Goal: Task Accomplishment & Management: Complete application form

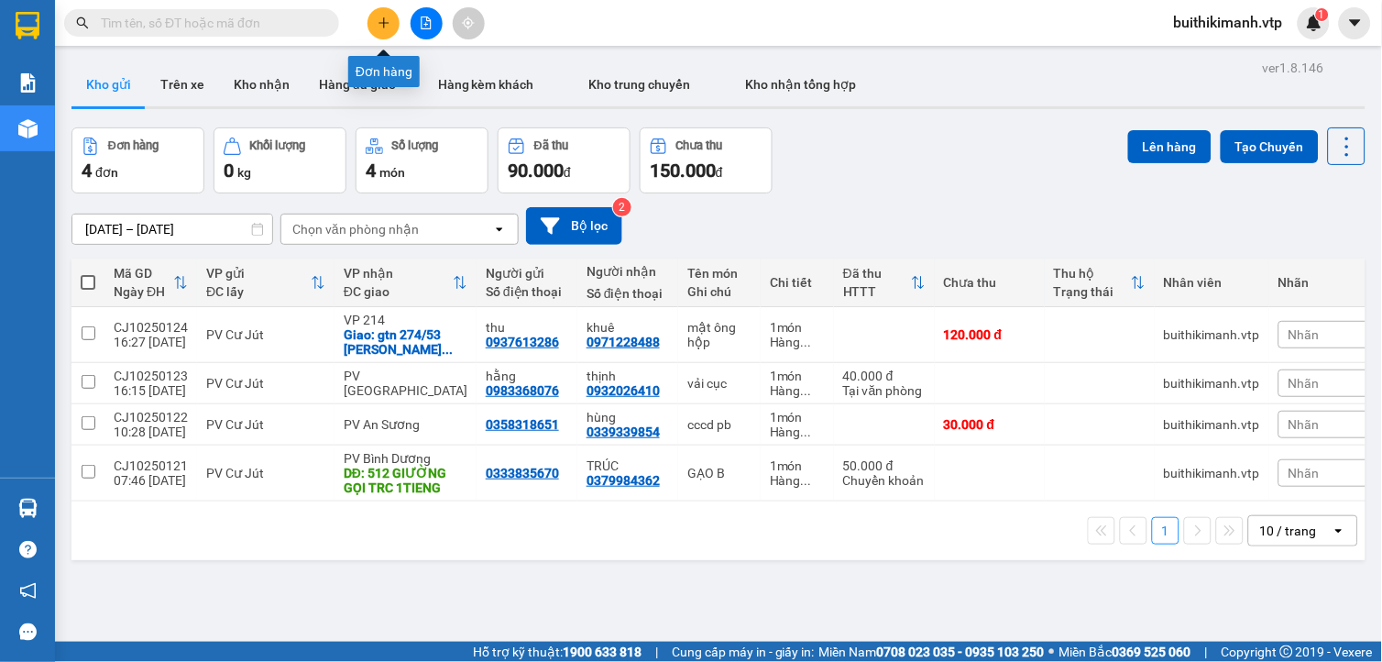
click at [380, 21] on icon "plus" at bounding box center [384, 22] width 13 height 13
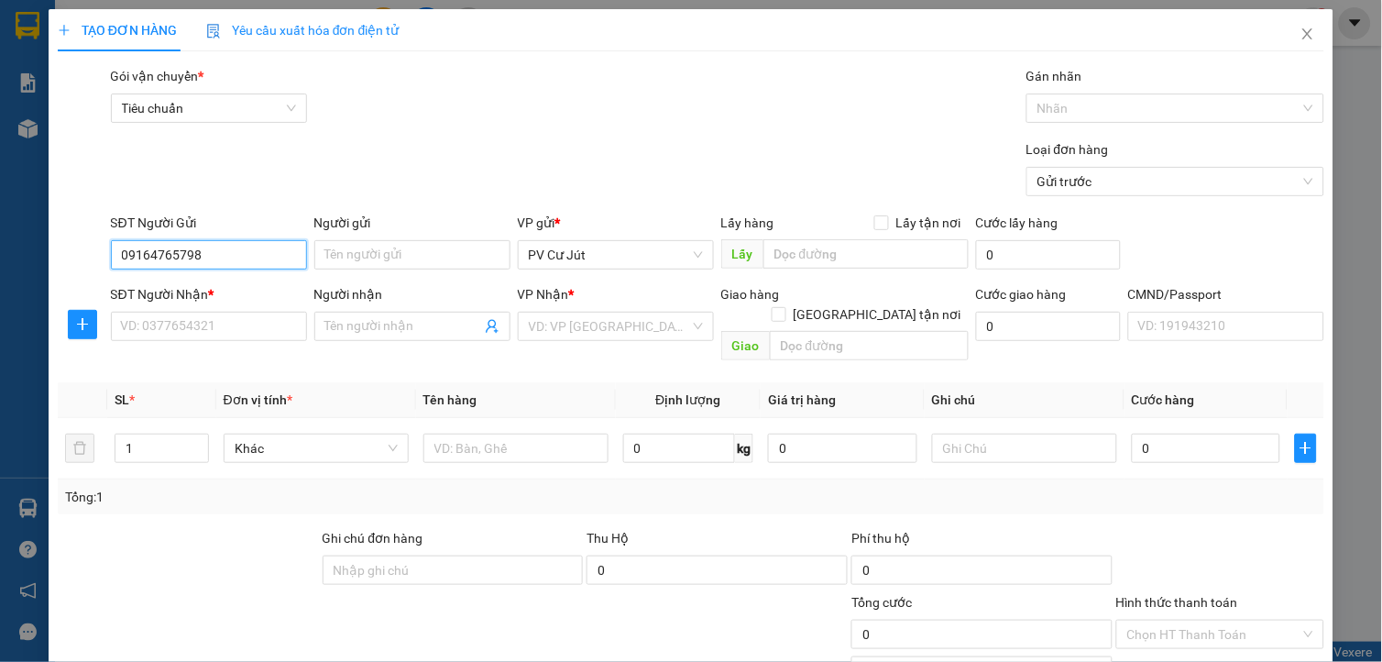
type input "0916476579"
click at [208, 295] on div "0916476579" at bounding box center [206, 291] width 172 height 20
type input "0865044650"
type input "[PERSON_NAME]"
type input "0916476579"
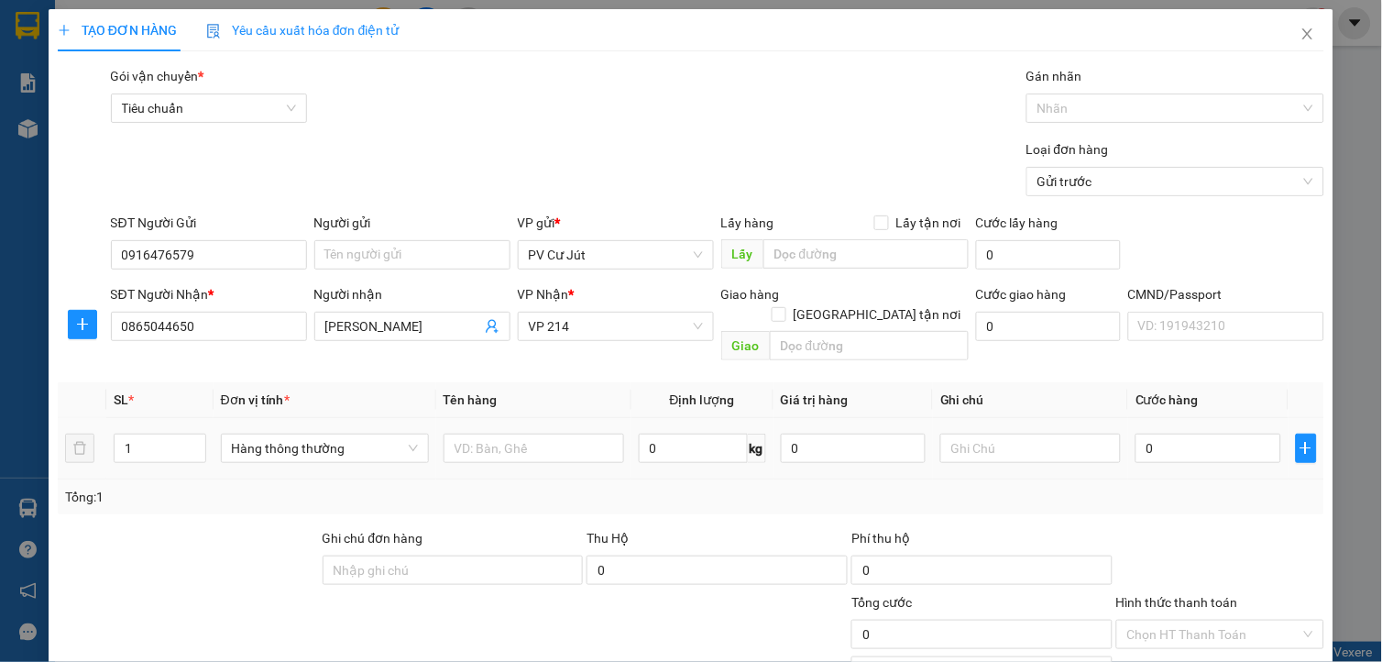
click at [493, 443] on div at bounding box center [534, 448] width 181 height 37
click at [495, 435] on input "text" at bounding box center [534, 448] width 181 height 29
type input "d"
type input "đa tx"
click at [1203, 434] on input "0" at bounding box center [1208, 448] width 145 height 29
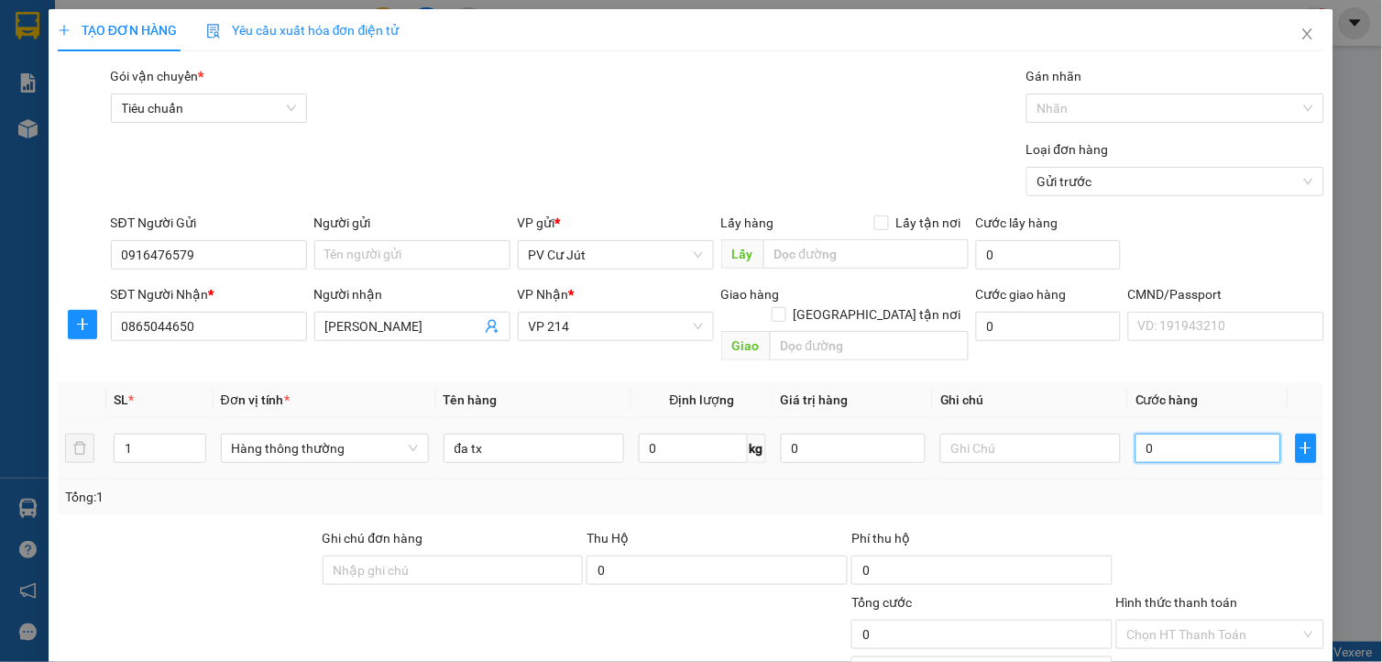
type input "4"
type input "40"
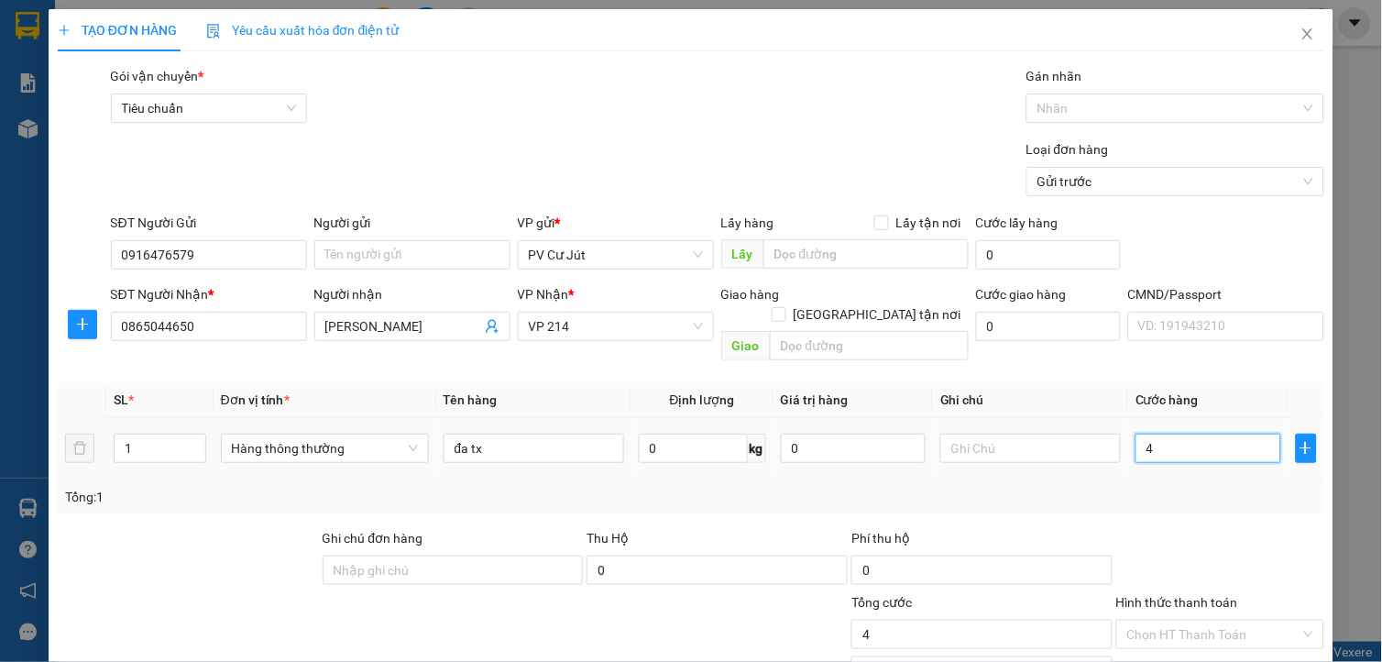
type input "40"
type input "400"
type input "4.000"
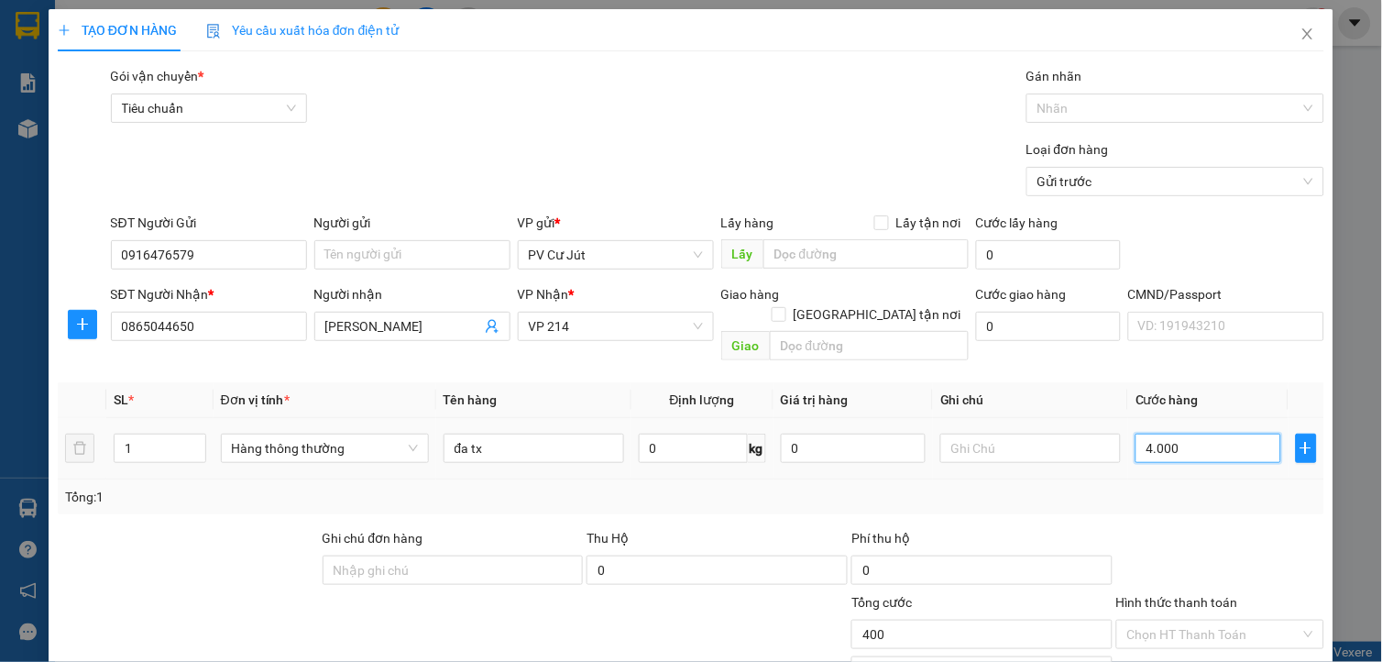
type input "4.000"
type input "40.000"
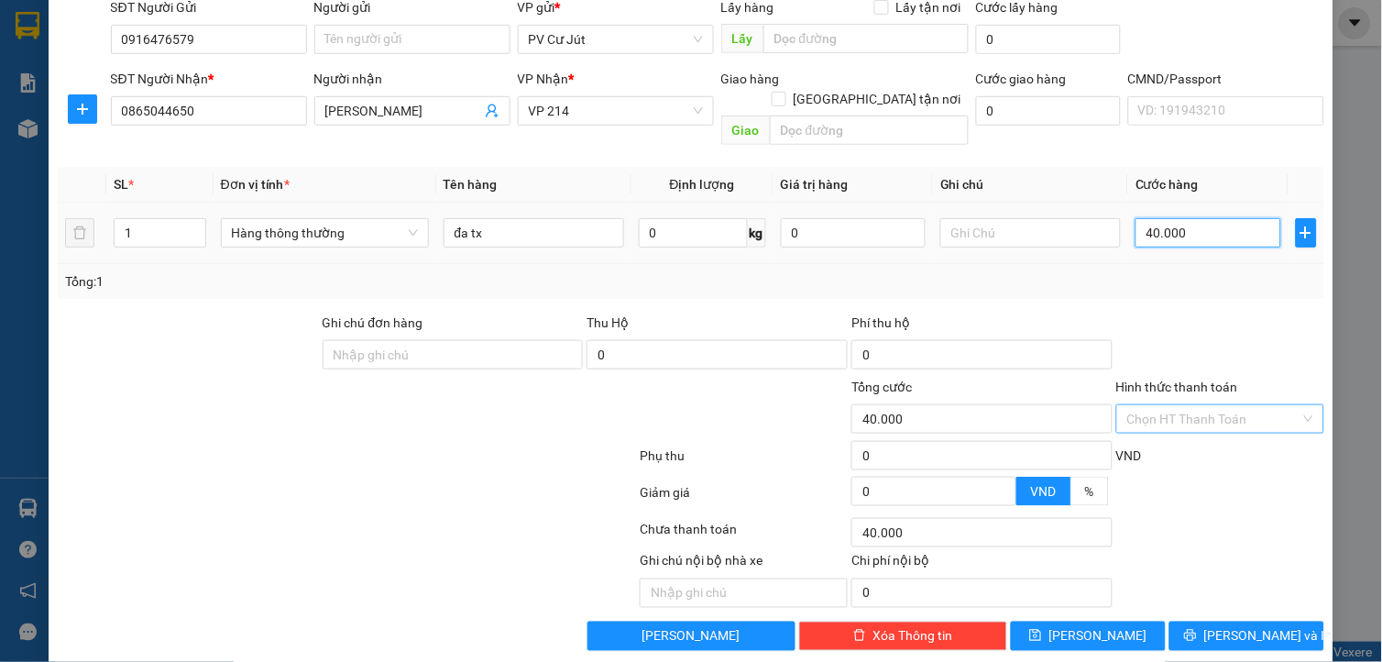
scroll to position [220, 0]
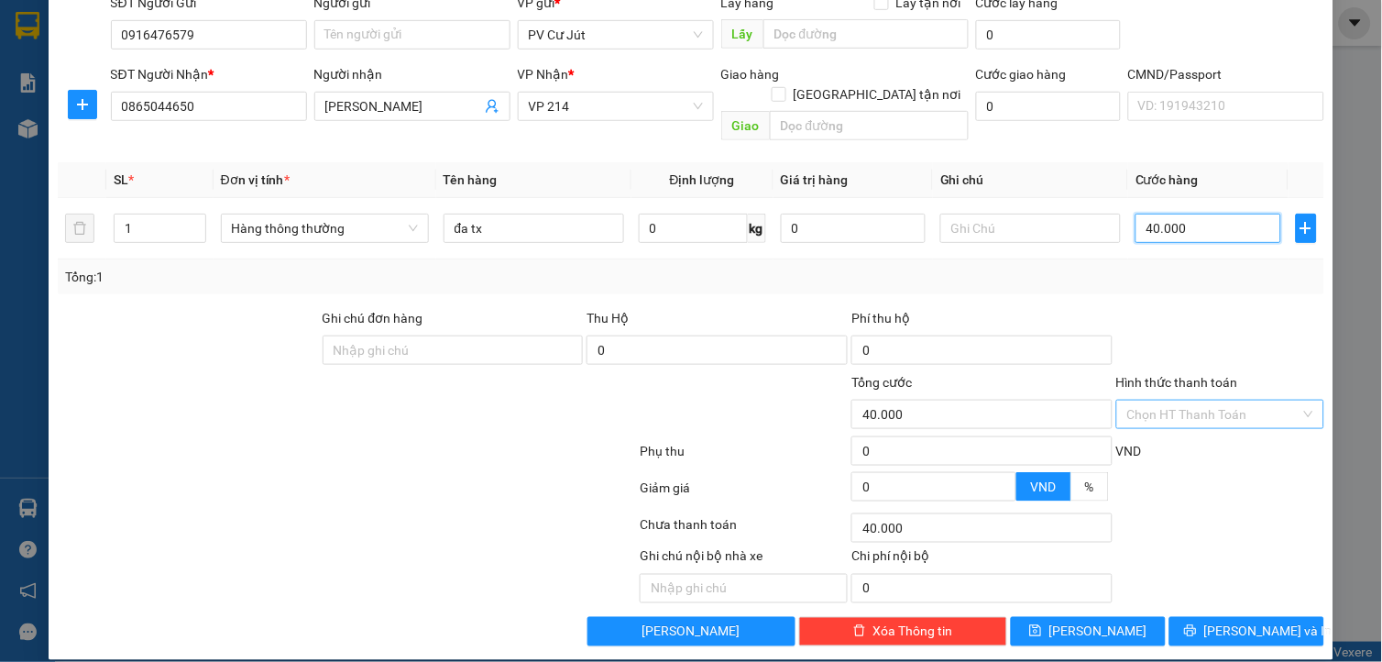
type input "40.000"
click at [1174, 401] on input "Hình thức thanh toán" at bounding box center [1213, 414] width 173 height 27
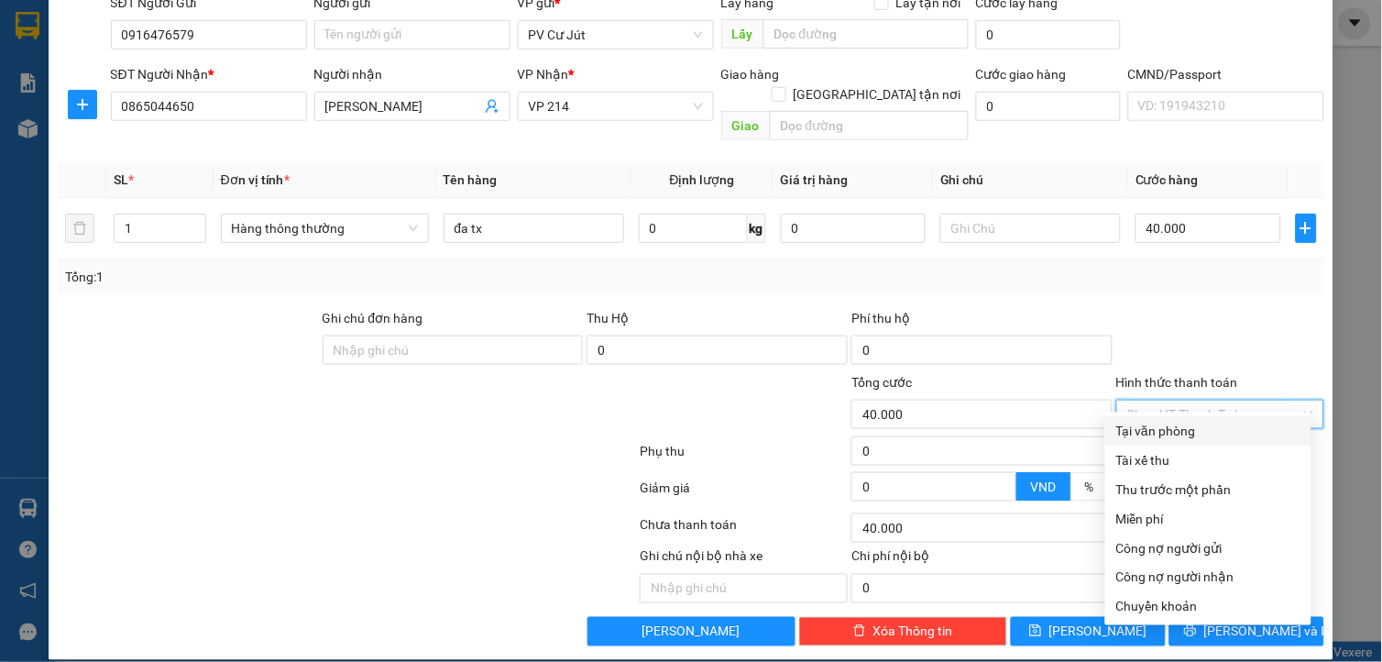
click at [1169, 432] on div "Tại văn phòng" at bounding box center [1208, 431] width 184 height 20
type input "0"
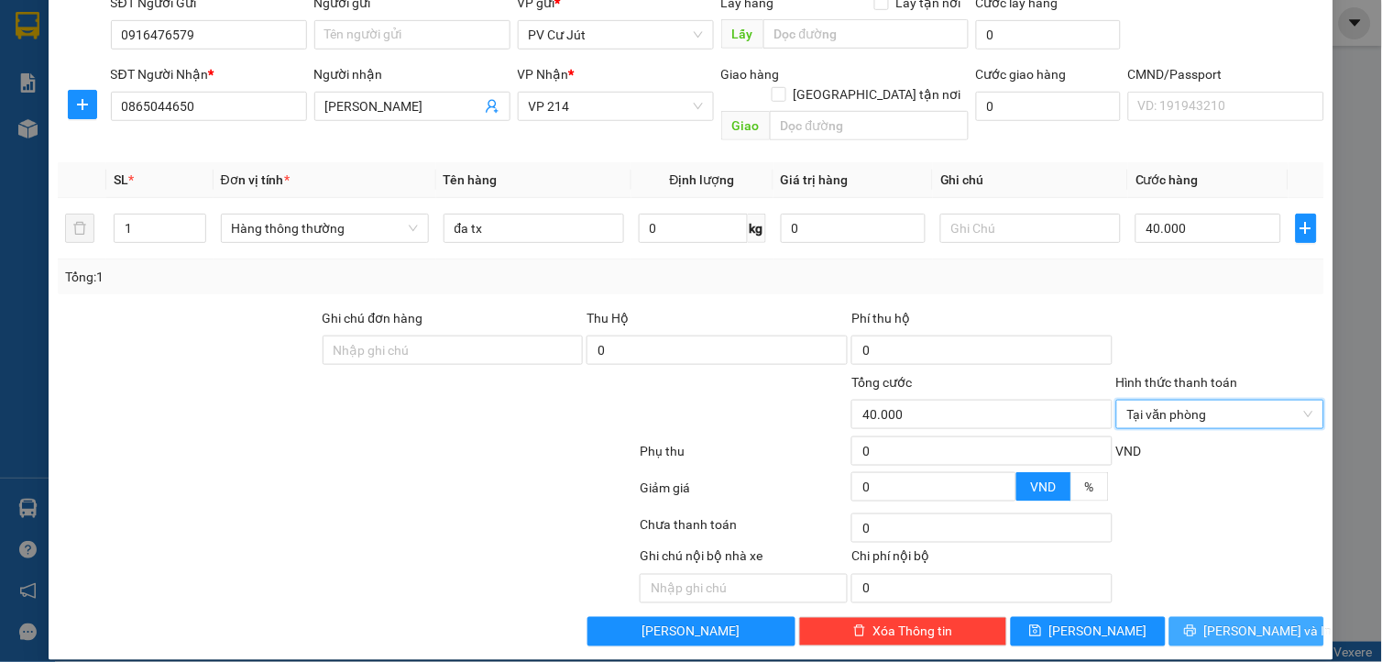
click at [1216, 621] on button "[PERSON_NAME] và In" at bounding box center [1247, 631] width 155 height 29
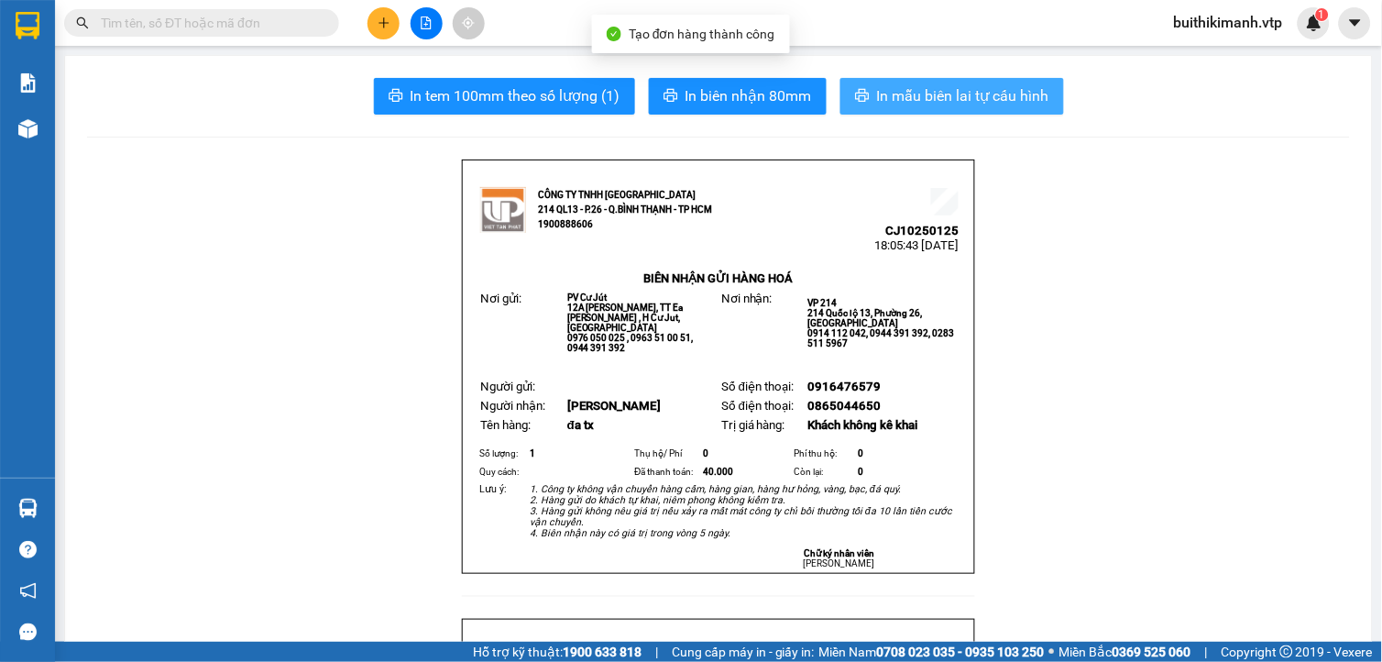
click at [930, 99] on span "In mẫu biên lai tự cấu hình" at bounding box center [963, 95] width 172 height 23
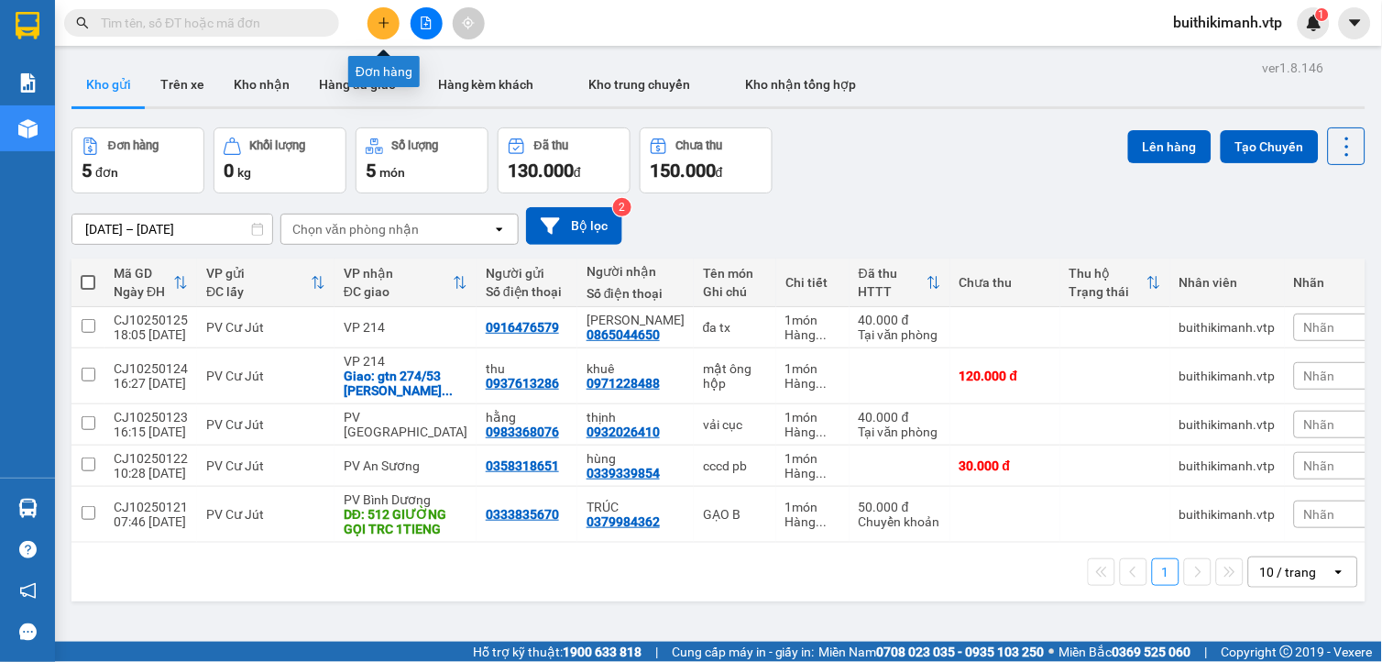
click at [374, 20] on button at bounding box center [384, 23] width 32 height 32
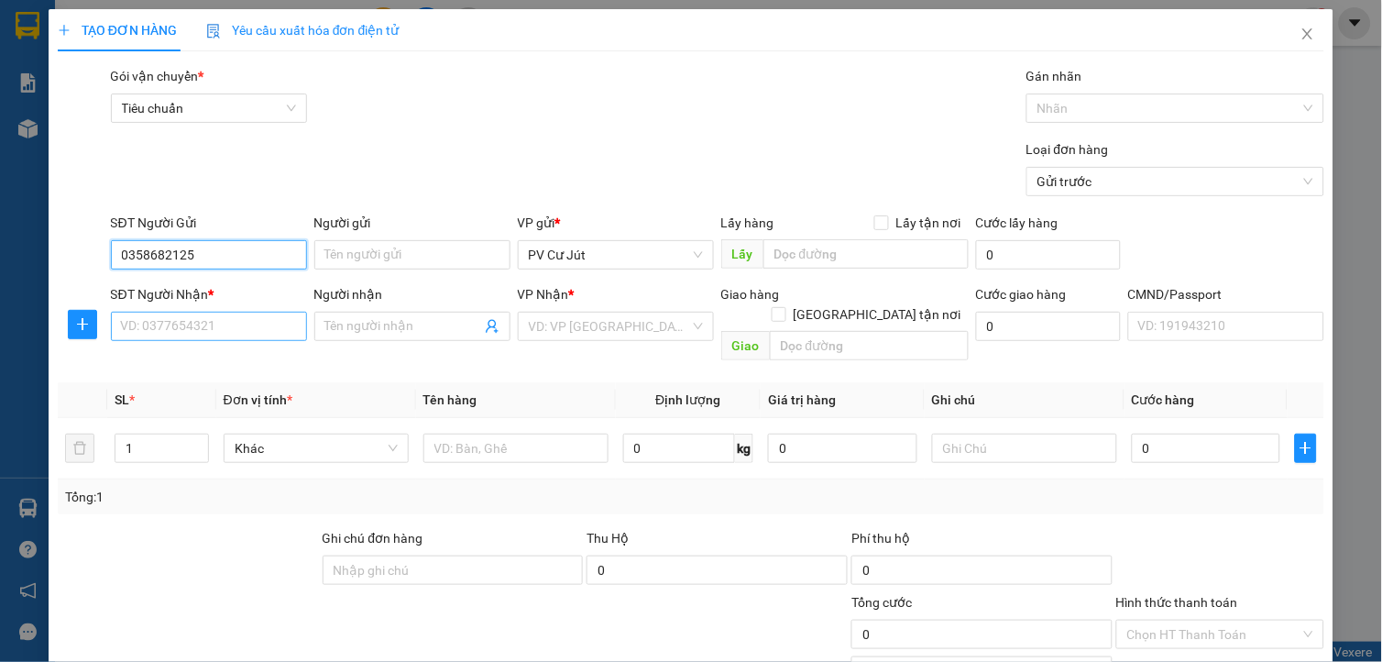
type input "0358682125"
click at [213, 330] on input "SĐT Người Nhận *" at bounding box center [209, 326] width 196 height 29
type input "0379275800"
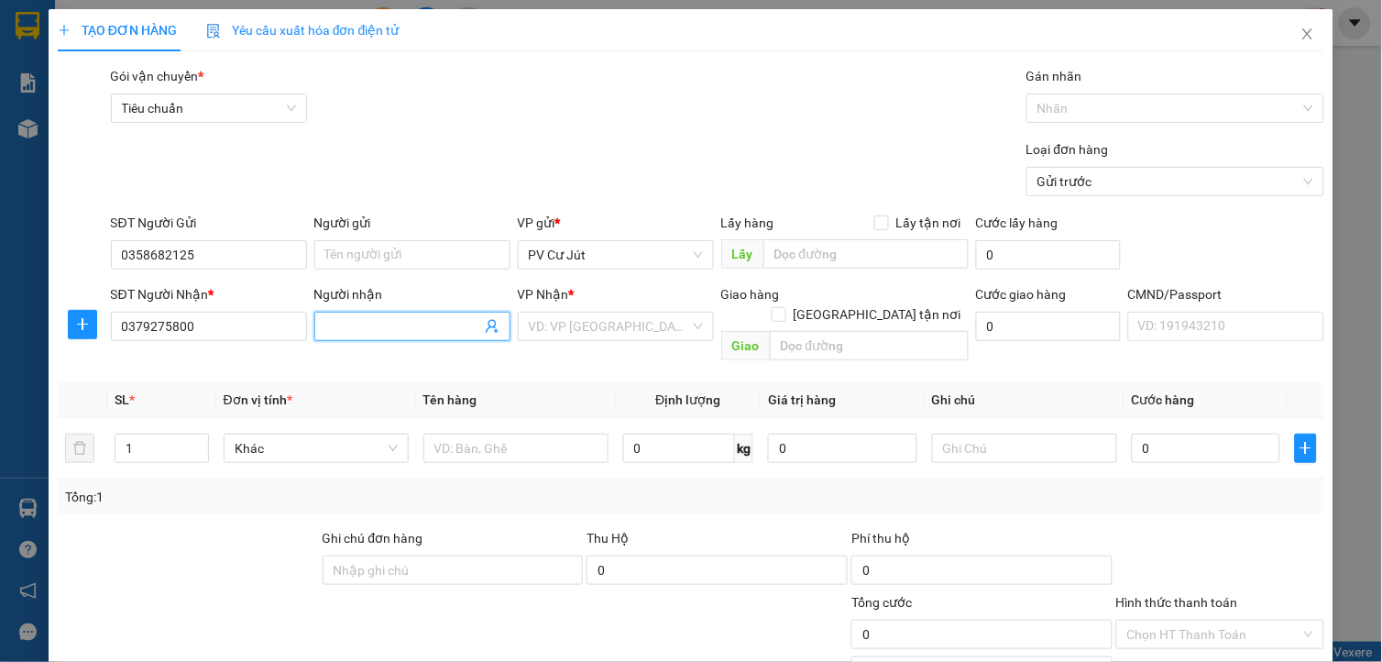
click at [346, 314] on span at bounding box center [412, 326] width 196 height 29
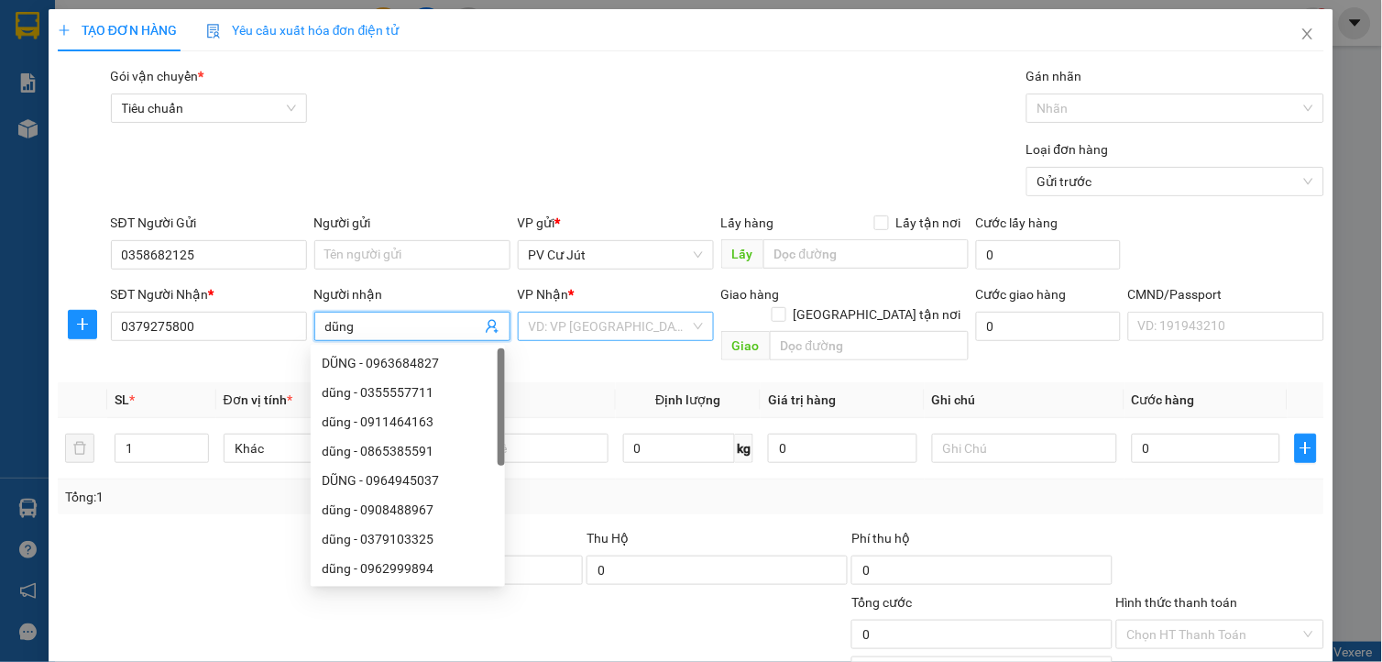
type input "dũng"
click at [581, 327] on input "search" at bounding box center [609, 326] width 161 height 27
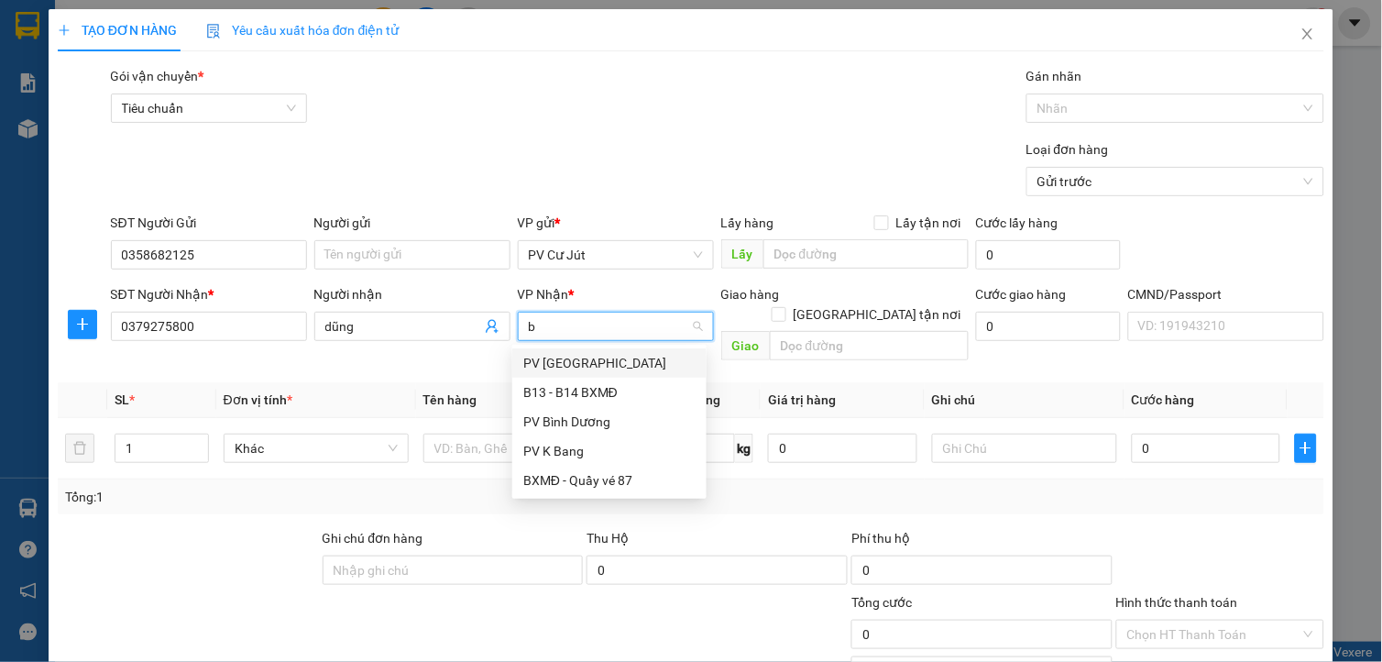
type input "bi"
click at [539, 386] on div "PV Bình Dương" at bounding box center [609, 392] width 172 height 20
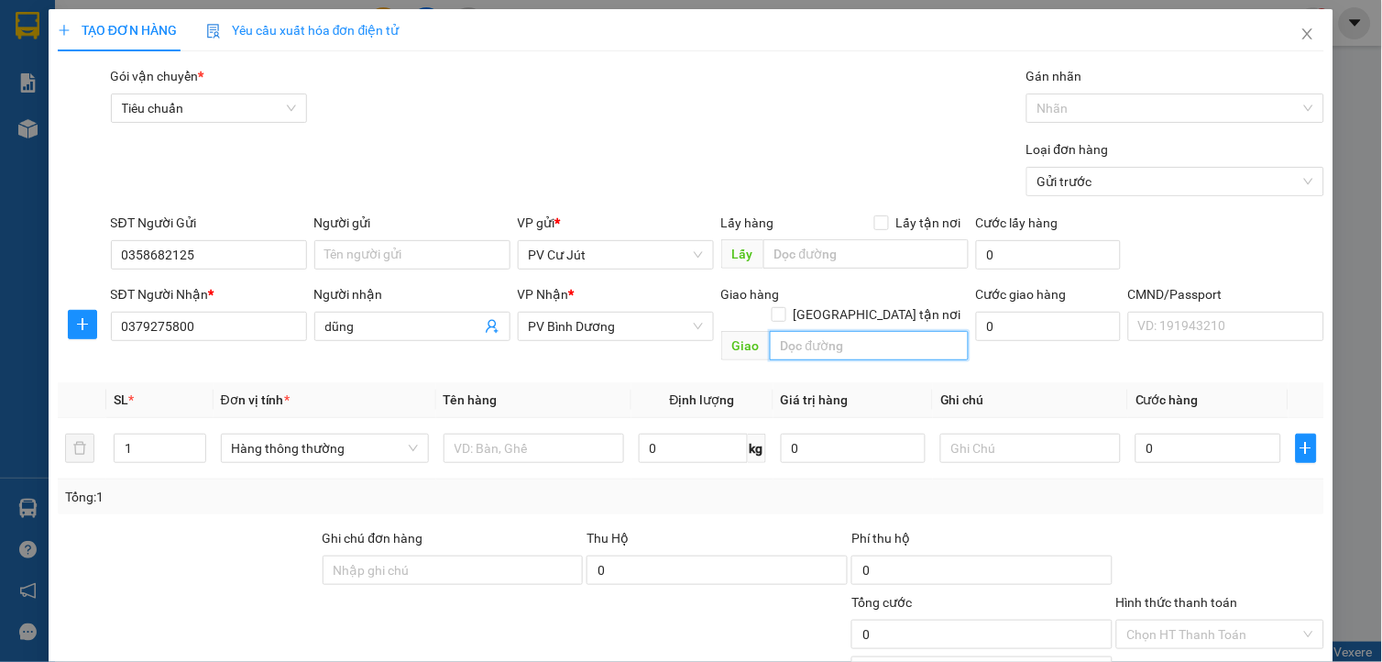
click at [869, 331] on input "text" at bounding box center [869, 345] width 199 height 29
type input "cv thanh lễ"
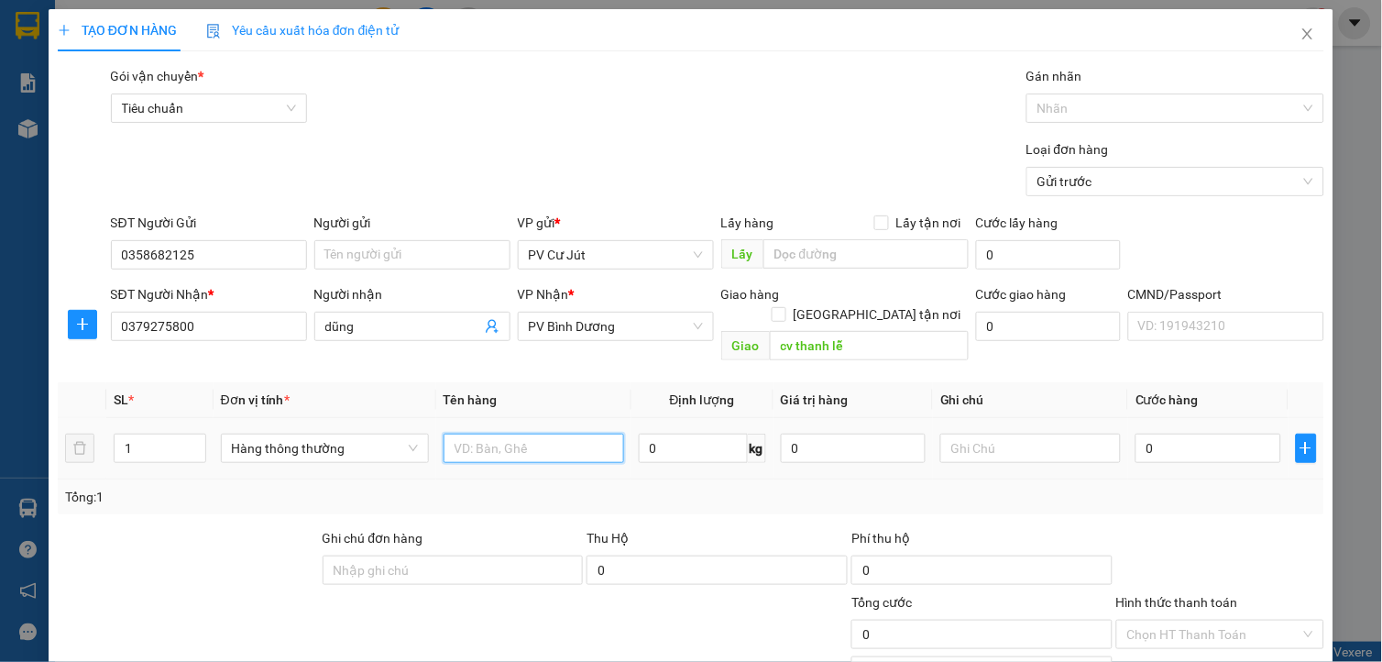
click at [511, 435] on input "text" at bounding box center [534, 448] width 181 height 29
click at [142, 434] on input "1" at bounding box center [160, 447] width 90 height 27
type input "2"
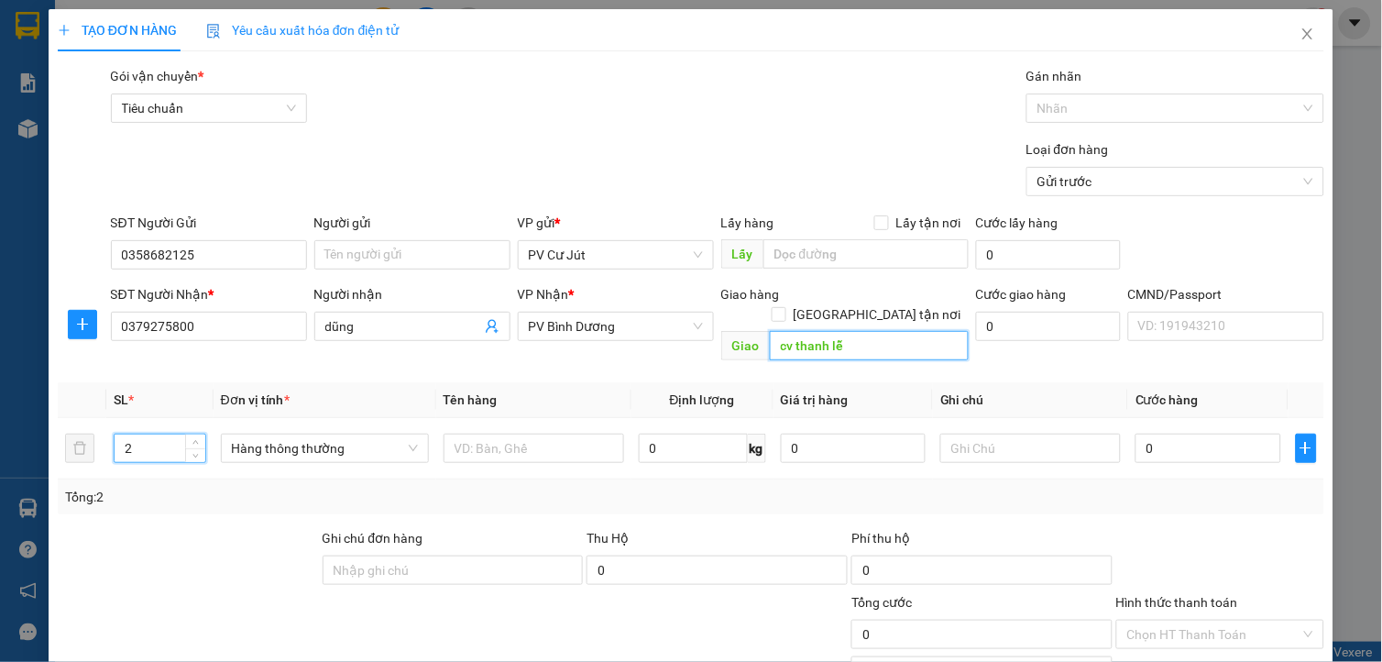
click at [883, 331] on input "cv thanh lễ" at bounding box center [869, 345] width 199 height 29
click at [892, 331] on input "text" at bounding box center [869, 345] width 199 height 29
type input "cv thanh lễ"
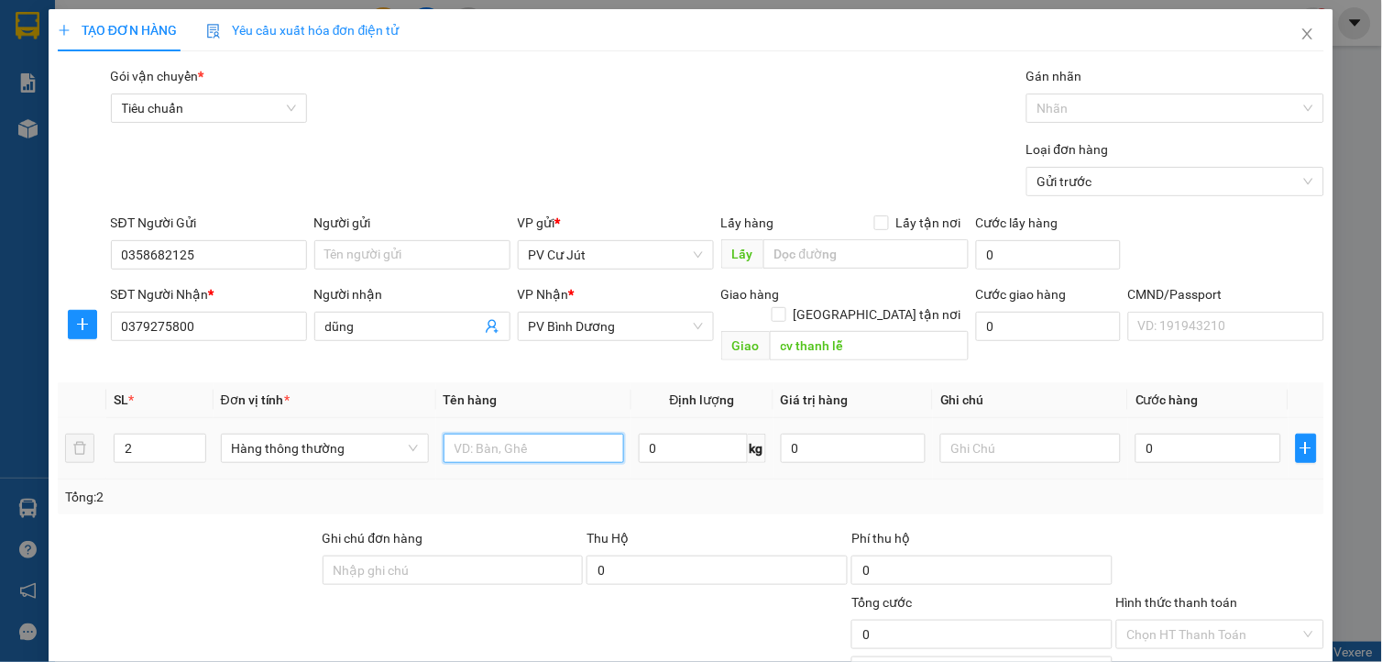
click at [529, 434] on input "text" at bounding box center [534, 448] width 181 height 29
type input "gạo+tx"
click at [1185, 434] on input "0" at bounding box center [1208, 448] width 145 height 29
type input "9"
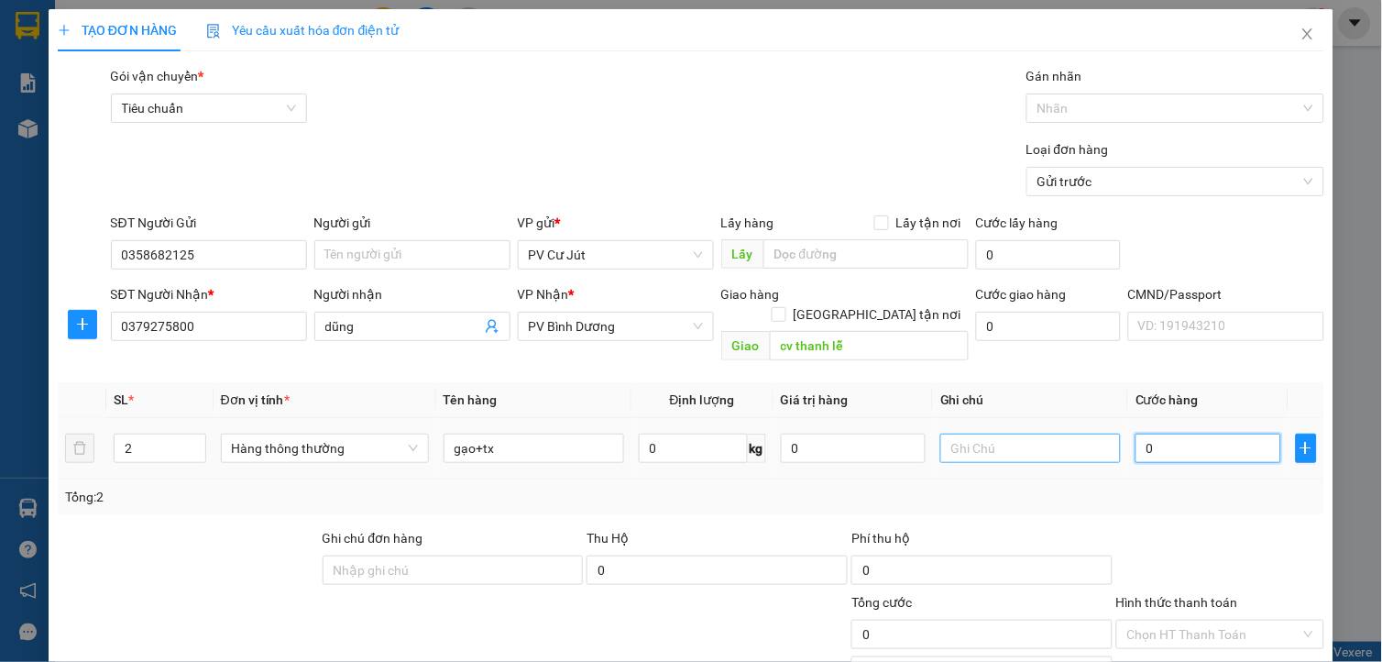
type input "9"
type input "90"
type input "900"
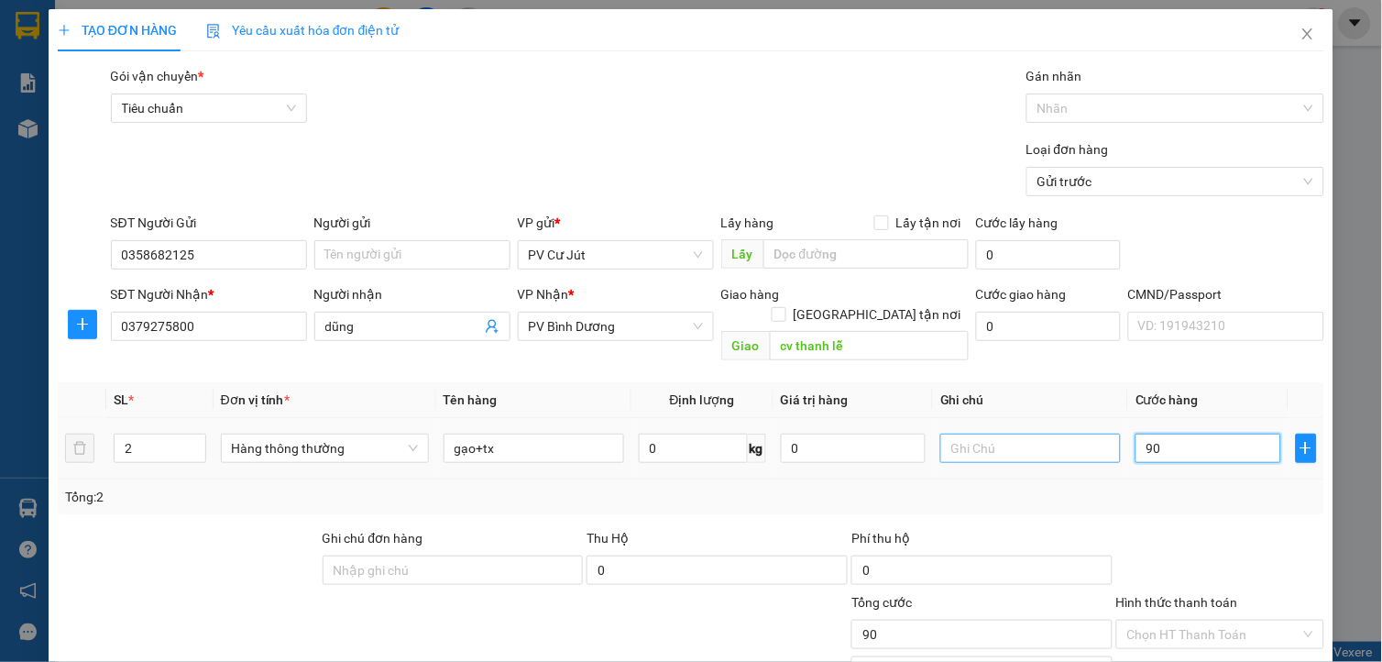
type input "900"
type input "9.000"
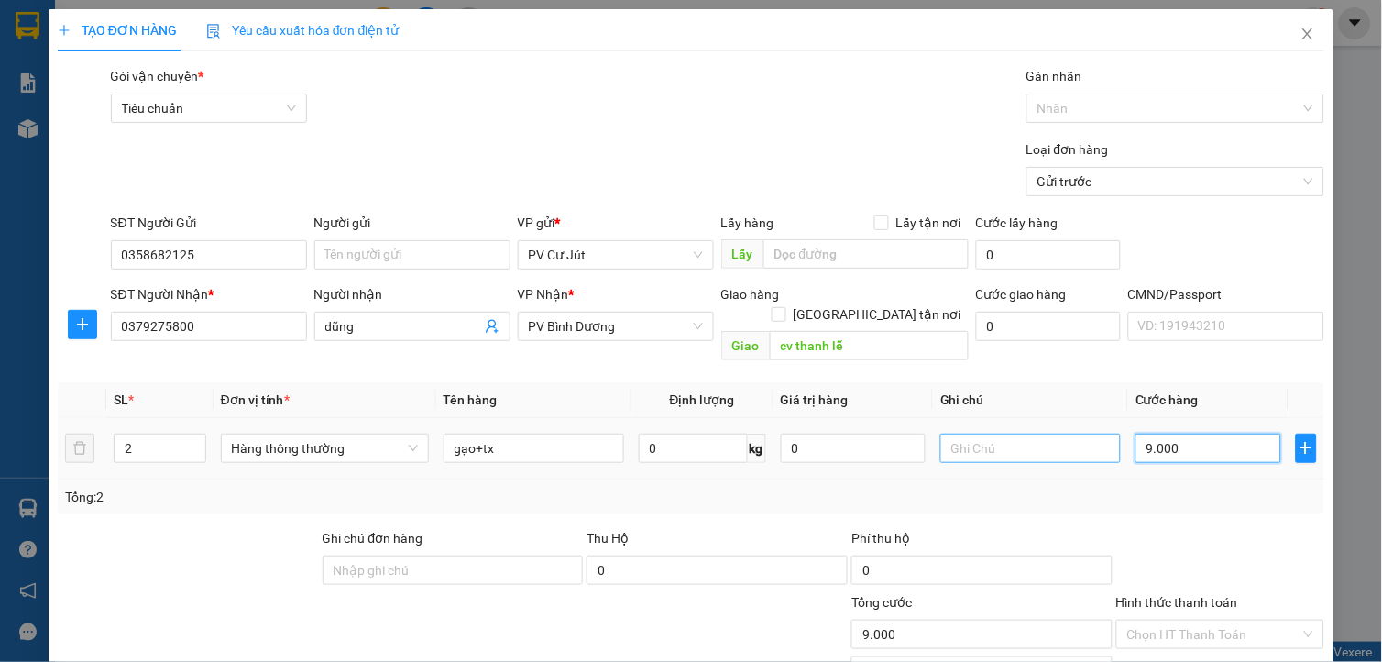
type input "90.000"
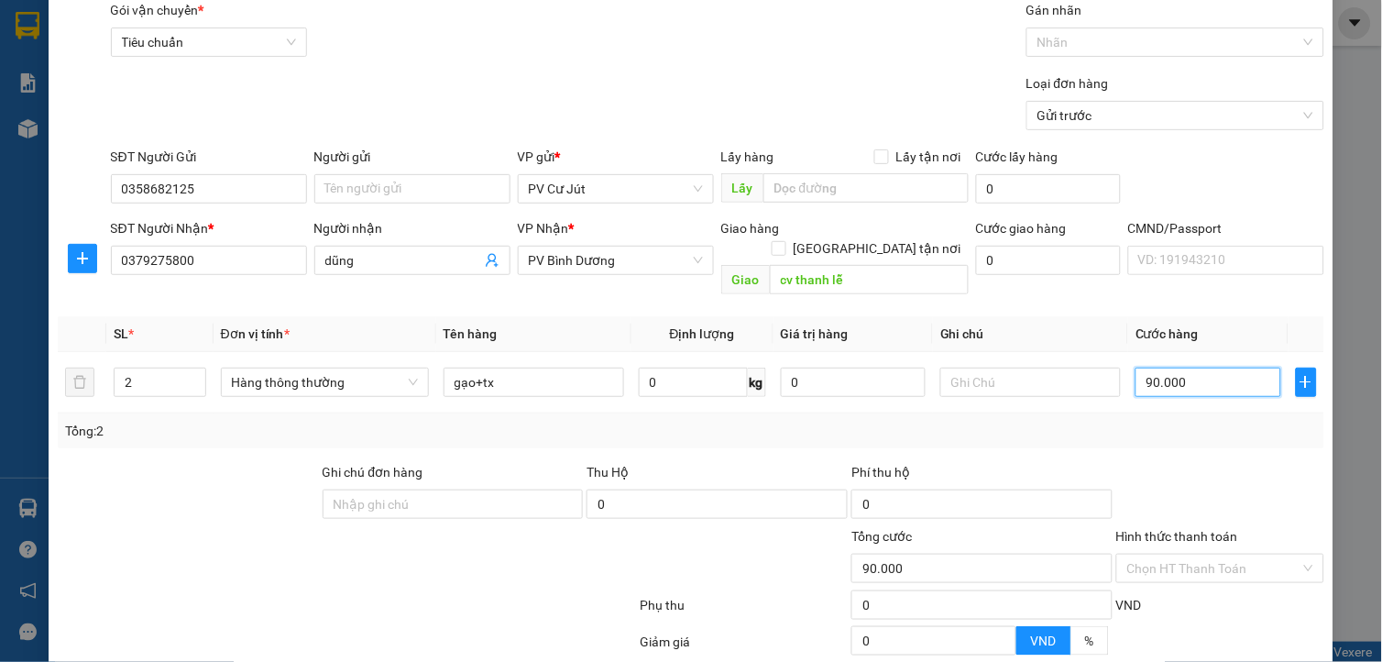
scroll to position [203, 0]
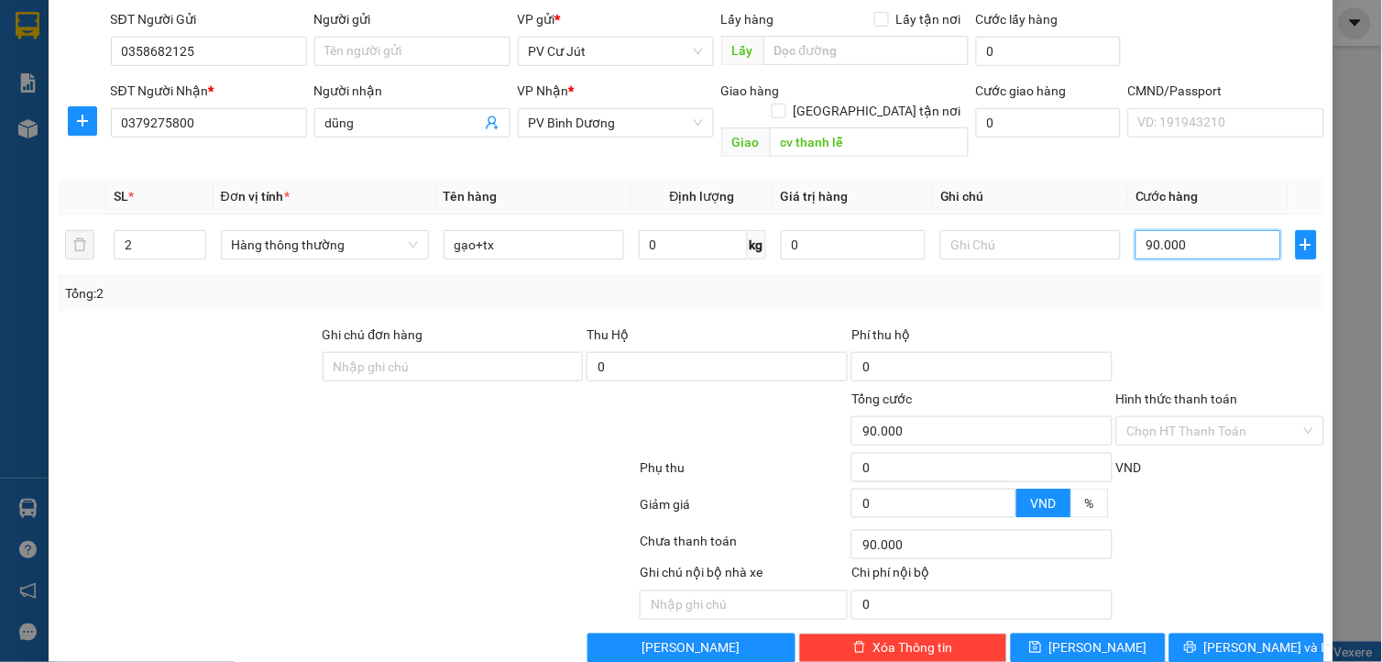
type input "90.000"
click at [1215, 287] on div "Tổng: 2" at bounding box center [691, 293] width 1267 height 35
click at [1147, 417] on input "Hình thức thanh toán" at bounding box center [1213, 430] width 173 height 27
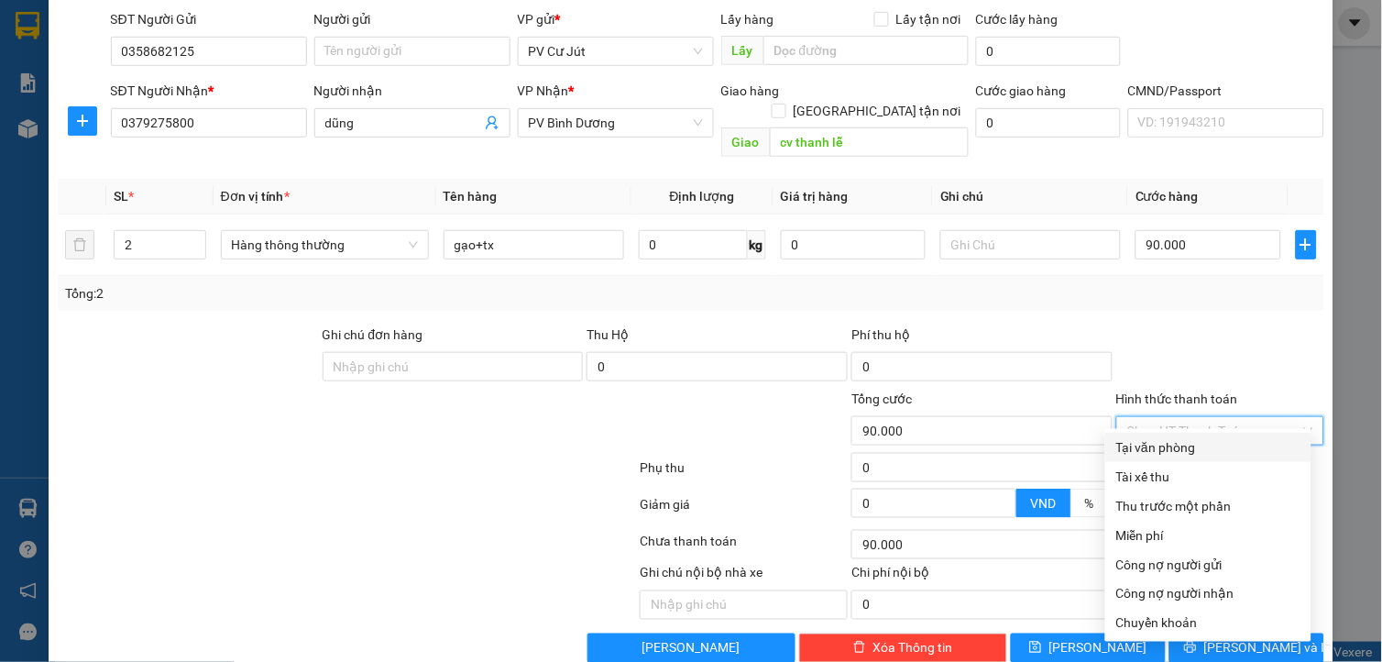
click at [1161, 443] on div "Tại văn phòng" at bounding box center [1208, 447] width 184 height 20
type input "0"
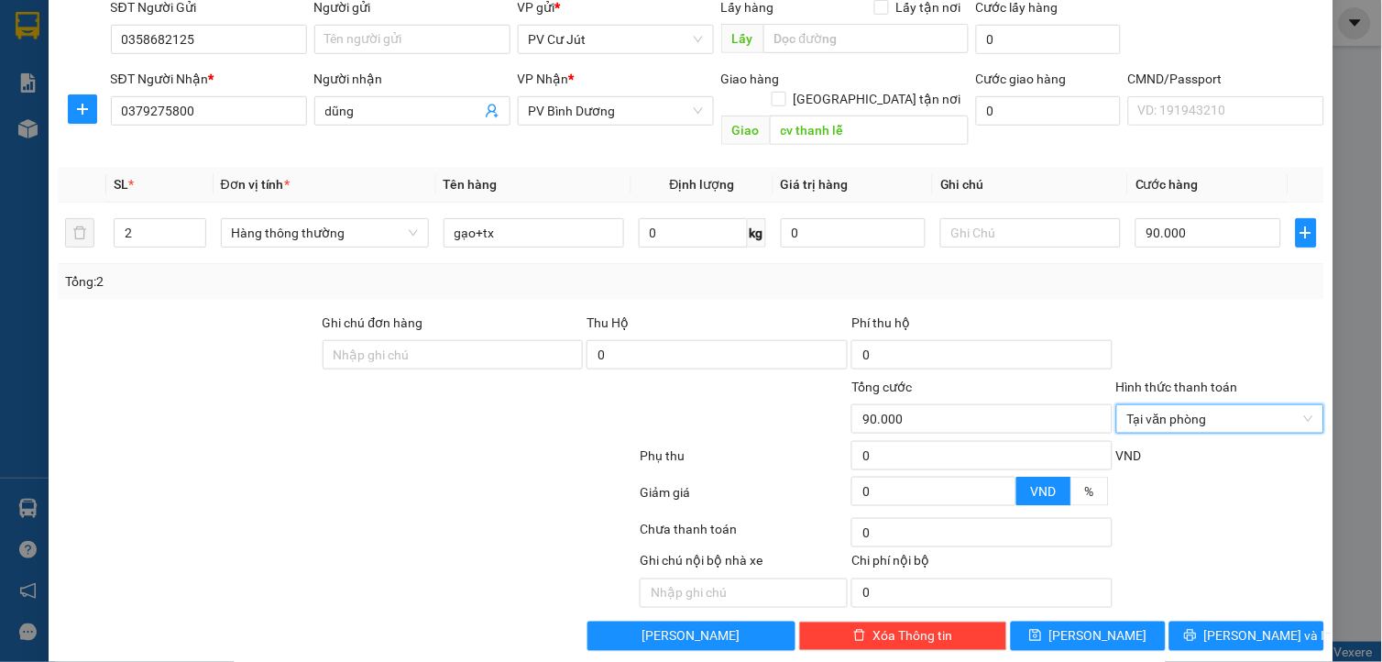
scroll to position [220, 0]
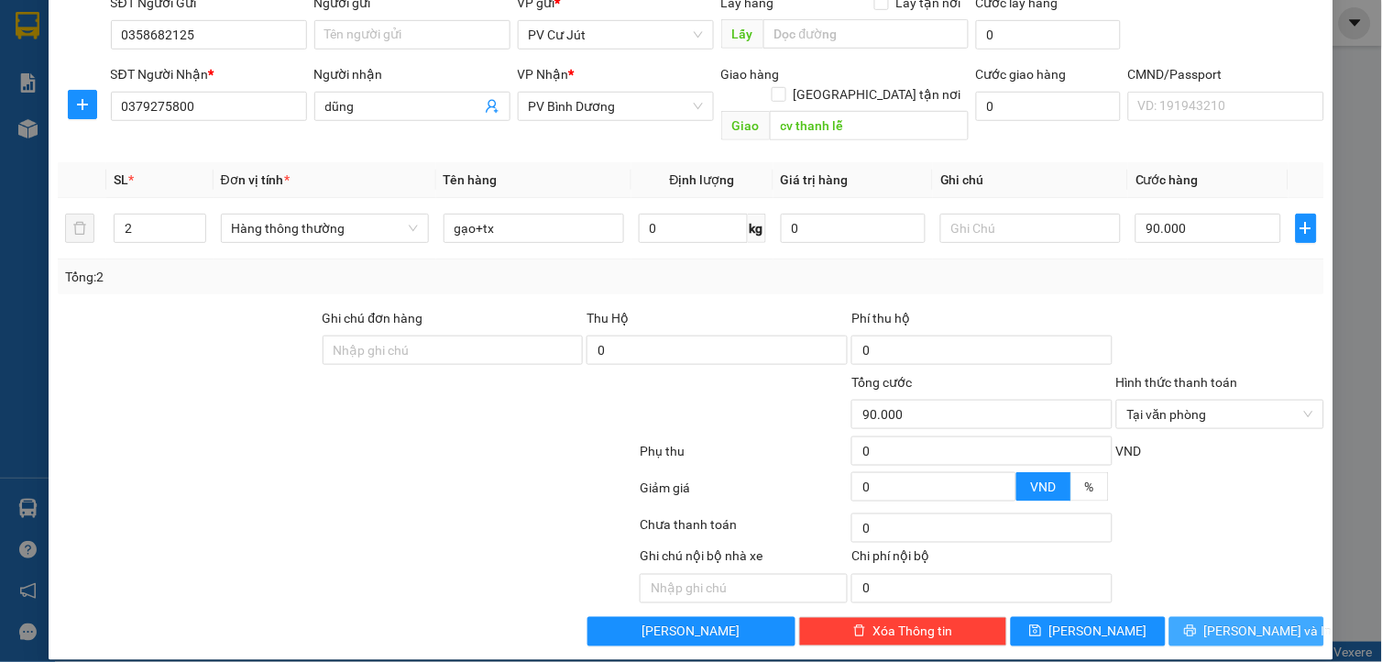
click at [1197, 624] on icon "printer" at bounding box center [1190, 630] width 13 height 13
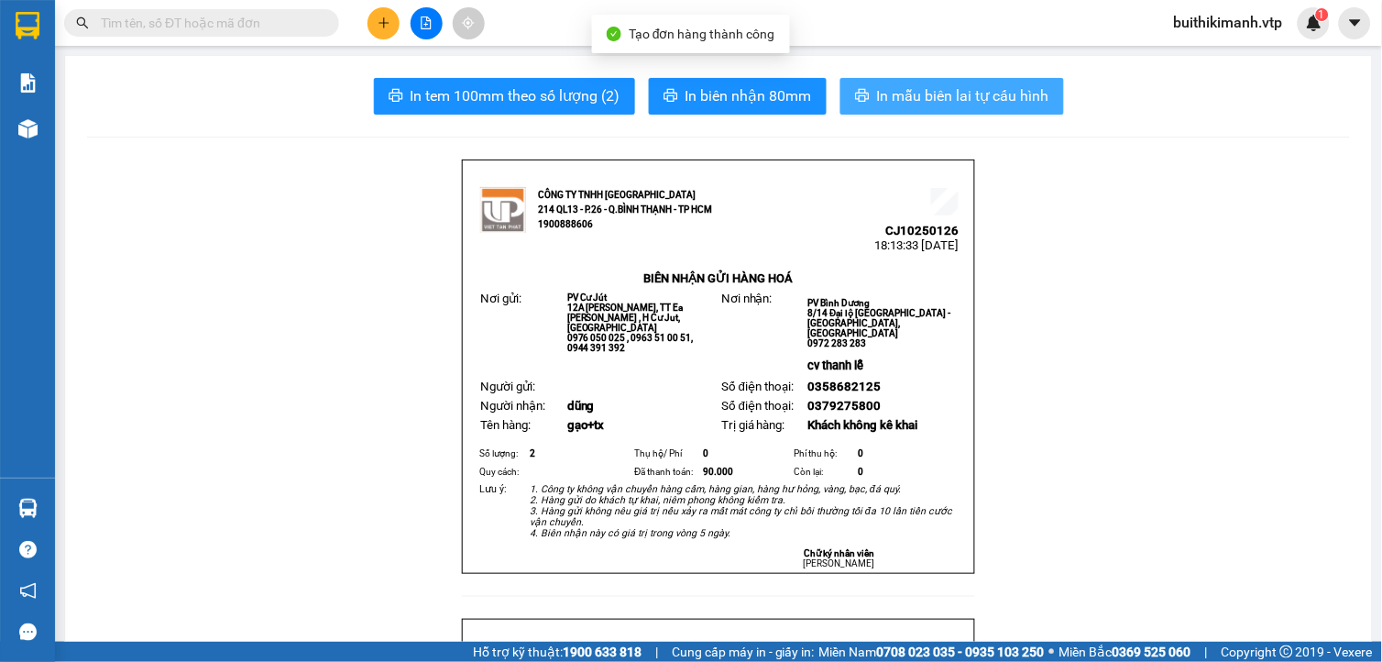
click at [973, 98] on span "In mẫu biên lai tự cấu hình" at bounding box center [963, 95] width 172 height 23
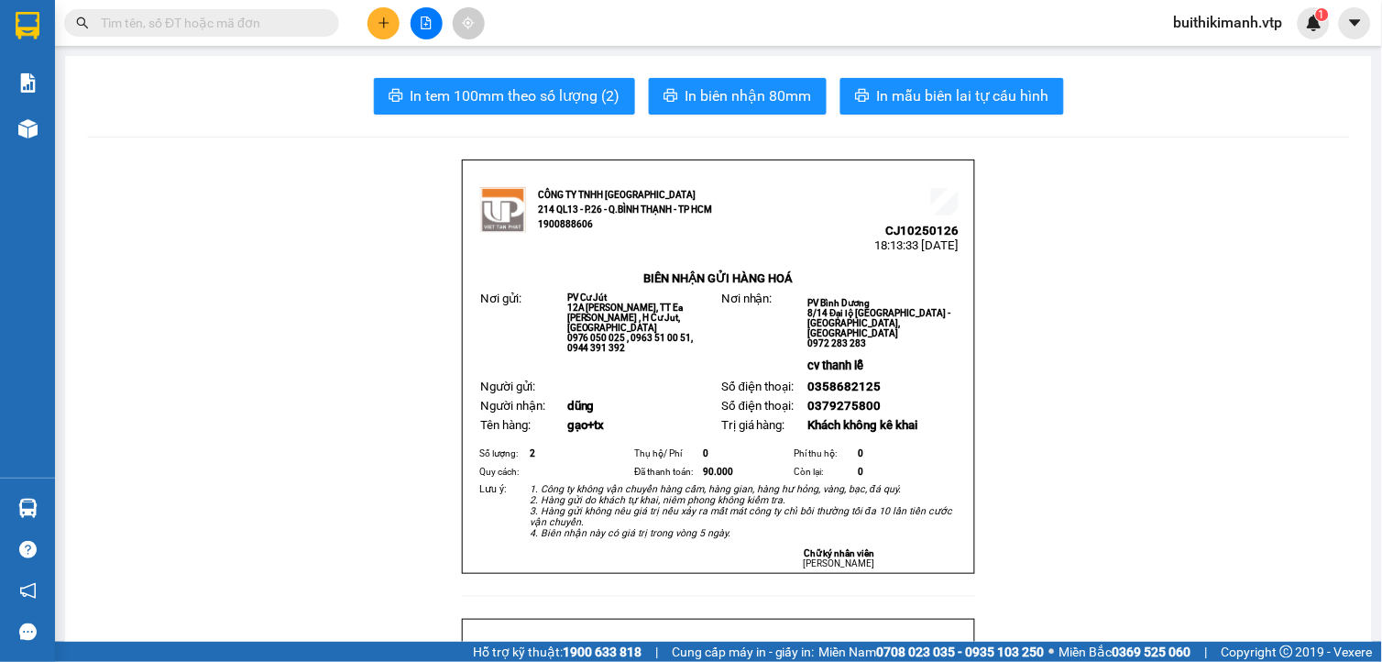
scroll to position [106, 0]
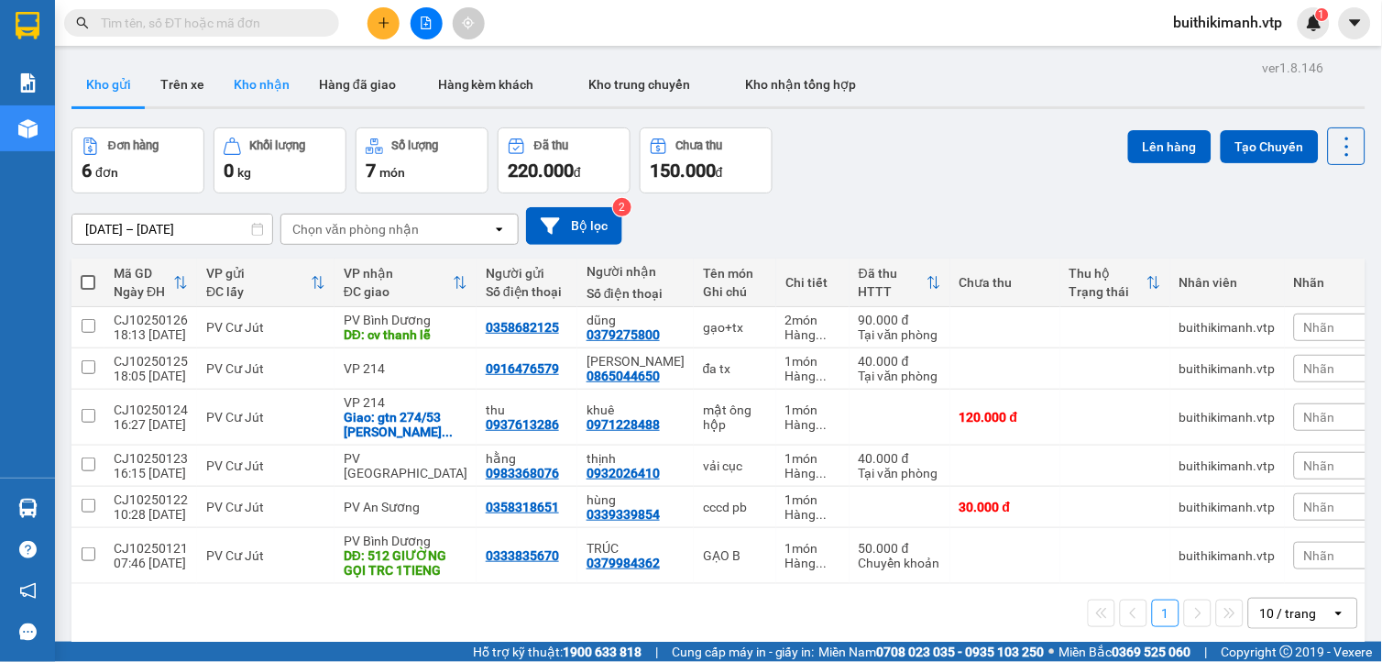
click at [252, 92] on button "Kho nhận" at bounding box center [261, 84] width 85 height 44
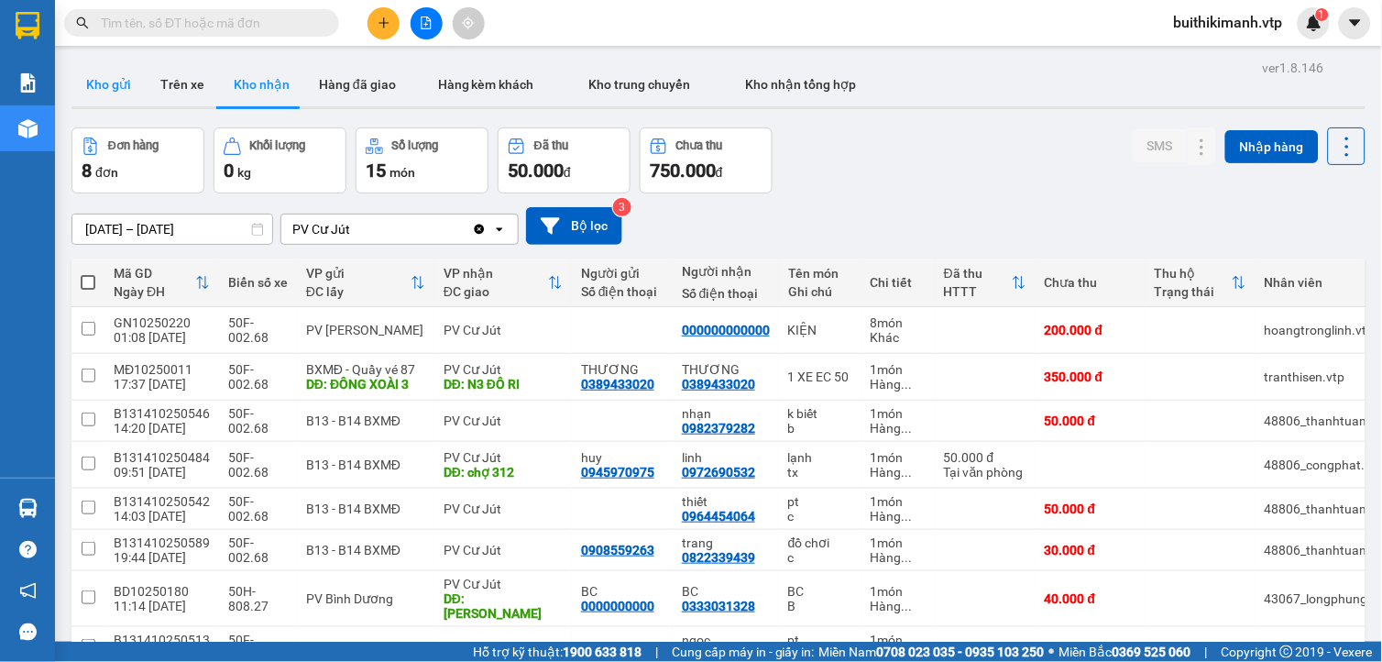
click at [116, 81] on button "Kho gửi" at bounding box center [108, 84] width 74 height 44
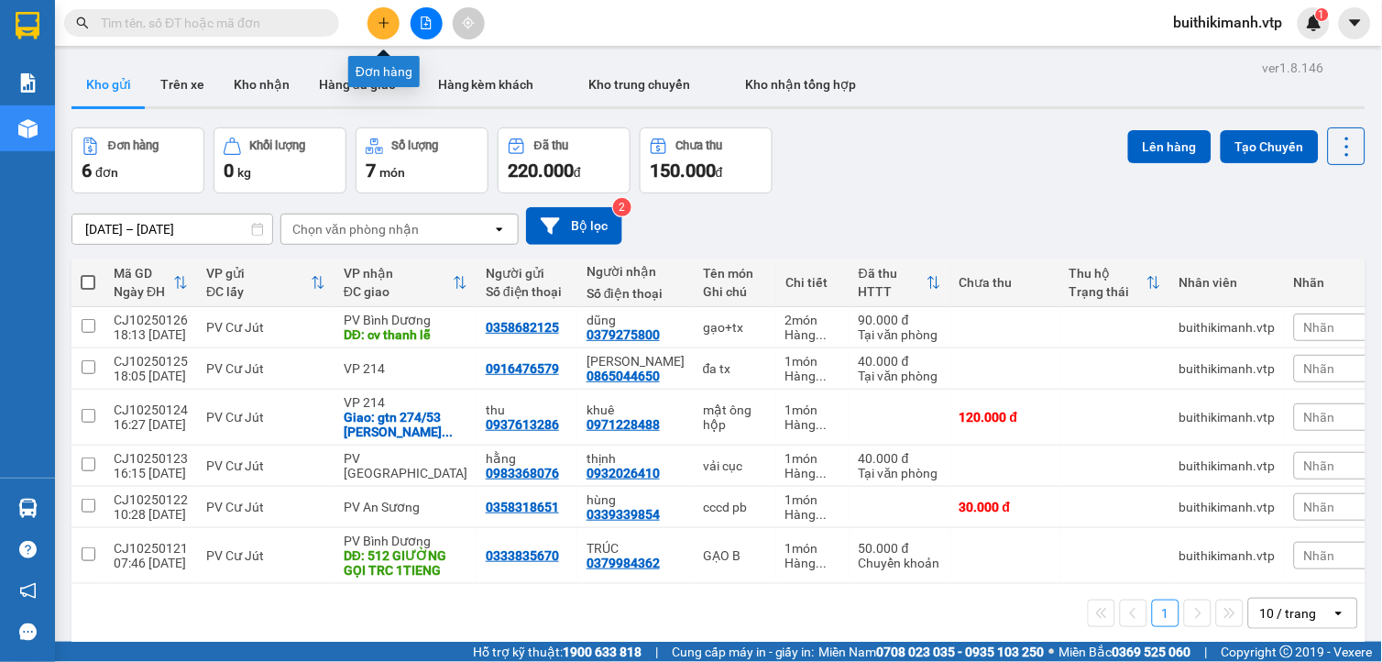
click at [386, 21] on icon "plus" at bounding box center [384, 22] width 13 height 13
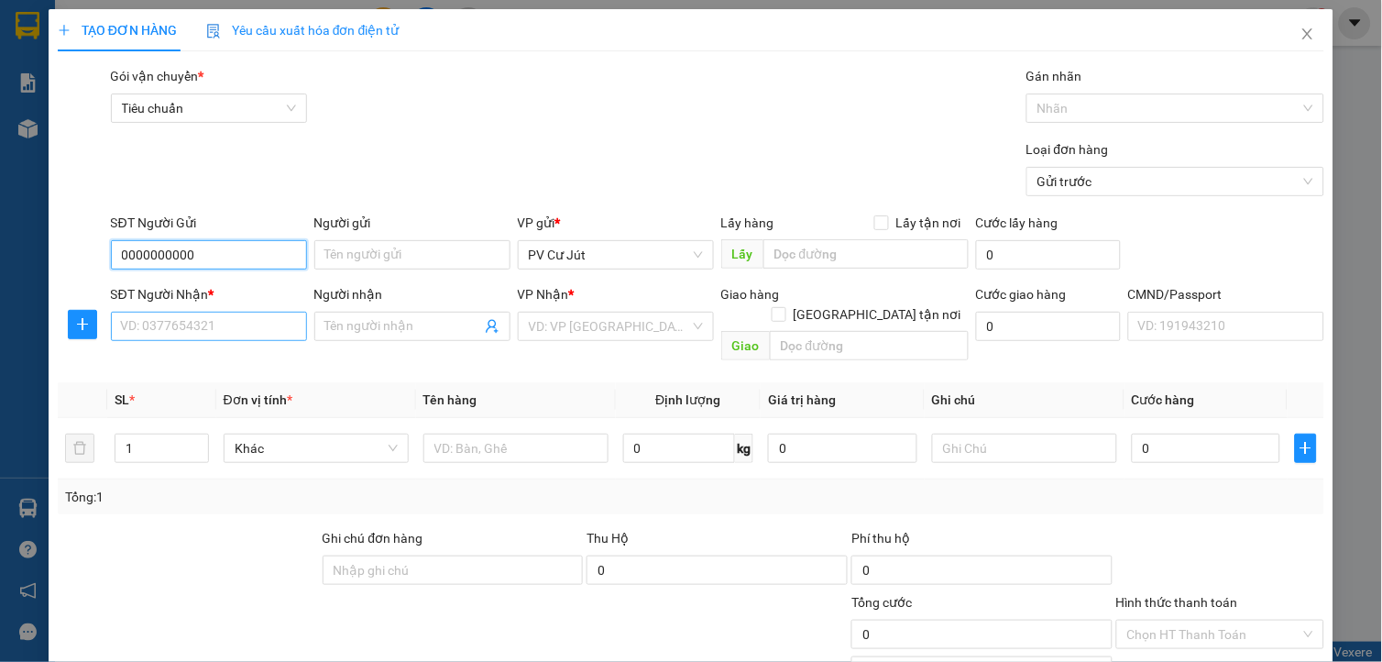
type input "0000000000"
click at [263, 318] on input "SĐT Người Nhận *" at bounding box center [209, 326] width 196 height 29
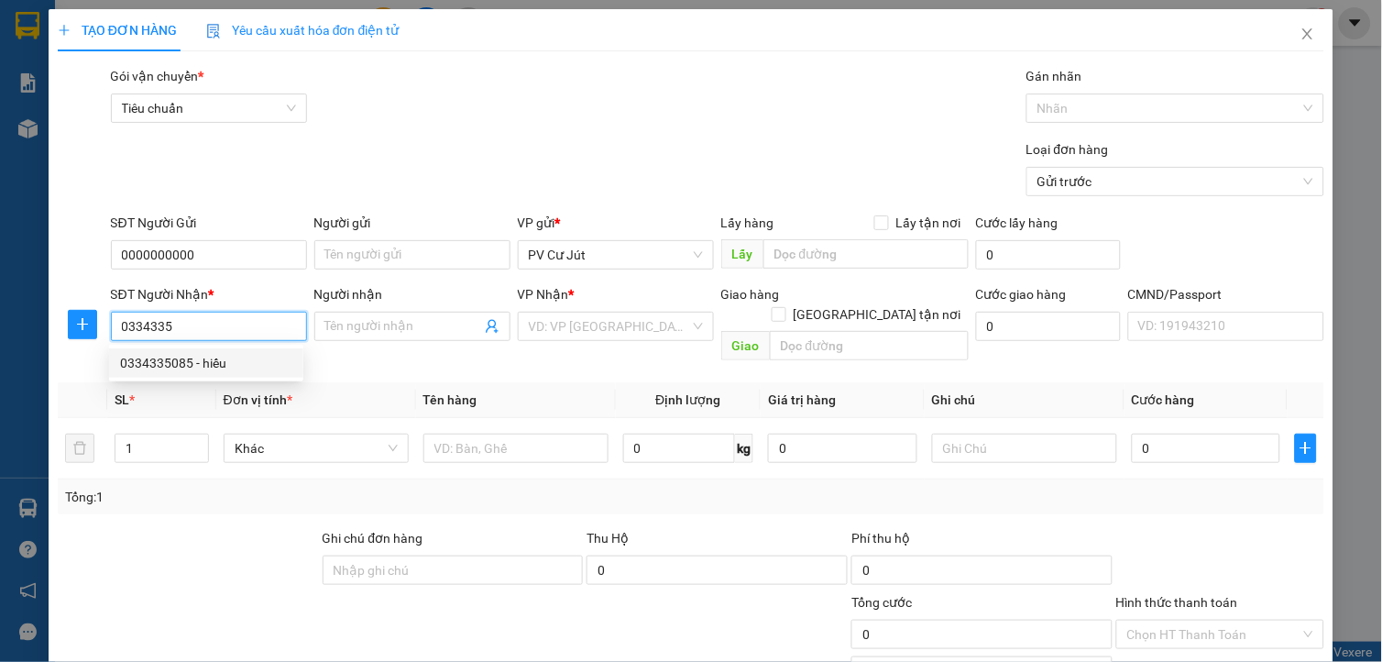
click at [192, 369] on div "0334335085 - hiếu" at bounding box center [206, 363] width 172 height 20
type input "0334335085"
type input "hiếu"
type input "n4 đồng xoài"
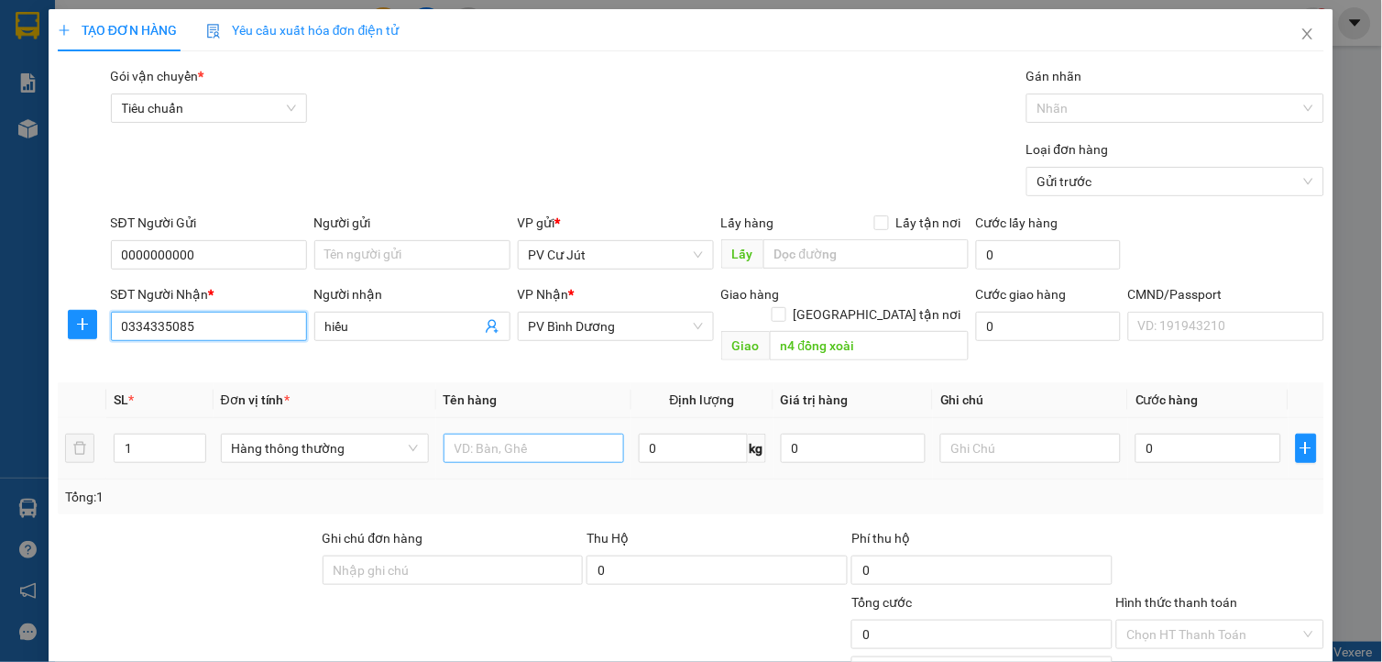
type input "0334335085"
click at [519, 434] on input "text" at bounding box center [534, 448] width 181 height 29
type input "mẫu"
click at [1192, 434] on input "0" at bounding box center [1208, 448] width 145 height 29
type input "3"
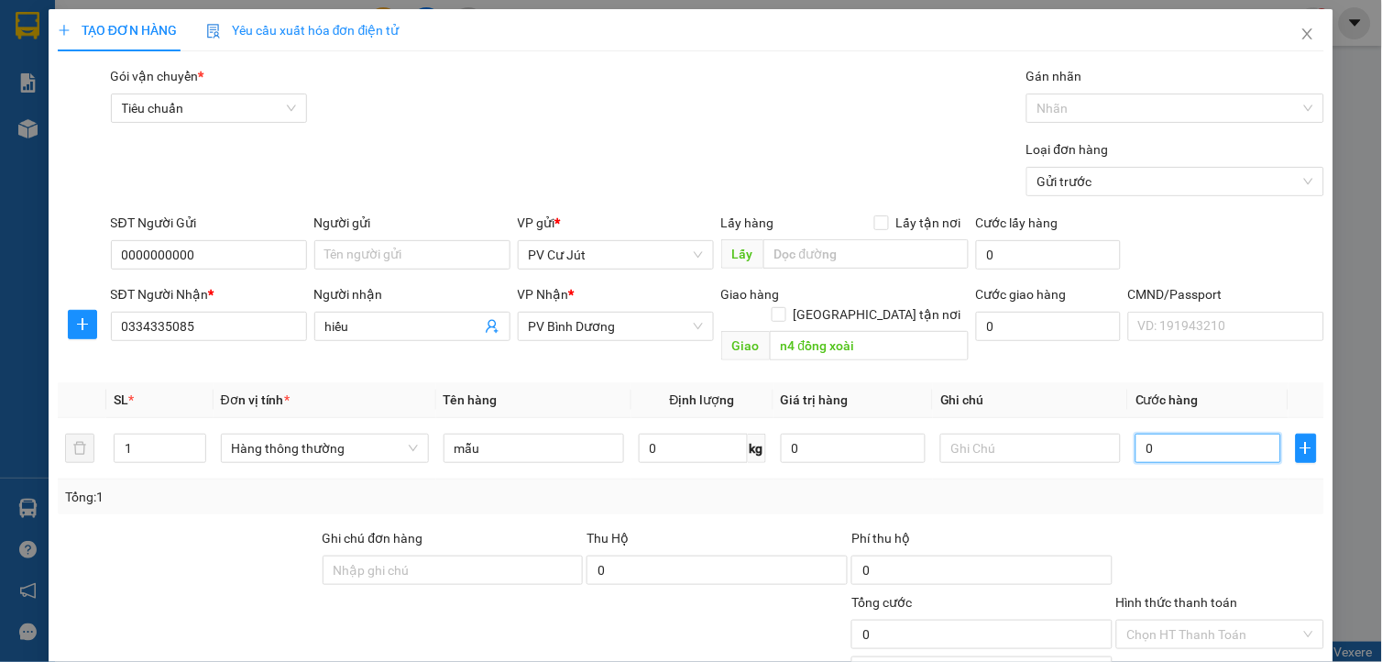
type input "3"
type input "30"
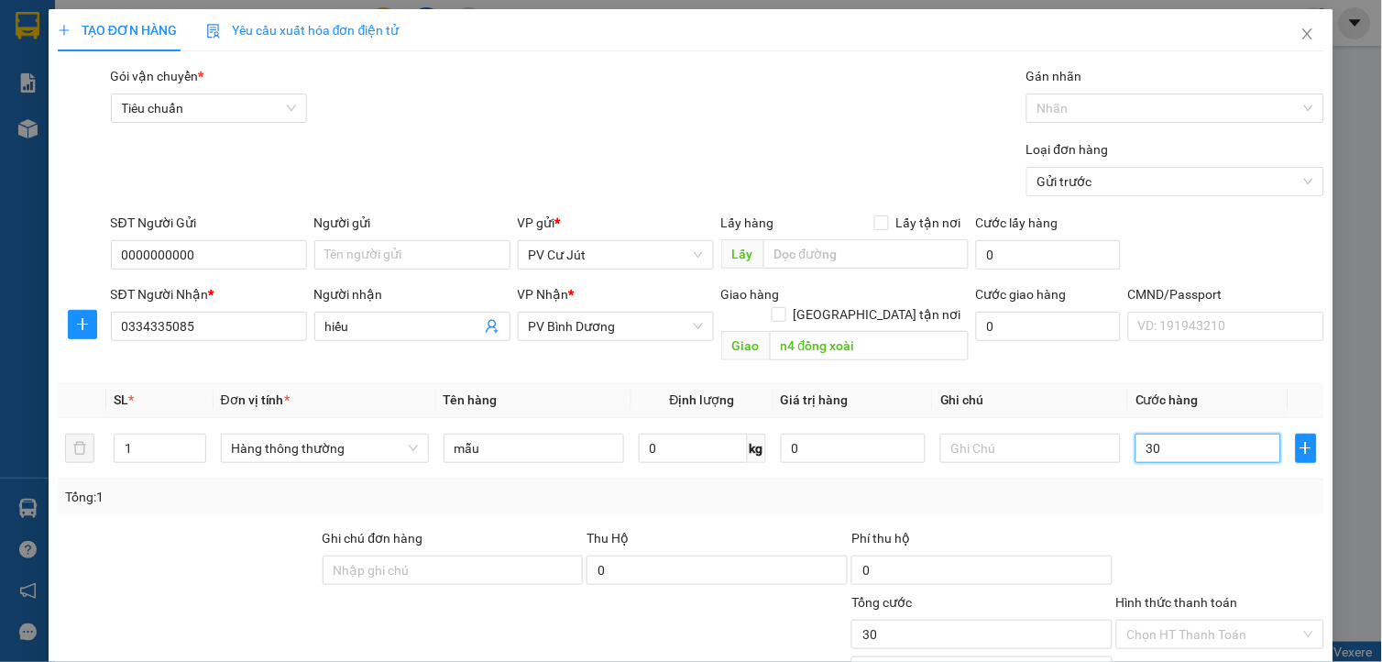
type input "300"
type input "3.000"
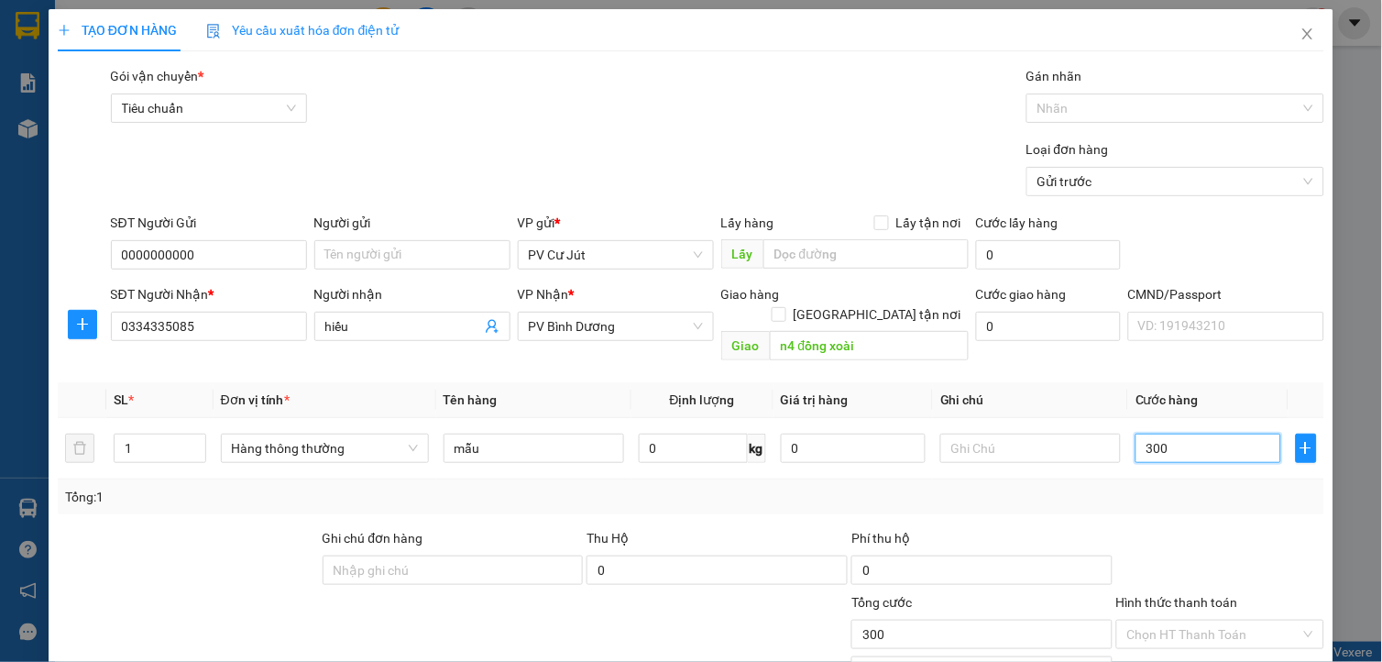
type input "3.000"
type input "30.000"
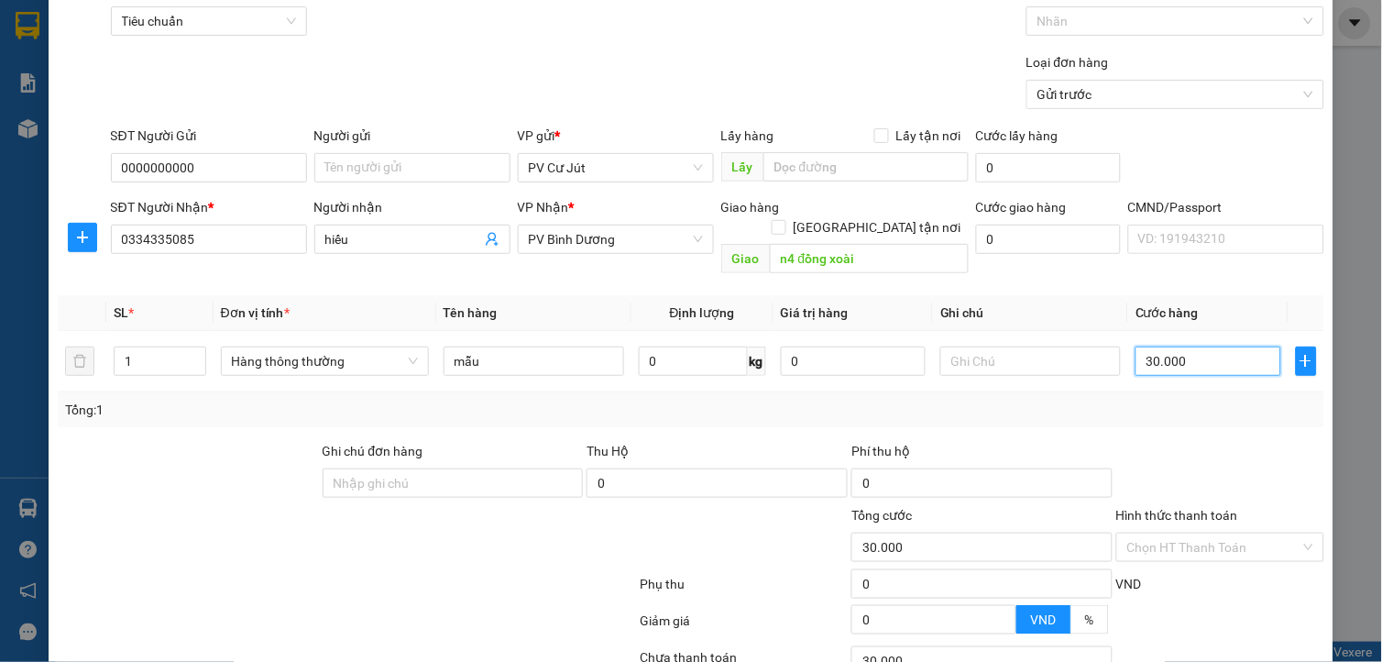
scroll to position [203, 0]
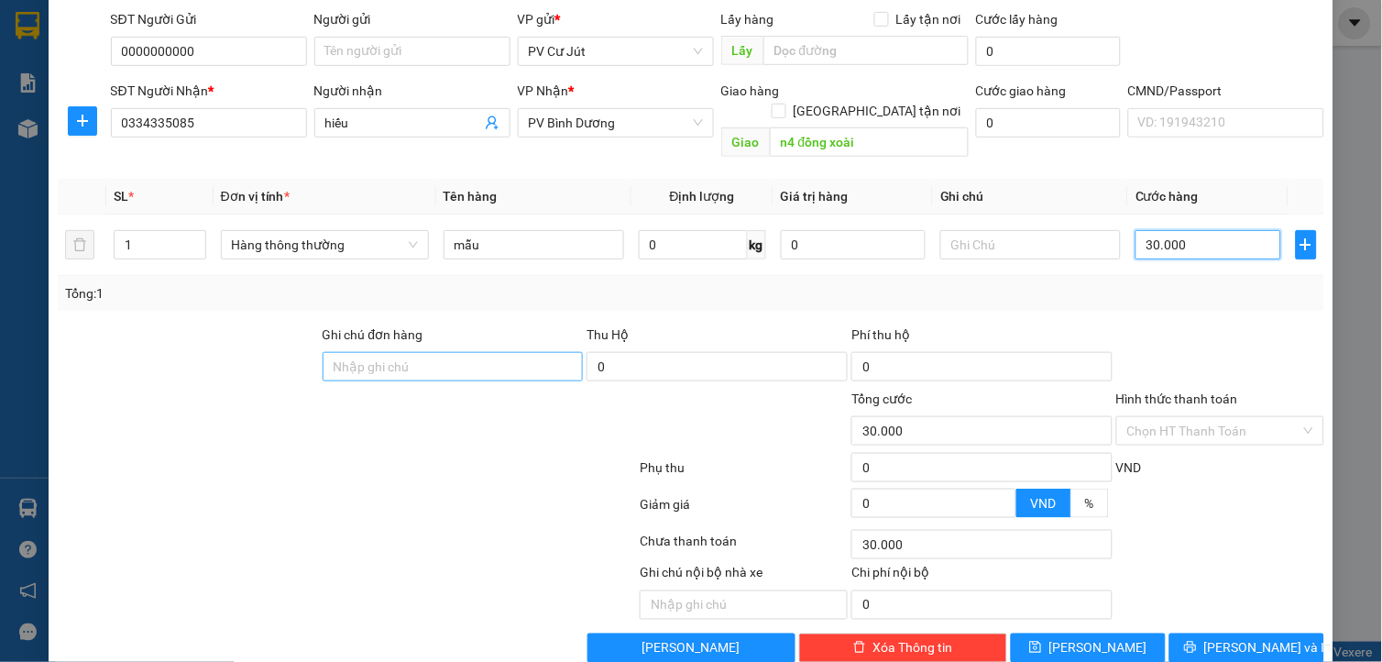
type input "30.000"
click at [461, 352] on input "Ghi chú đơn hàng" at bounding box center [453, 366] width 261 height 29
type input "ck 6868 30k"
click at [922, 127] on input "n4 đồng xoài" at bounding box center [869, 141] width 199 height 29
type input "n4 đồng xoài tạp hóa a muội"
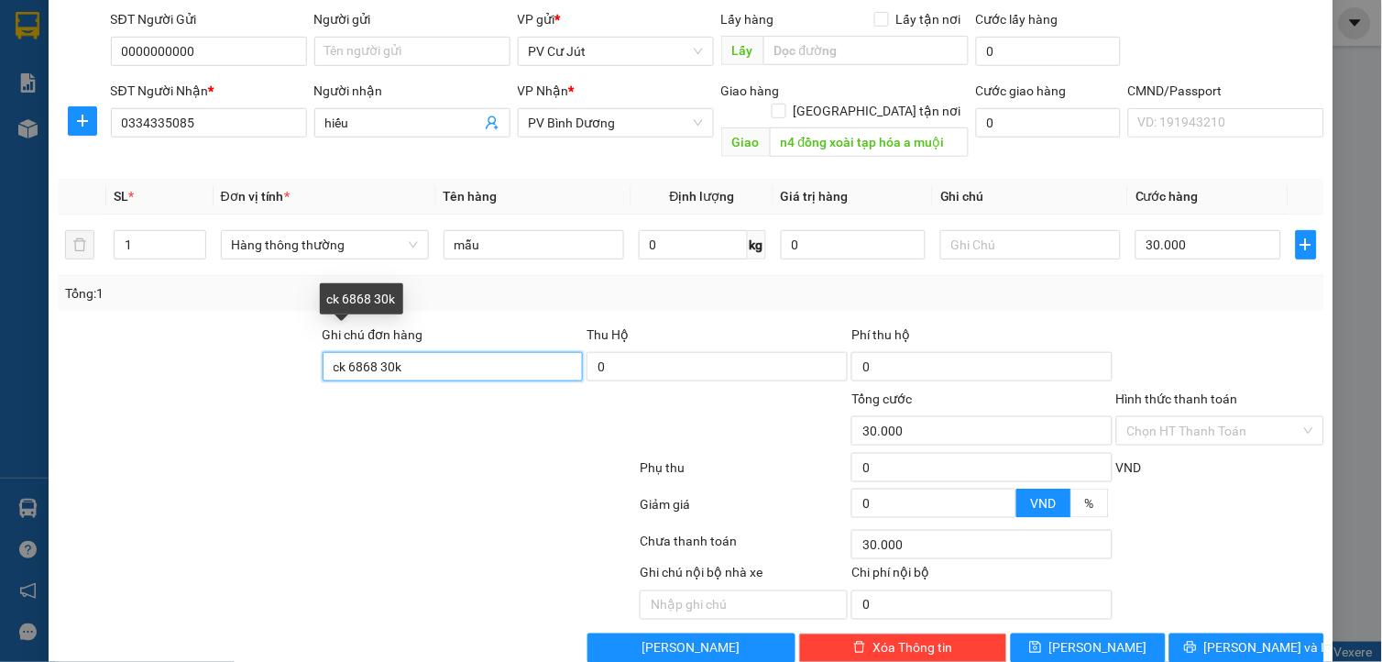
click at [507, 352] on input "ck 6868 30k" at bounding box center [453, 366] width 261 height 29
type input "ck 6868 30k 18h29 1210"
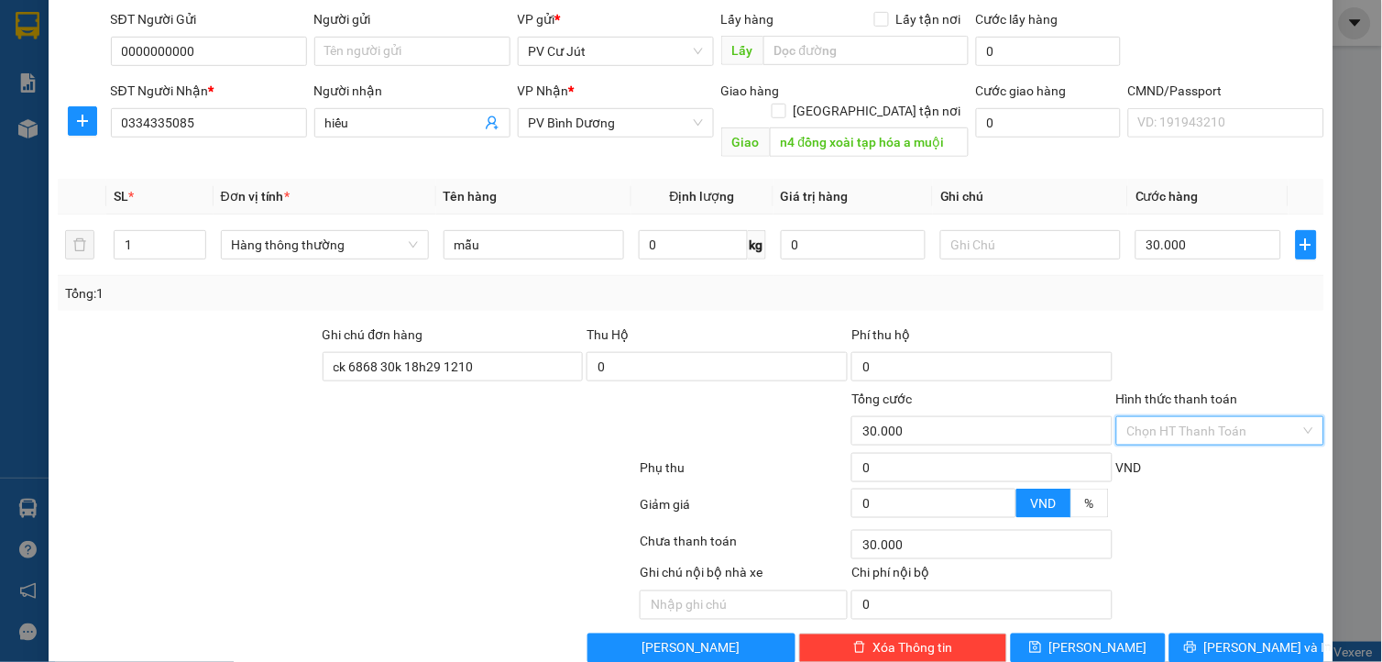
click at [1158, 417] on input "Hình thức thanh toán" at bounding box center [1213, 430] width 173 height 27
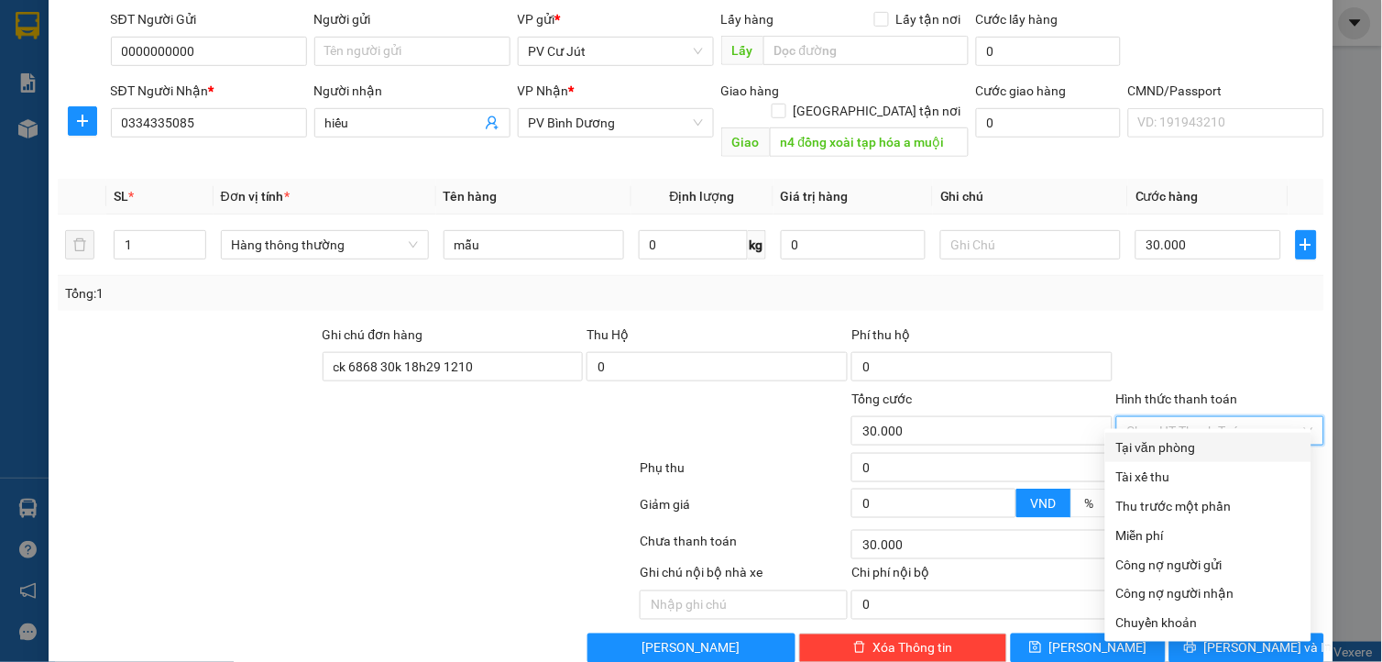
click at [1137, 451] on div "Tại văn phòng" at bounding box center [1208, 447] width 184 height 20
type input "0"
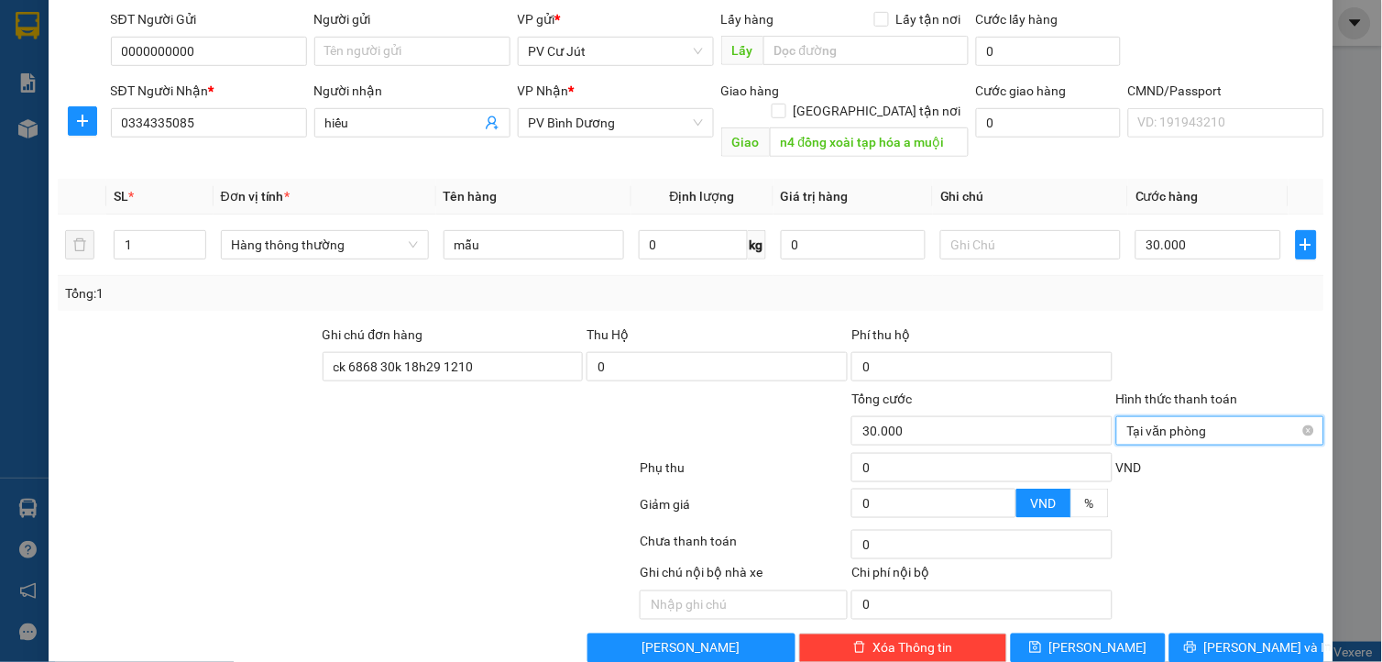
click at [1162, 417] on span "Tại văn phòng" at bounding box center [1220, 430] width 186 height 27
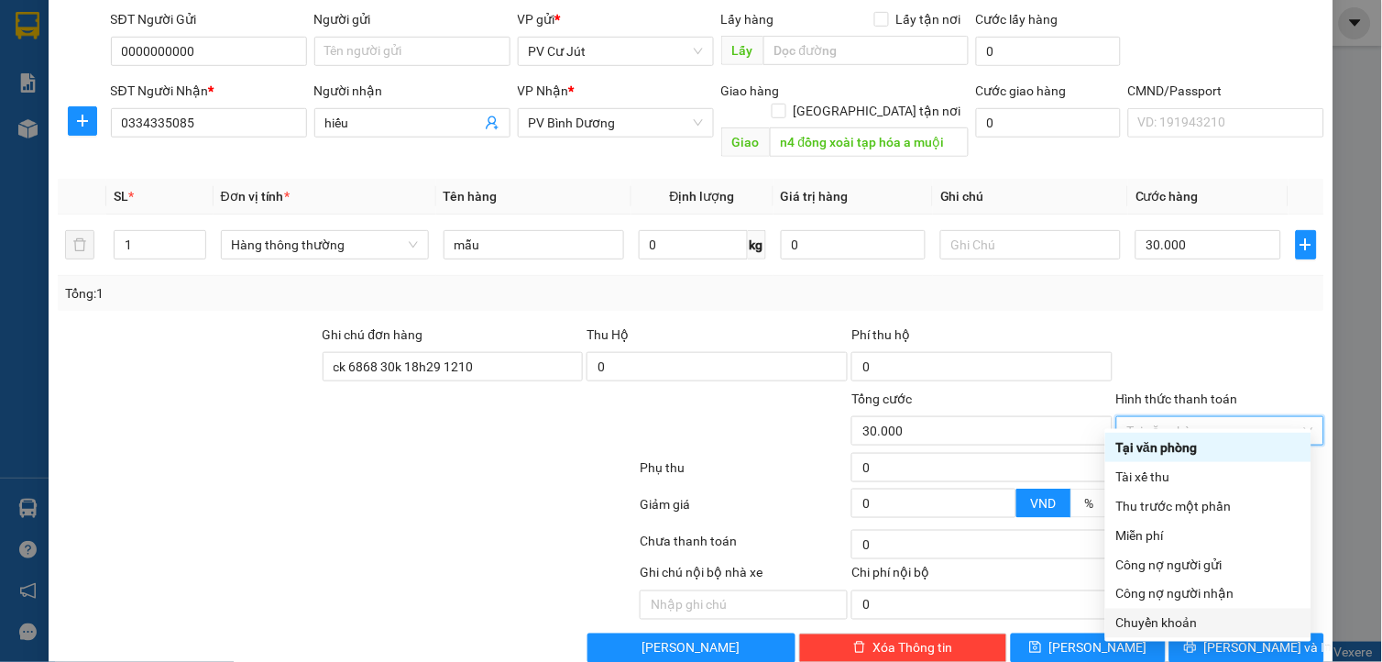
click at [1196, 617] on div "Chuyển khoản" at bounding box center [1208, 623] width 184 height 20
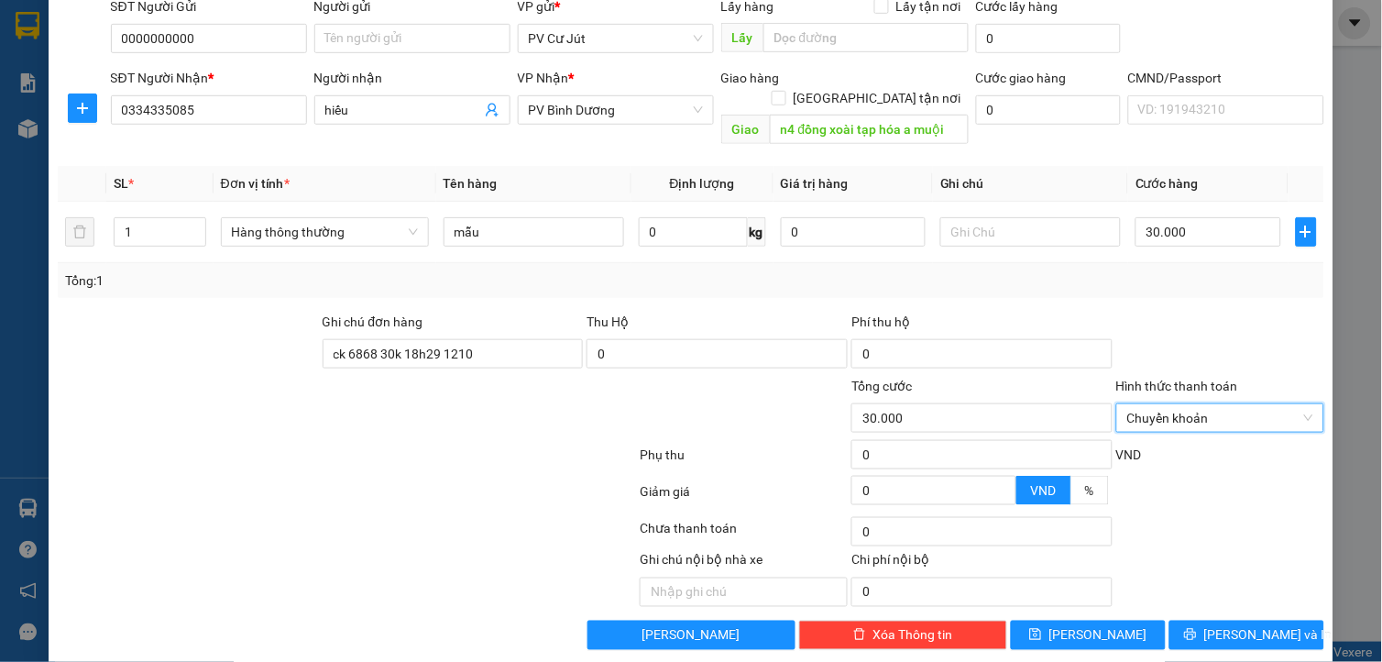
scroll to position [220, 0]
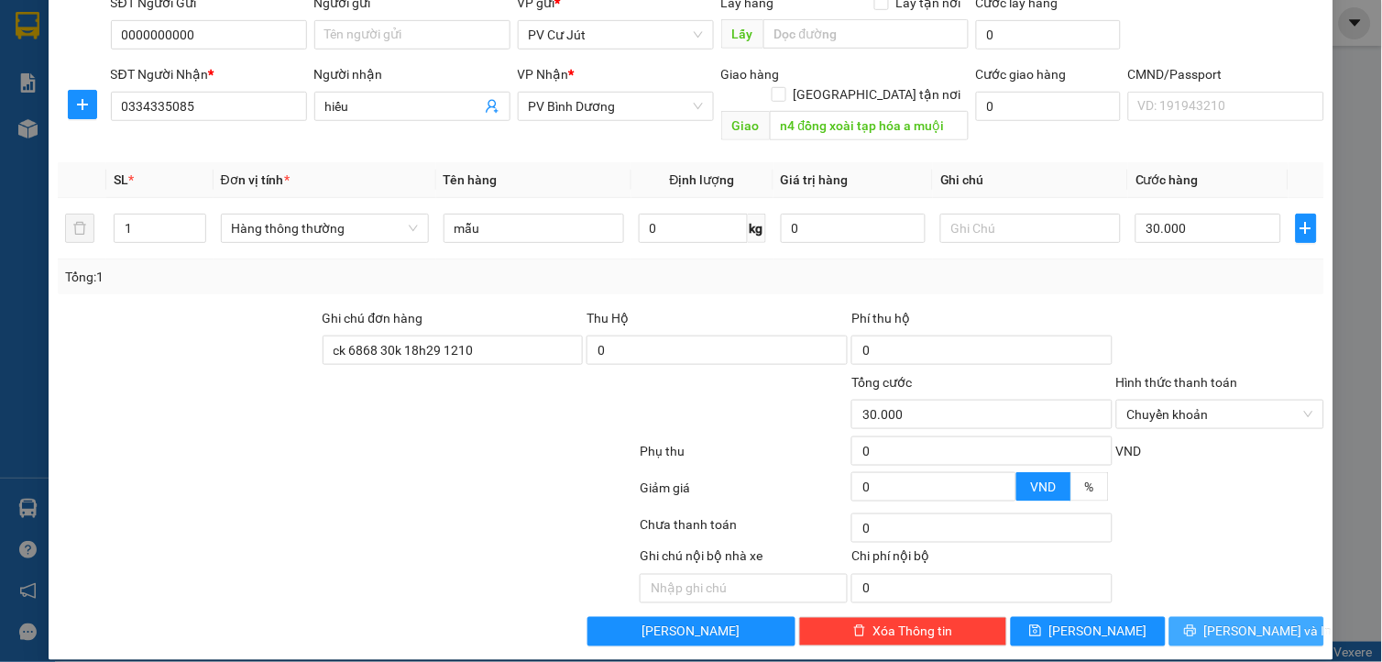
click at [1237, 621] on span "[PERSON_NAME] và In" at bounding box center [1268, 631] width 128 height 20
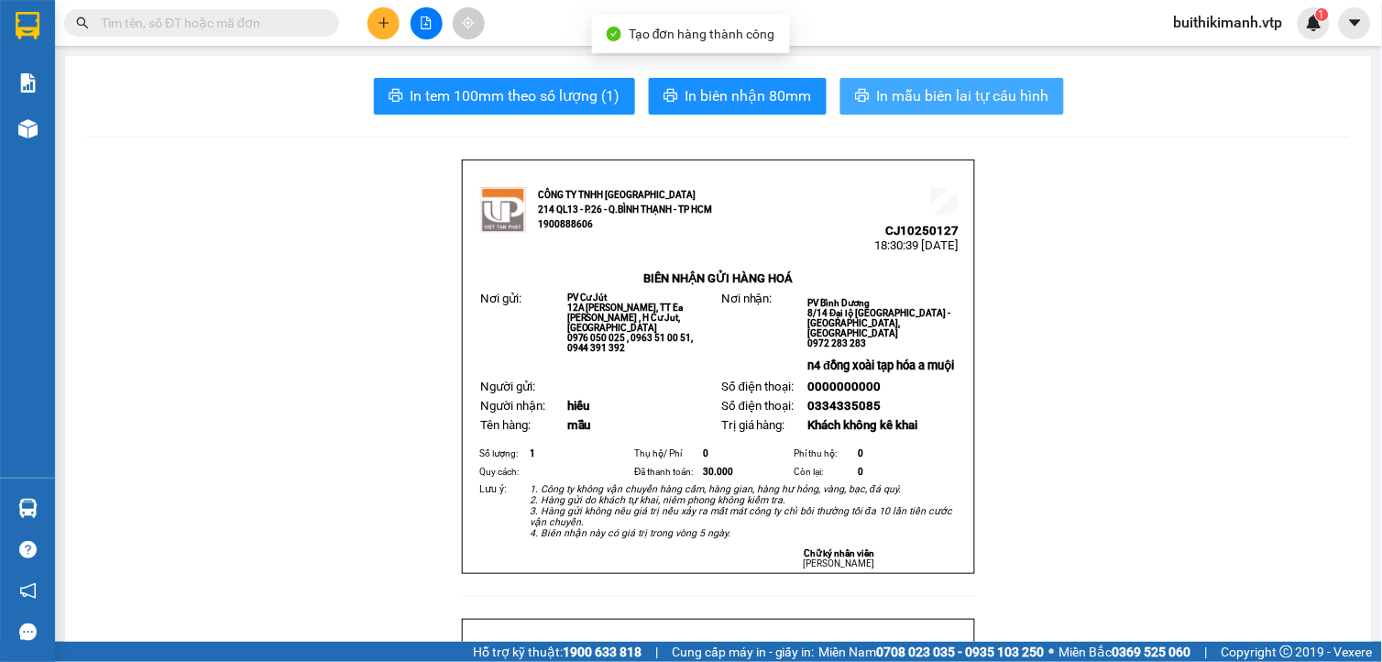
click at [947, 97] on span "In mẫu biên lai tự cấu hình" at bounding box center [963, 95] width 172 height 23
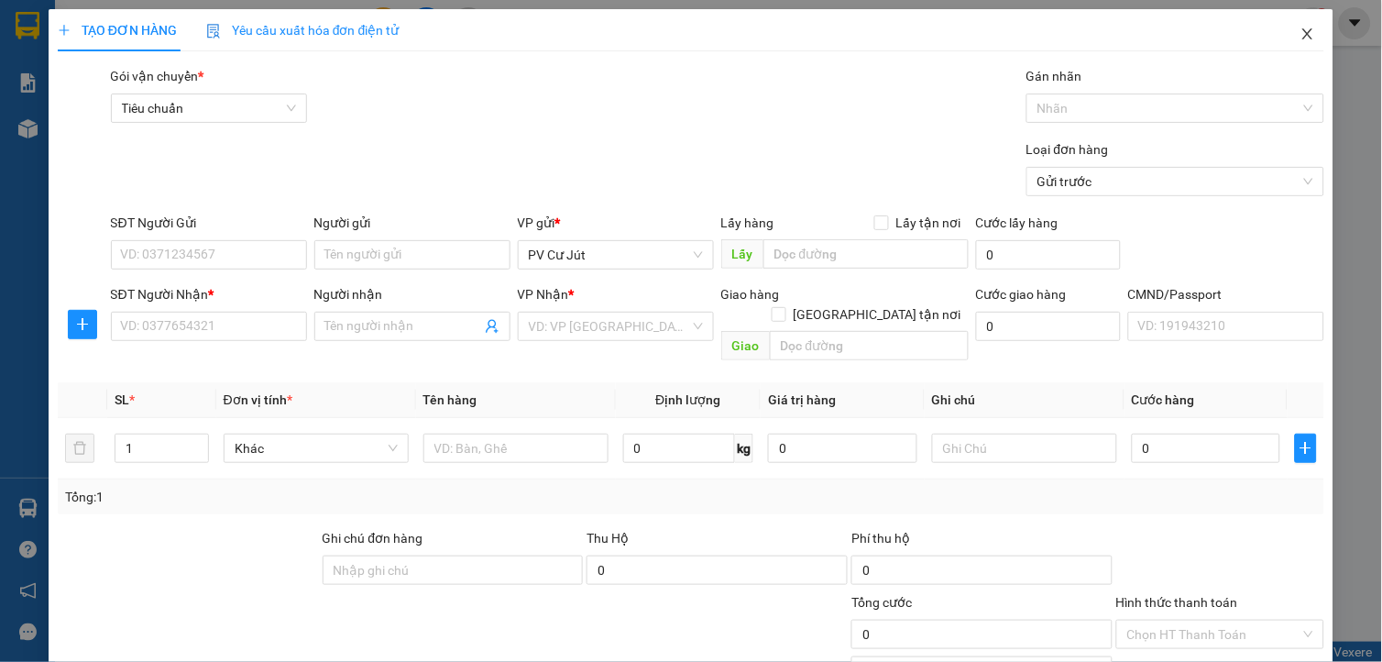
click at [1301, 38] on icon "close" at bounding box center [1308, 34] width 15 height 15
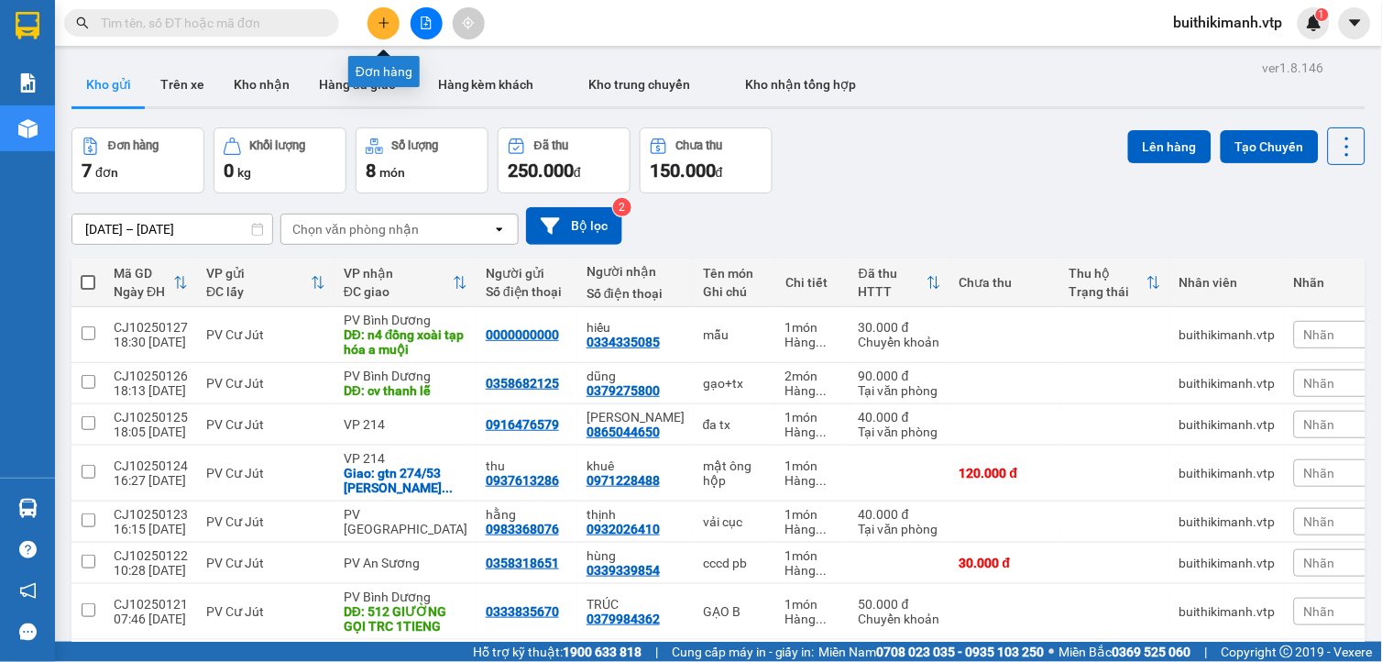
click at [390, 28] on icon "plus" at bounding box center [384, 22] width 13 height 13
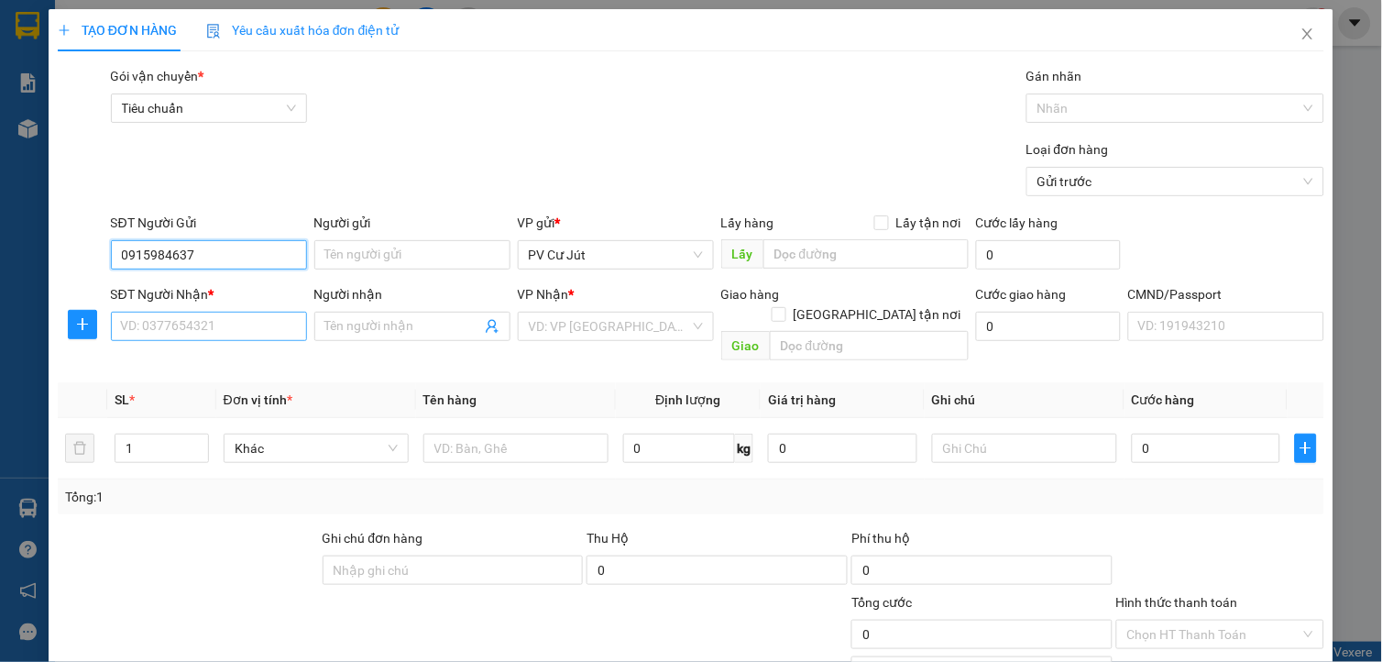
type input "0915984637"
click at [249, 334] on input "SĐT Người Nhận *" at bounding box center [209, 326] width 196 height 29
type input "0899615943"
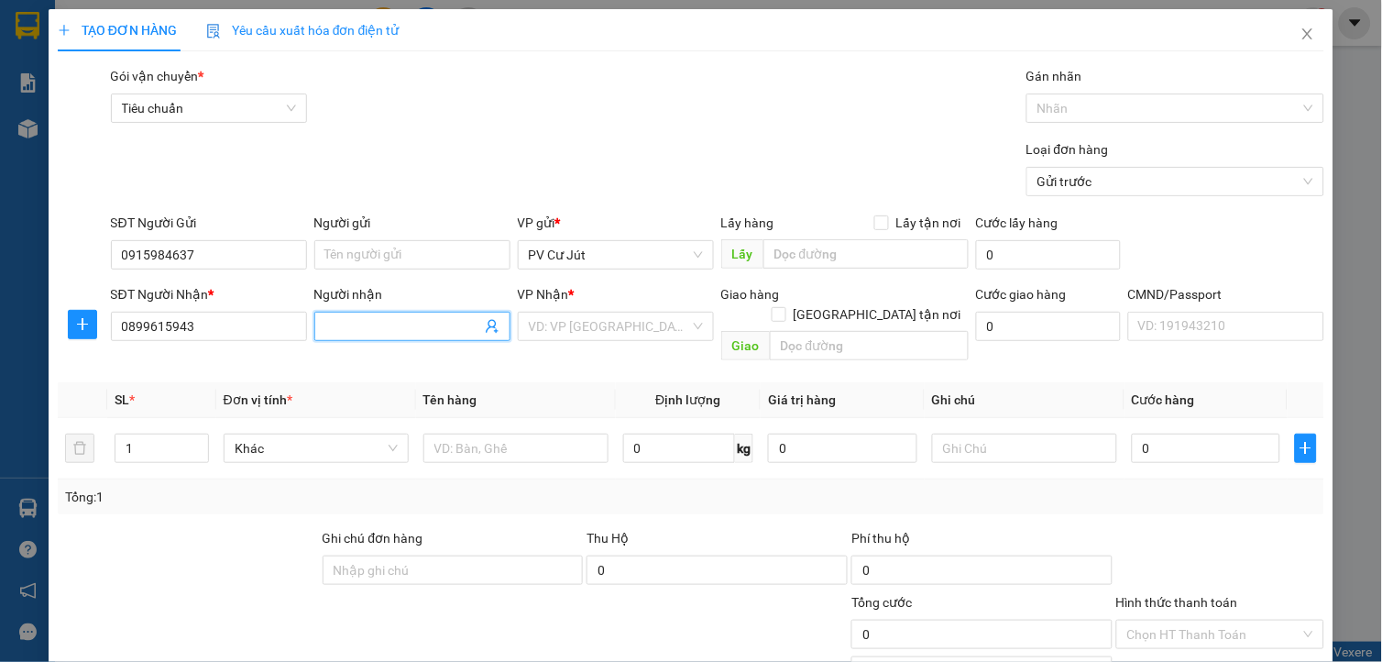
click at [382, 331] on input "Người nhận" at bounding box center [403, 326] width 156 height 20
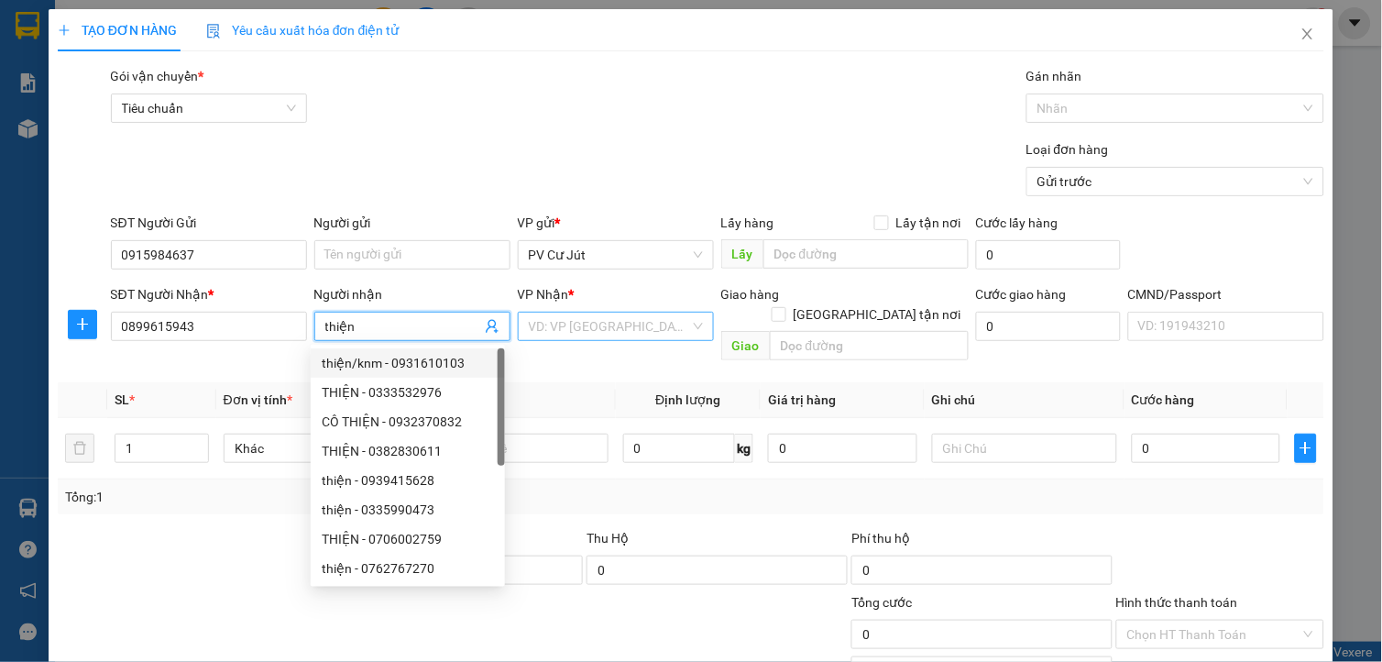
type input "thiện"
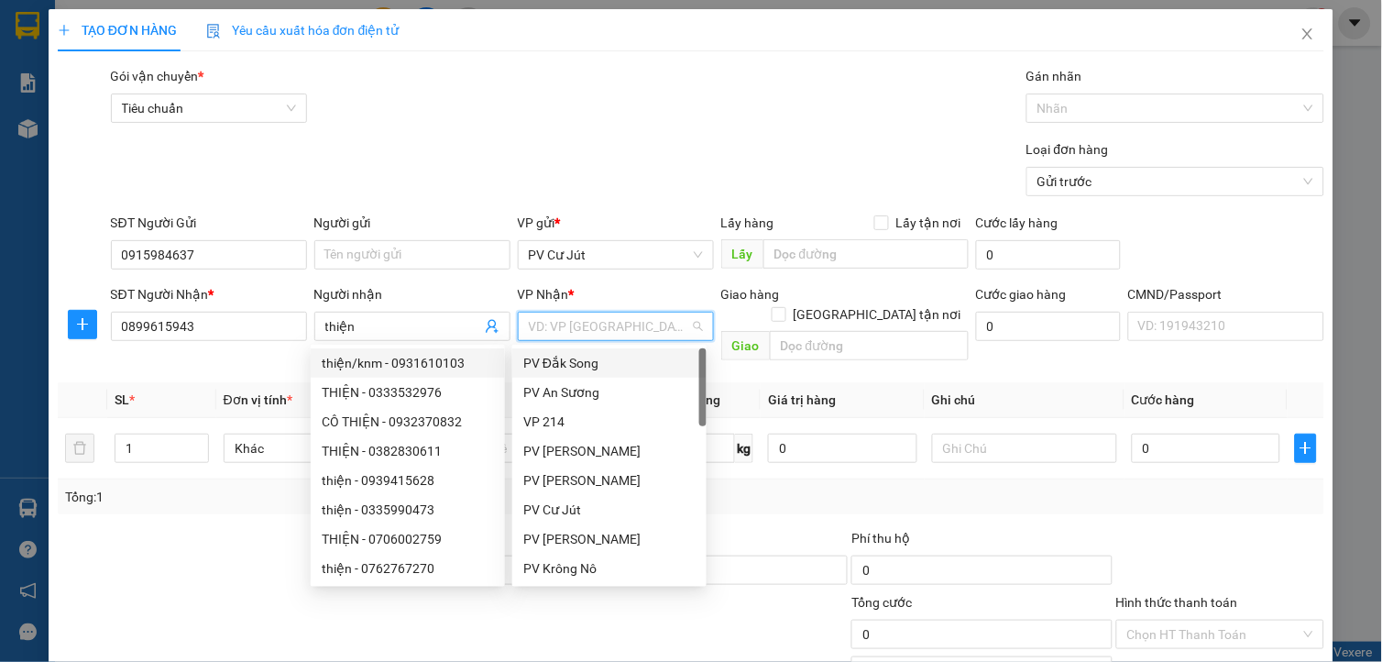
click at [651, 325] on input "search" at bounding box center [609, 326] width 161 height 27
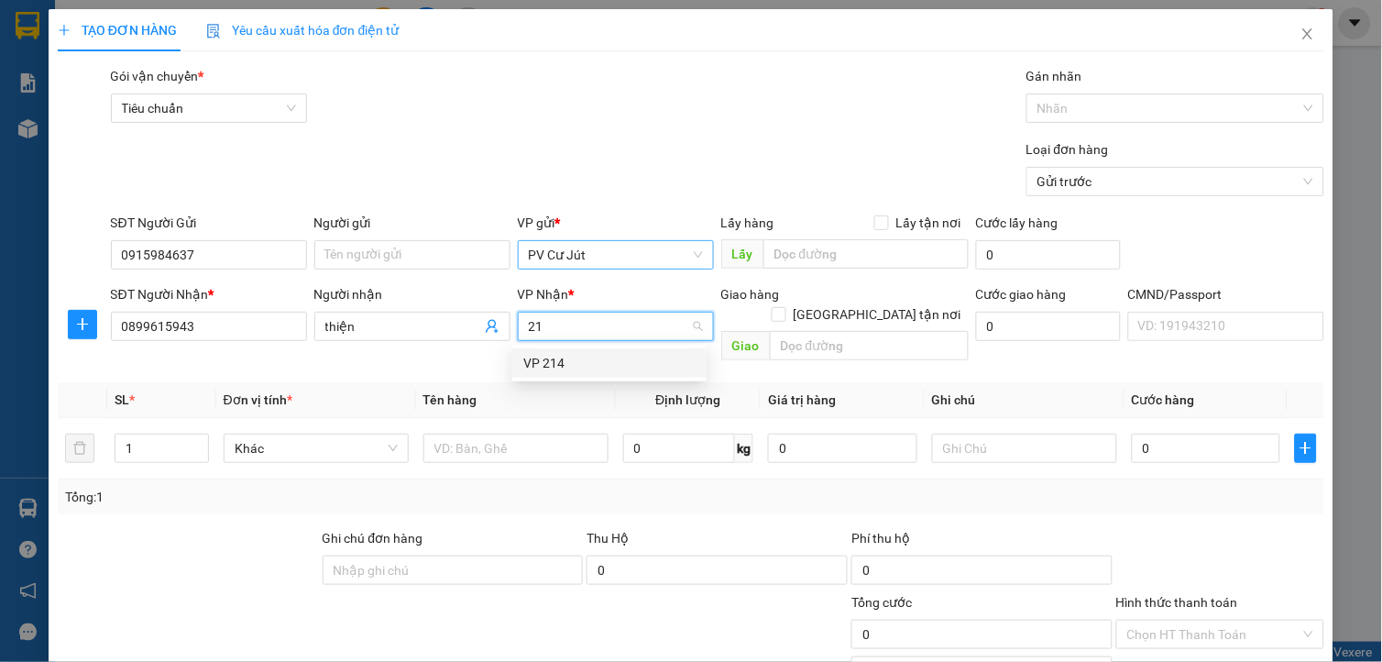
type input "214"
click at [623, 370] on div "VP 214" at bounding box center [609, 363] width 172 height 20
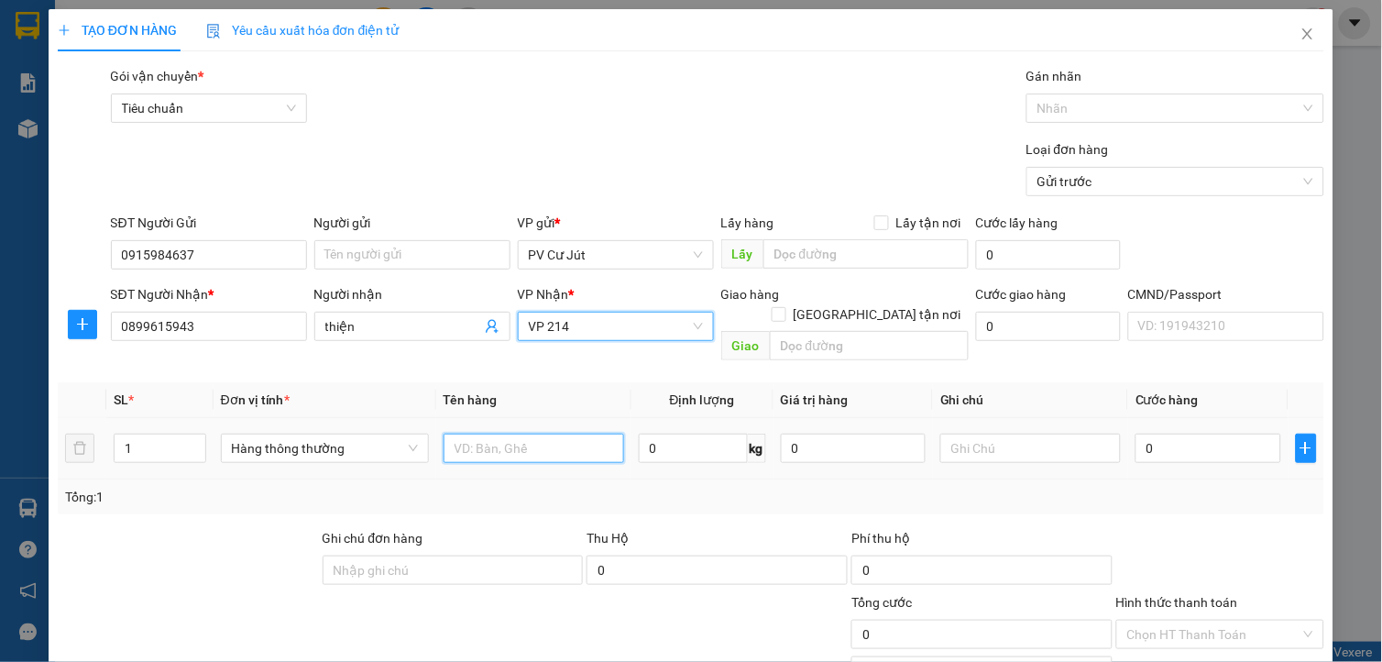
click at [474, 434] on input "text" at bounding box center [534, 448] width 181 height 29
type input "d"
type input "đa tg"
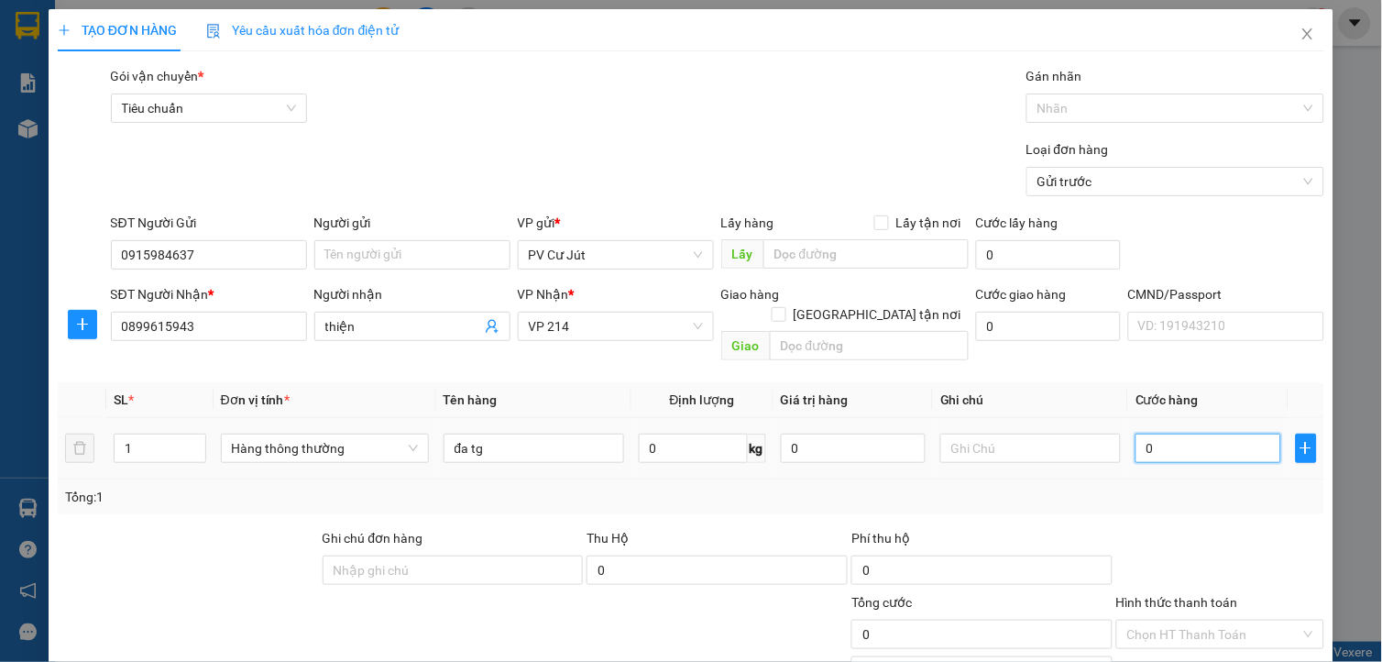
click at [1192, 434] on input "0" at bounding box center [1208, 448] width 145 height 29
type input "5"
type input "50"
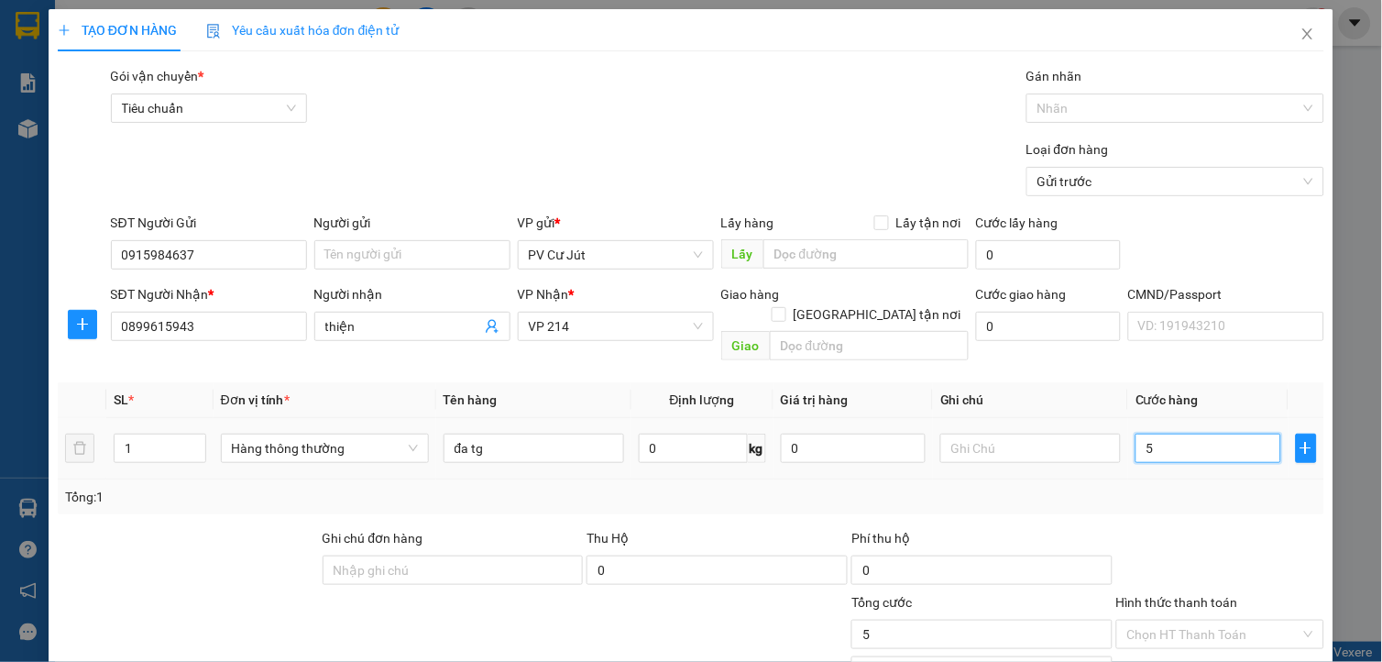
type input "50"
type input "500"
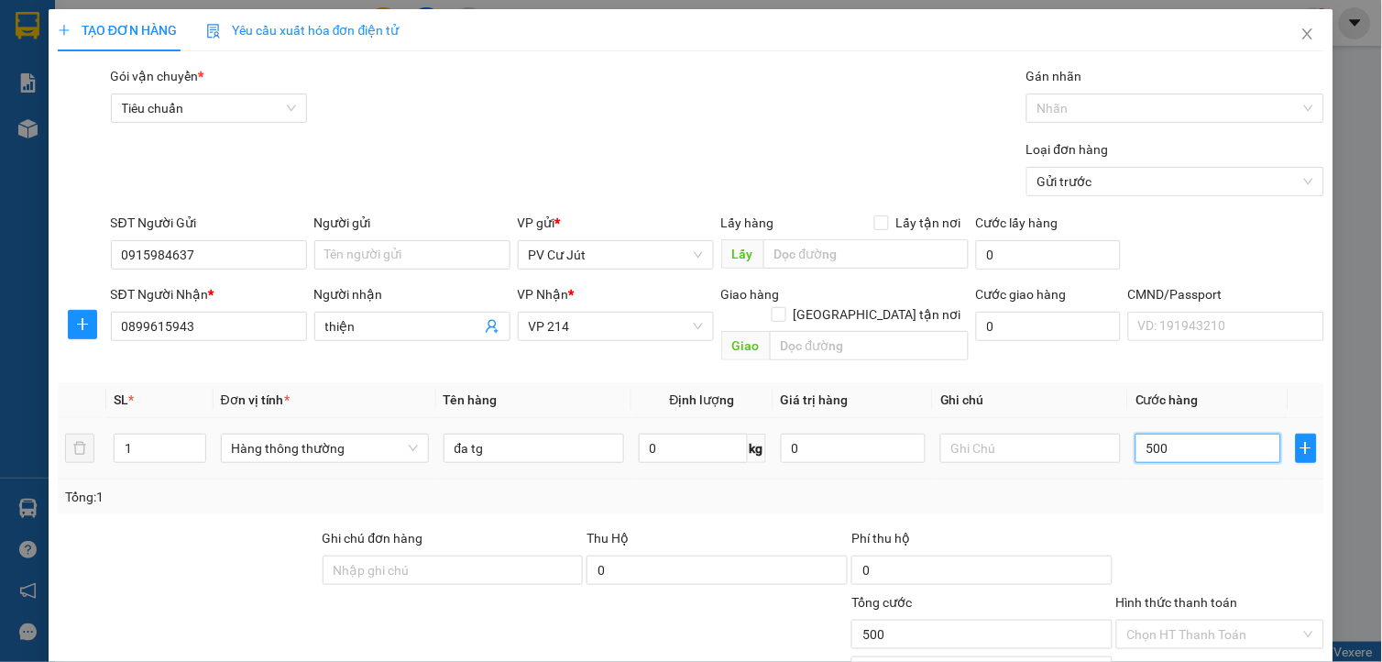
type input "5.000"
type input "50.000"
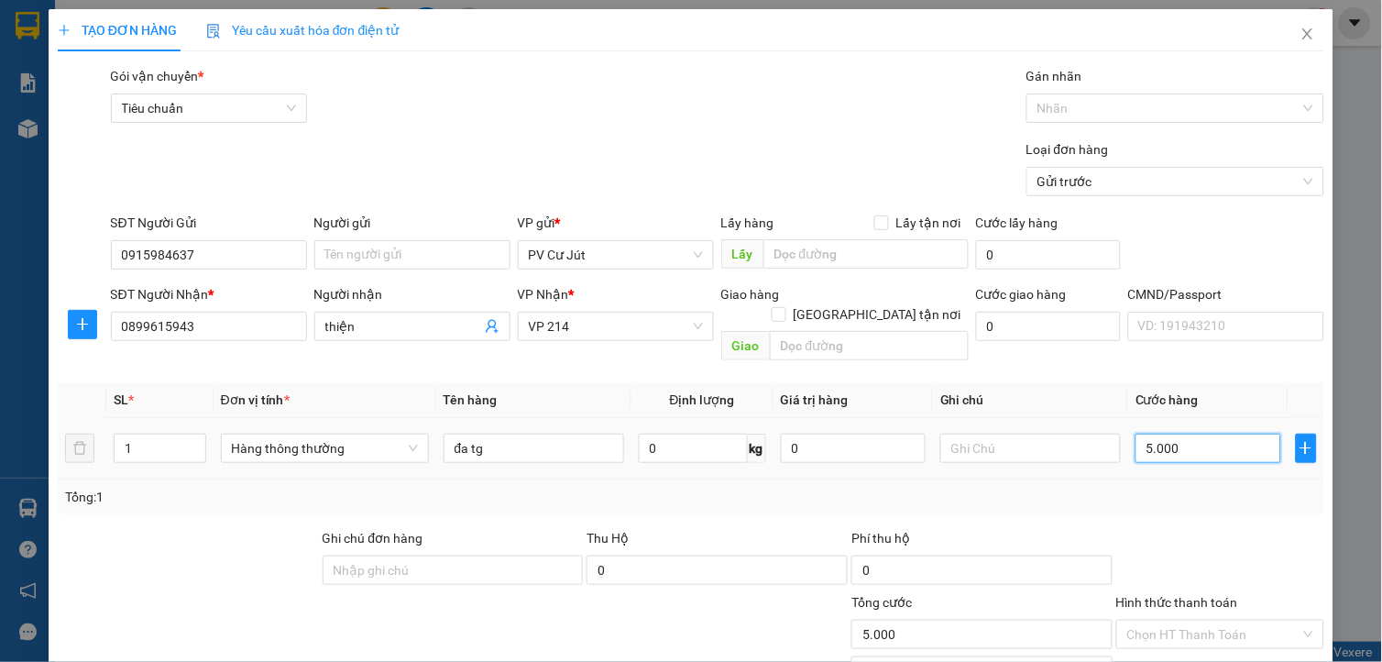
type input "50.000"
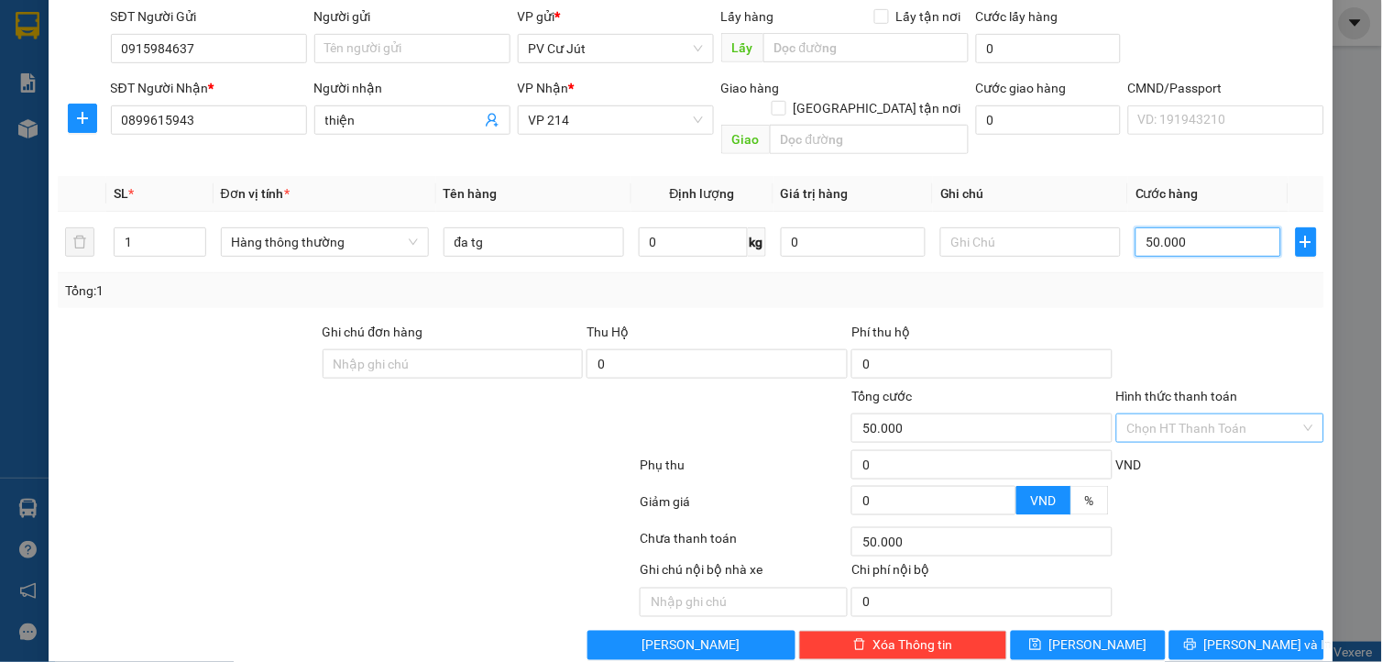
scroll to position [220, 0]
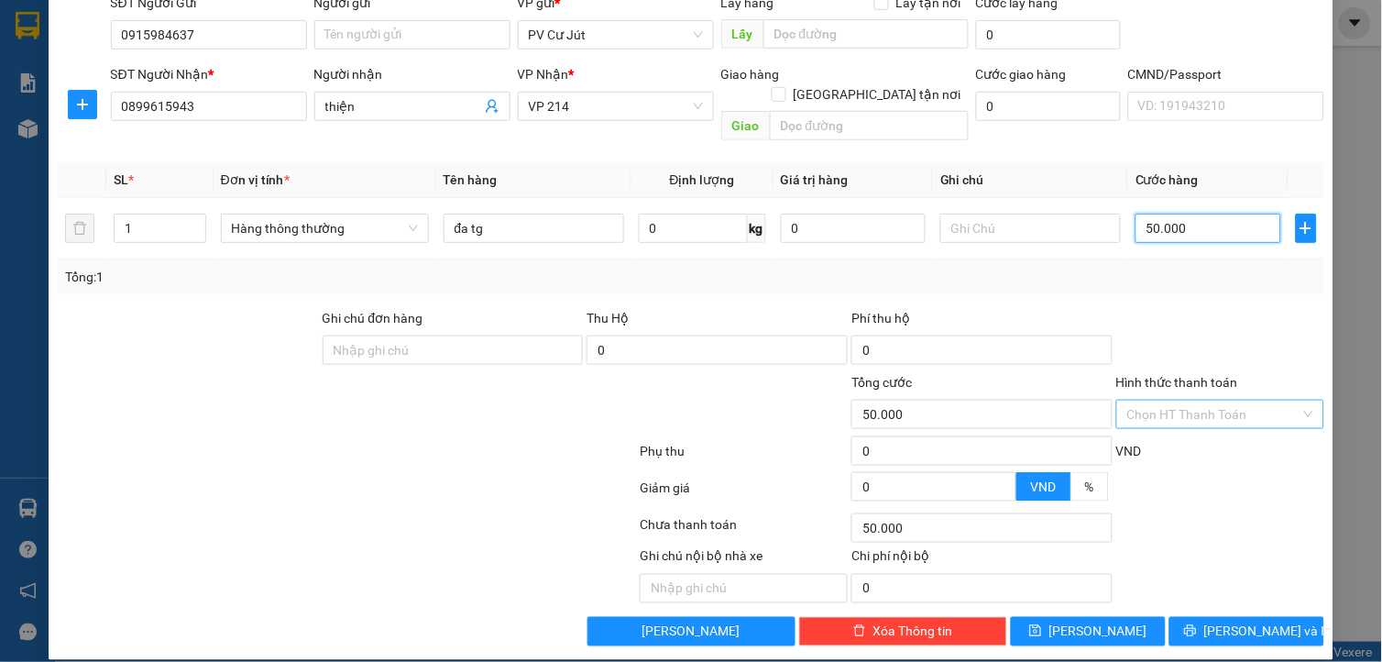
type input "50.000"
click at [1161, 401] on input "Hình thức thanh toán" at bounding box center [1213, 414] width 173 height 27
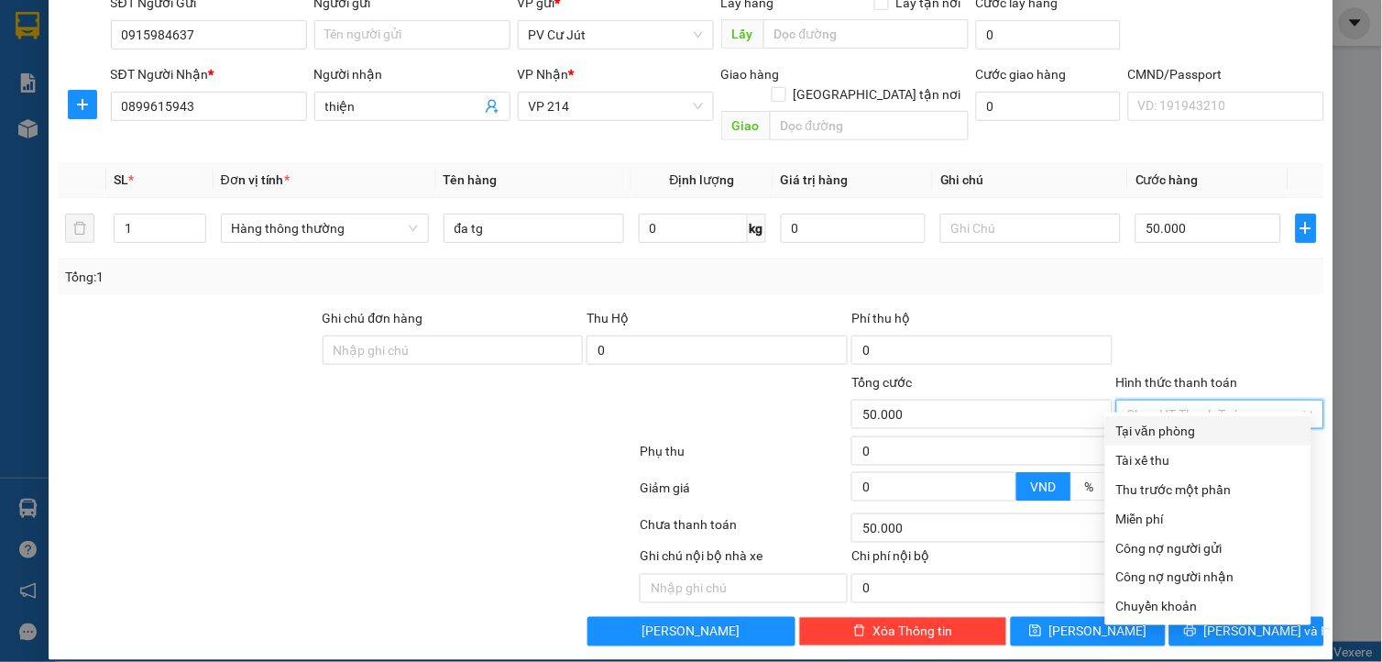
click at [1160, 433] on div "Tại văn phòng" at bounding box center [1208, 431] width 184 height 20
type input "0"
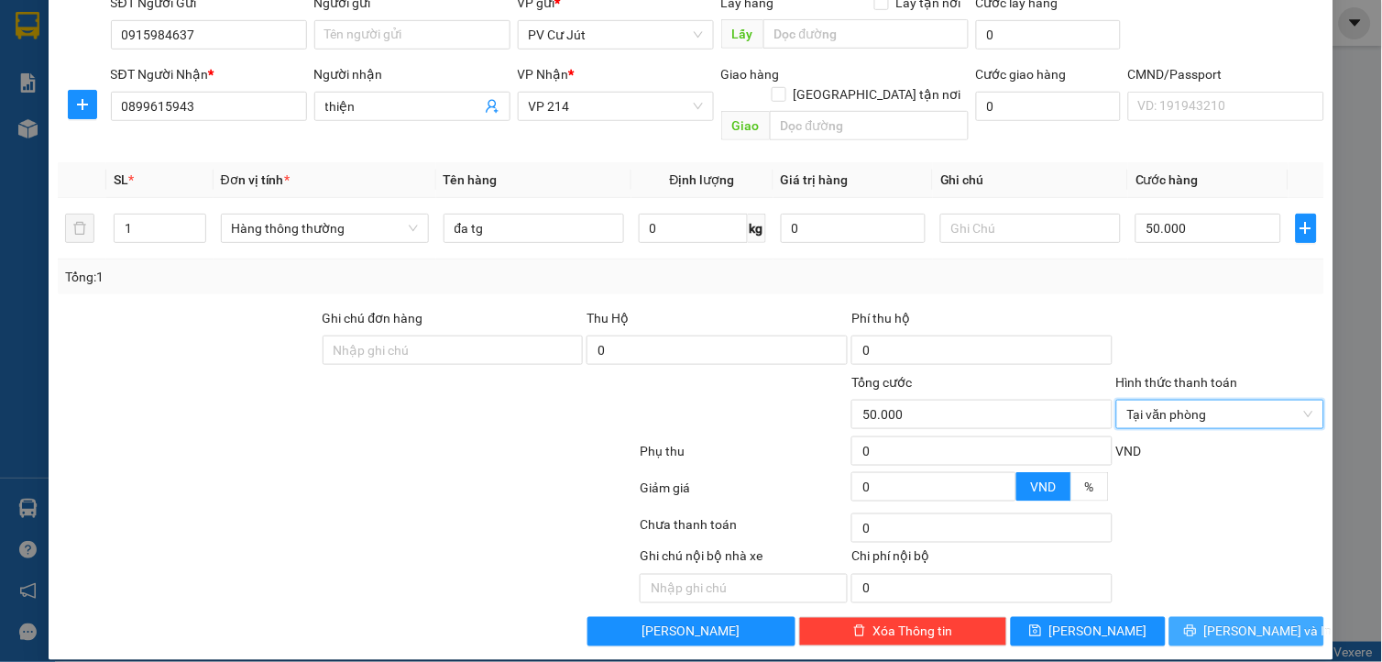
click at [1229, 621] on span "[PERSON_NAME] và In" at bounding box center [1268, 631] width 128 height 20
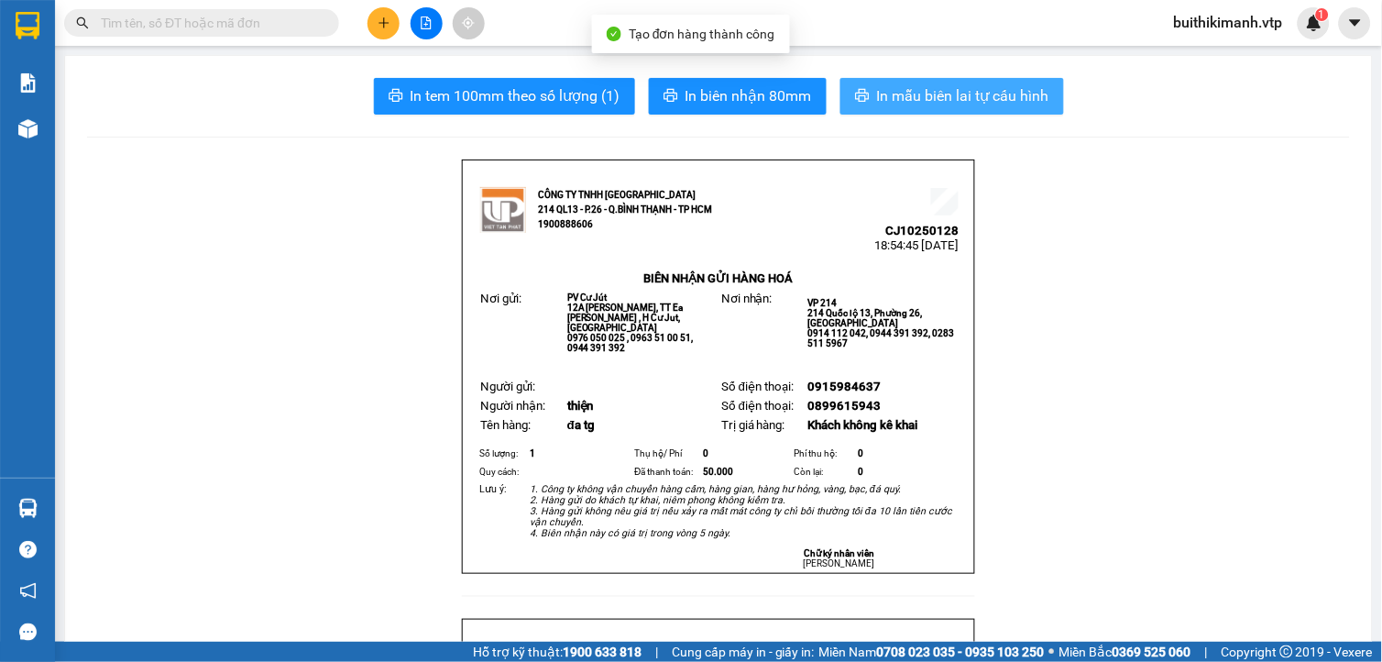
click at [995, 105] on span "In mẫu biên lai tự cấu hình" at bounding box center [963, 95] width 172 height 23
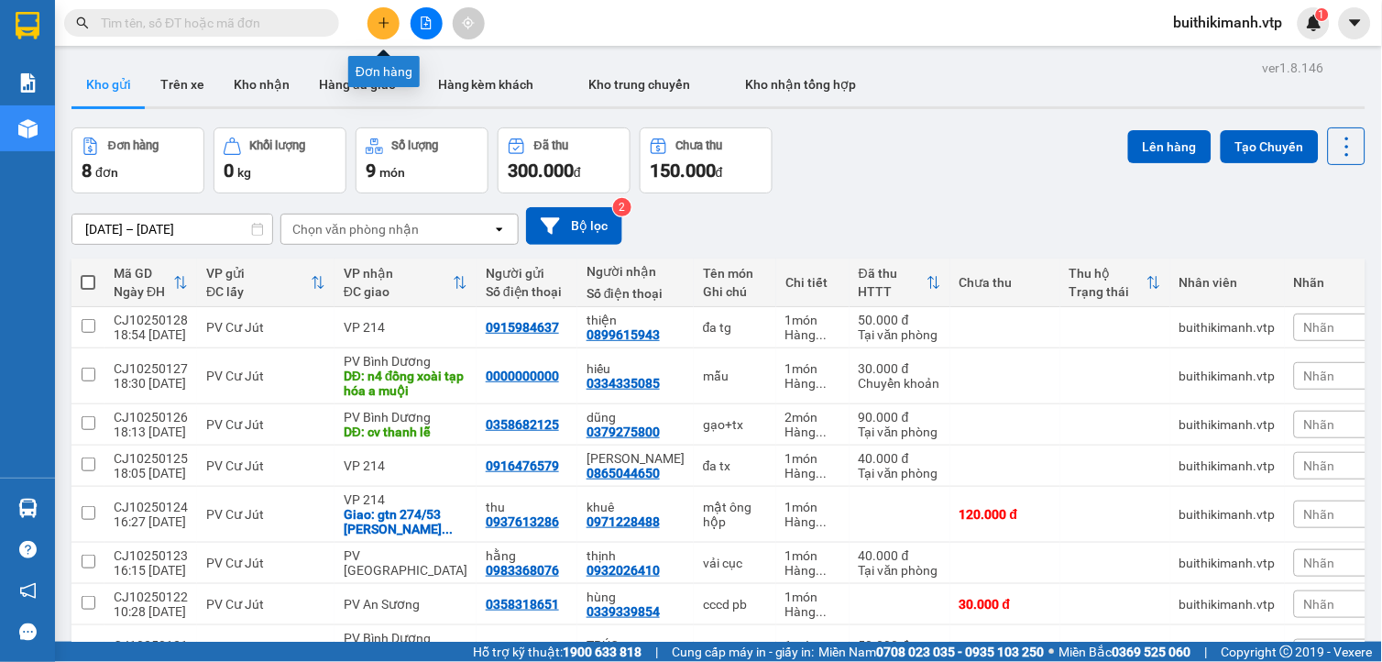
click at [385, 28] on icon "plus" at bounding box center [384, 22] width 13 height 13
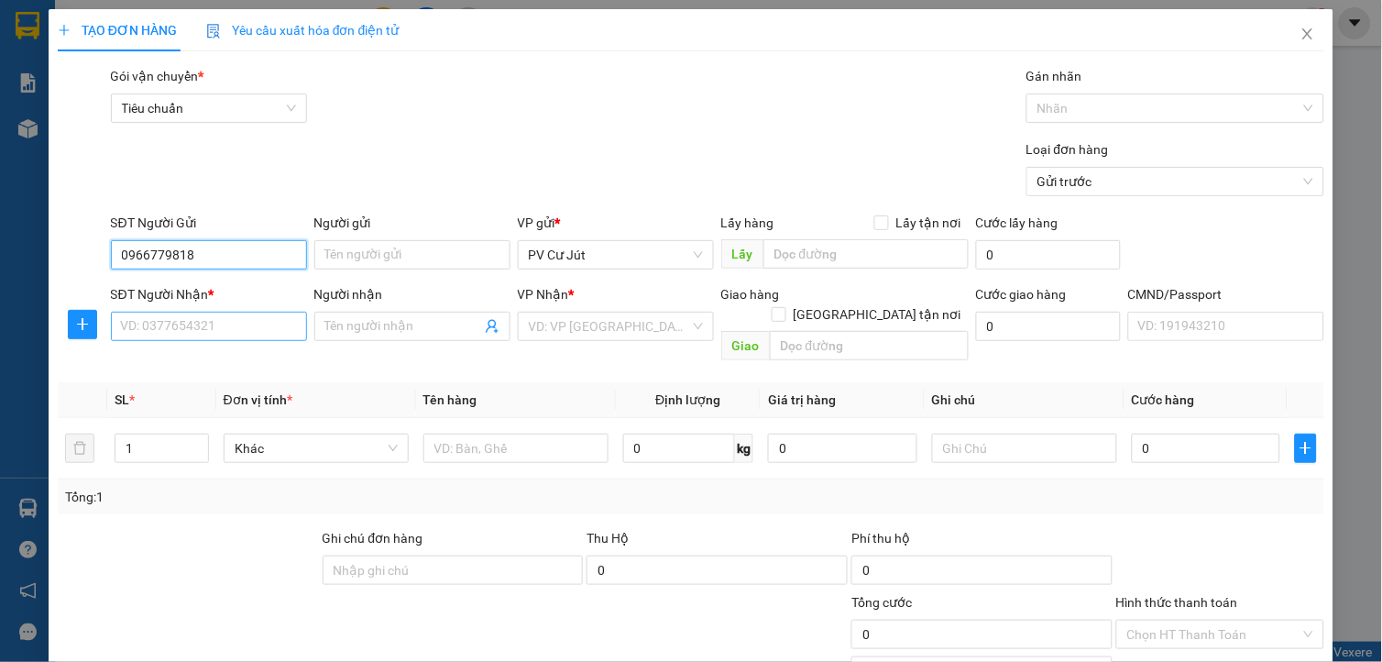
type input "0966779818"
click at [280, 336] on input "SĐT Người Nhận *" at bounding box center [209, 326] width 196 height 29
type input "0909200039"
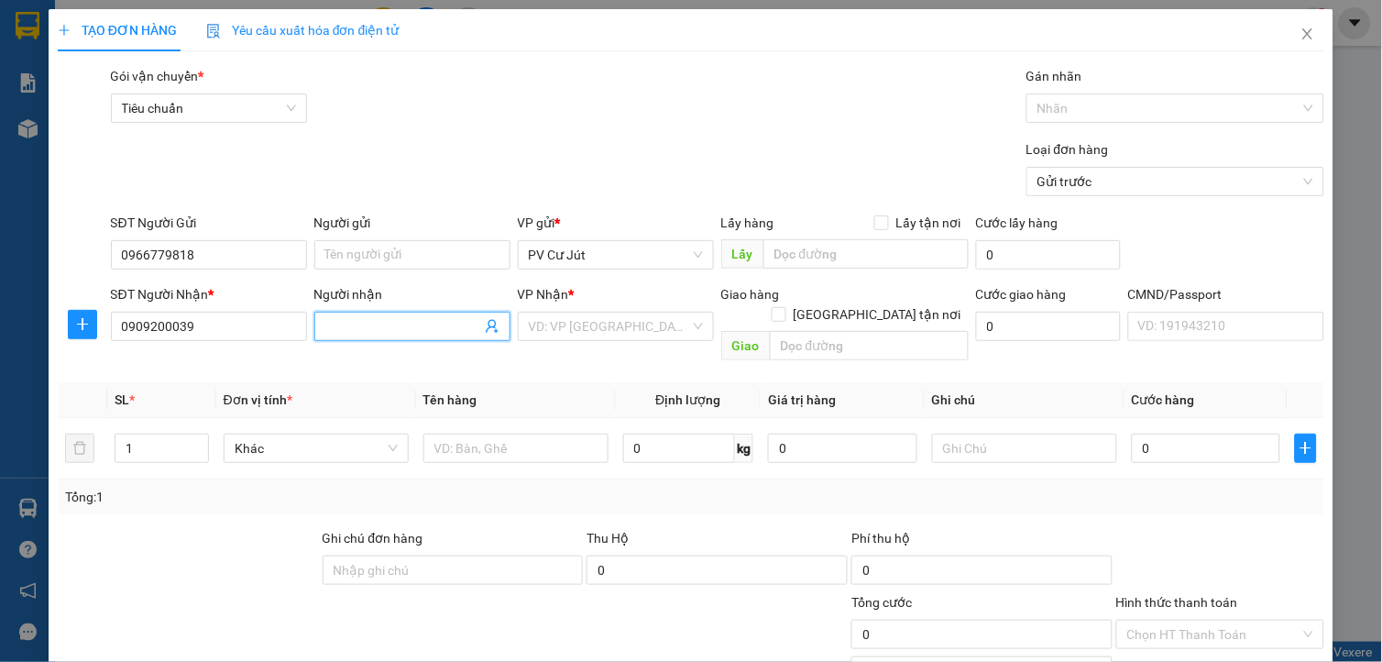
click at [407, 326] on input "Người nhận" at bounding box center [403, 326] width 156 height 20
type input "0982172697 [PERSON_NAME]"
click at [616, 325] on input "search" at bounding box center [609, 326] width 161 height 27
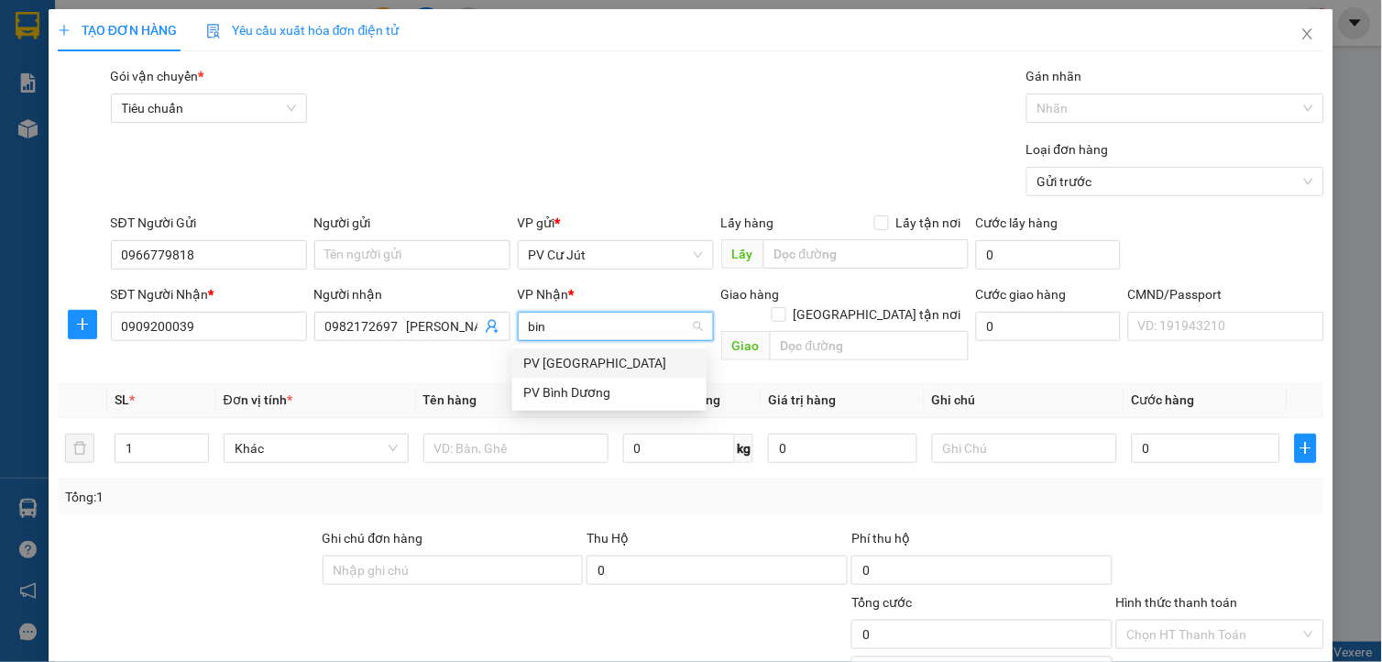
type input "binh"
click at [623, 383] on div "PV Bình Dương" at bounding box center [609, 392] width 172 height 20
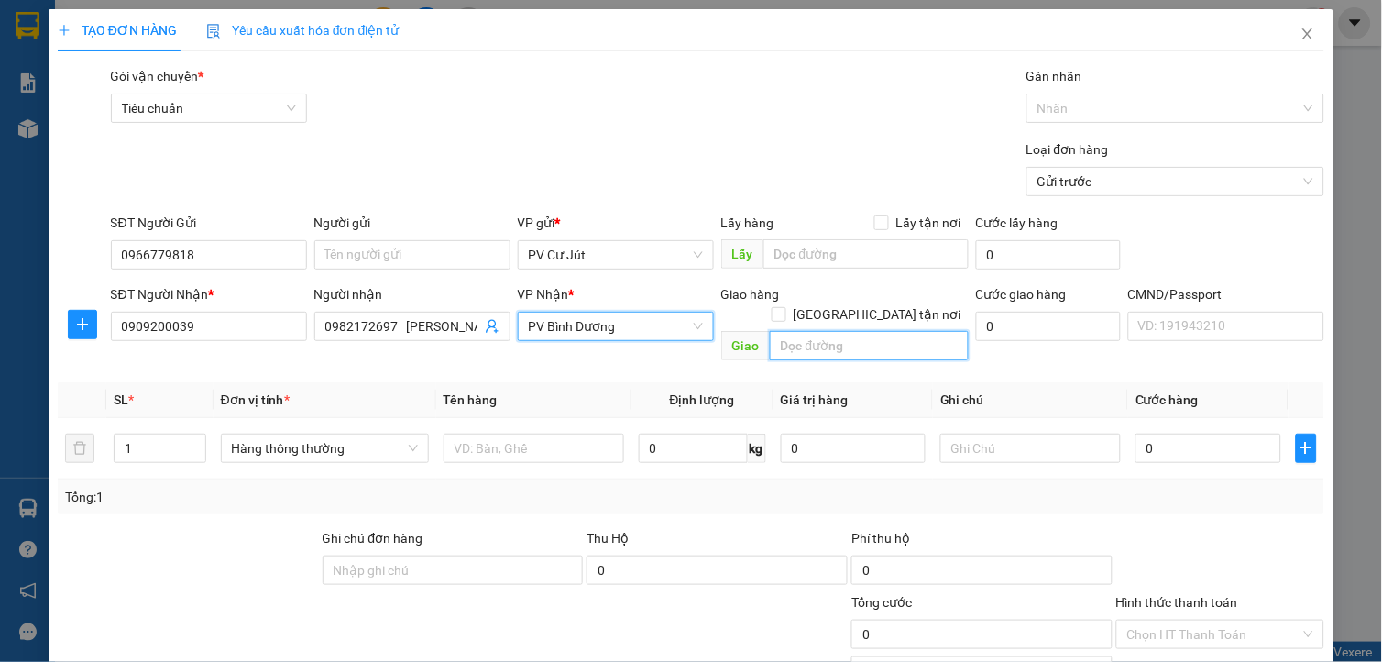
click at [825, 335] on input "text" at bounding box center [869, 345] width 199 height 29
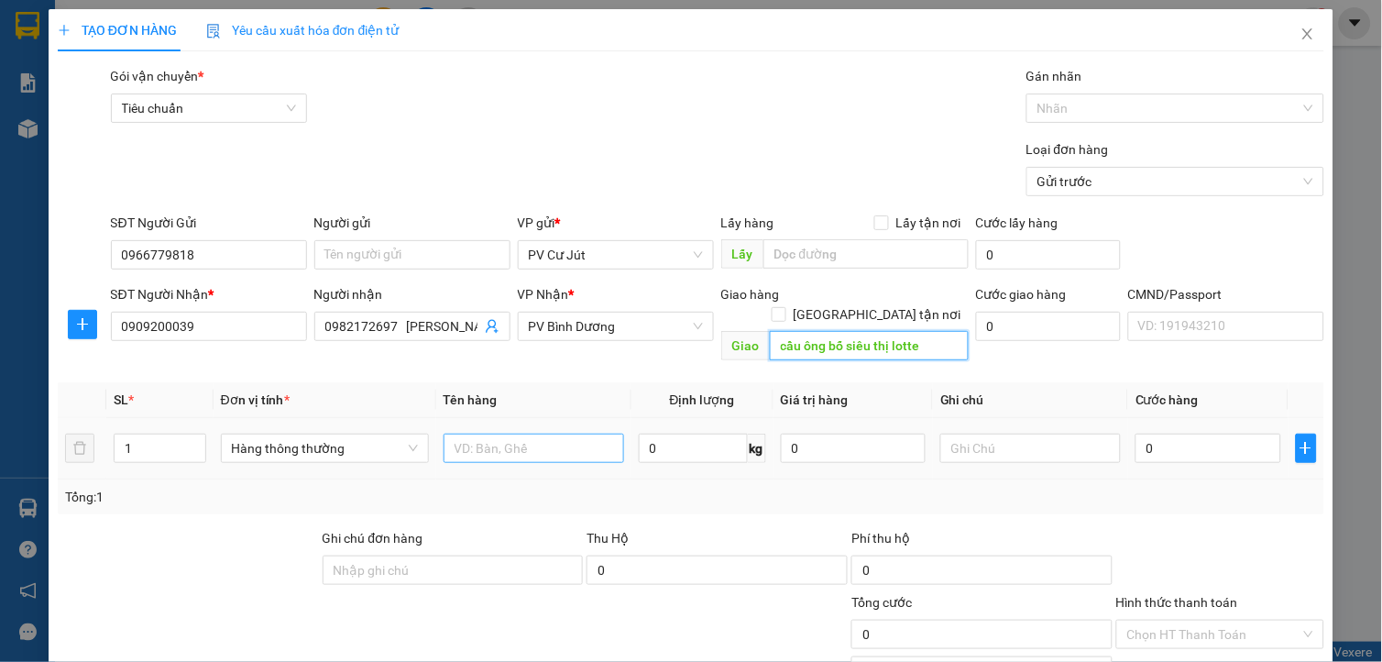
type input "cầu ông bố siêu thị lotte"
click at [582, 434] on input "text" at bounding box center [534, 448] width 181 height 29
type input "thẻ cục"
click at [1236, 434] on input "0" at bounding box center [1208, 448] width 145 height 29
type input "3"
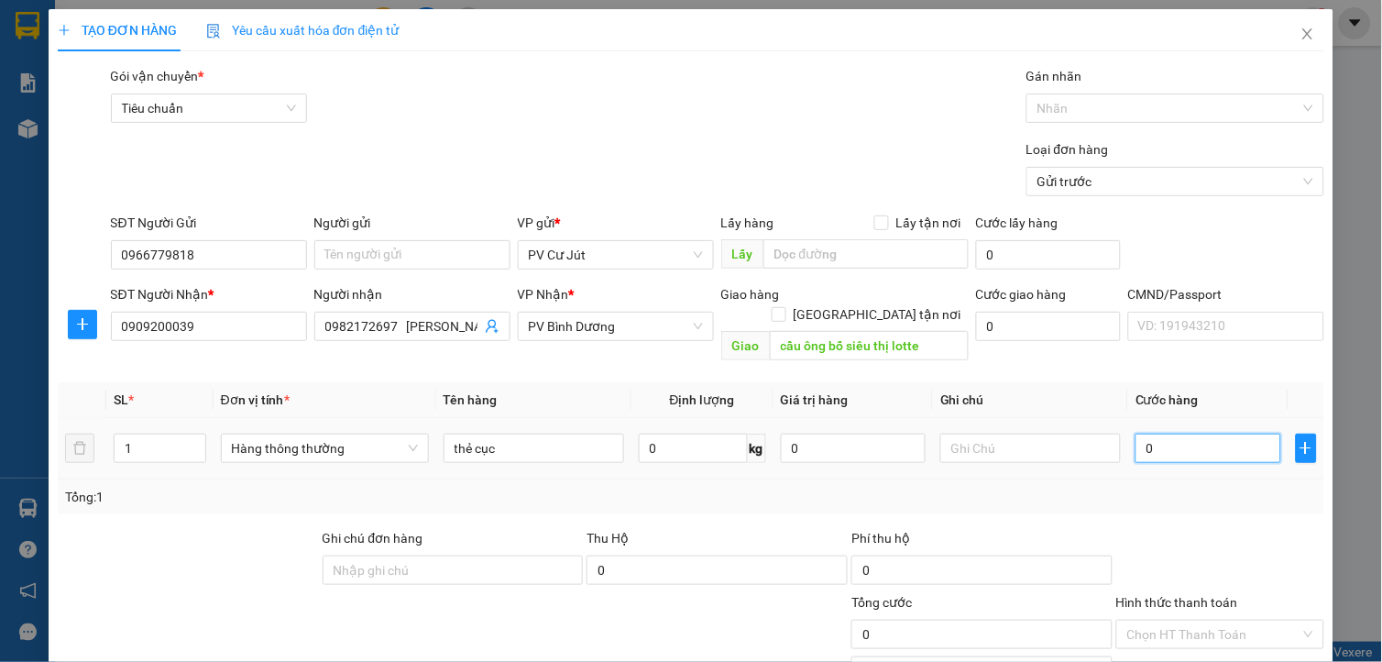
type input "3"
type input "30"
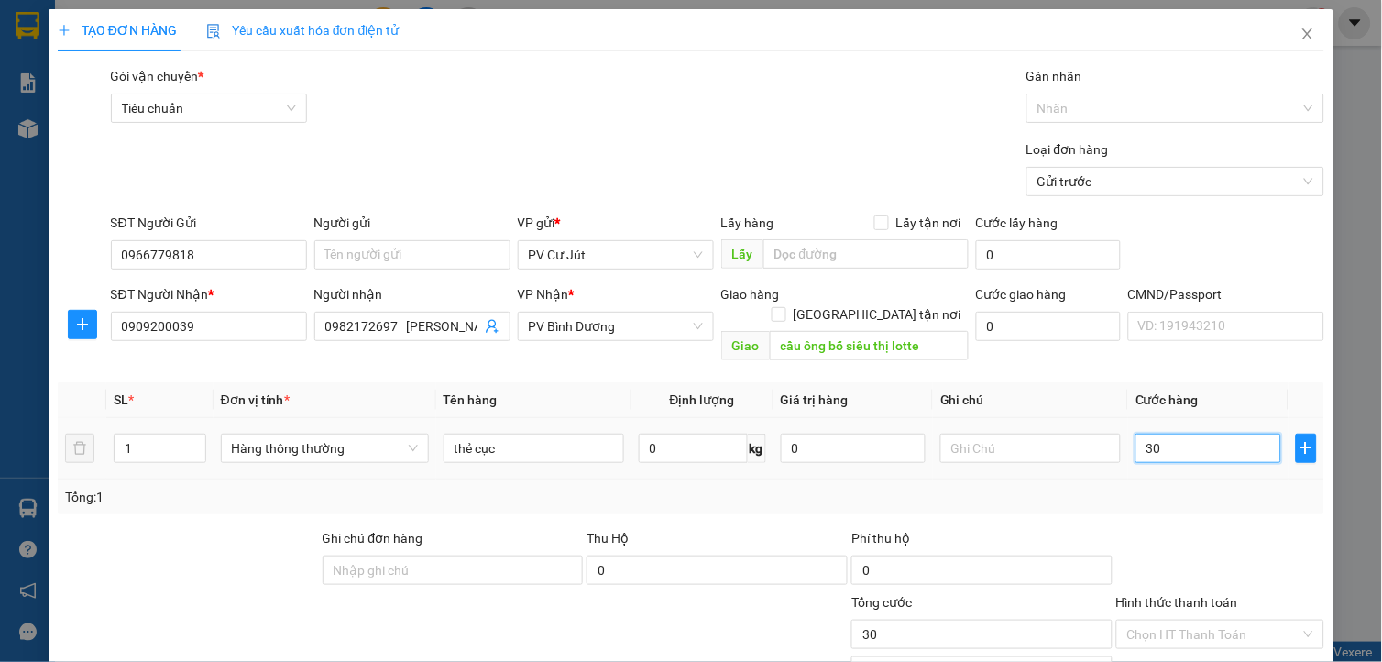
type input "300"
type input "3.000"
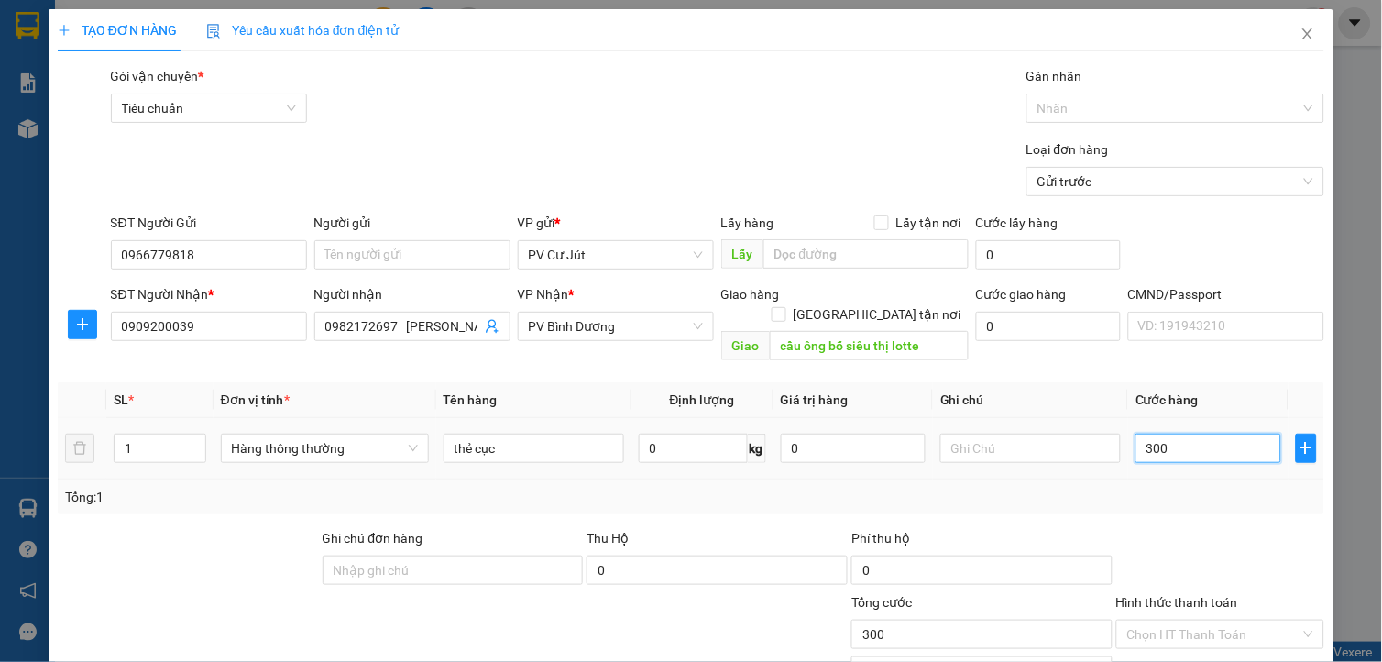
type input "3.000"
type input "30.000"
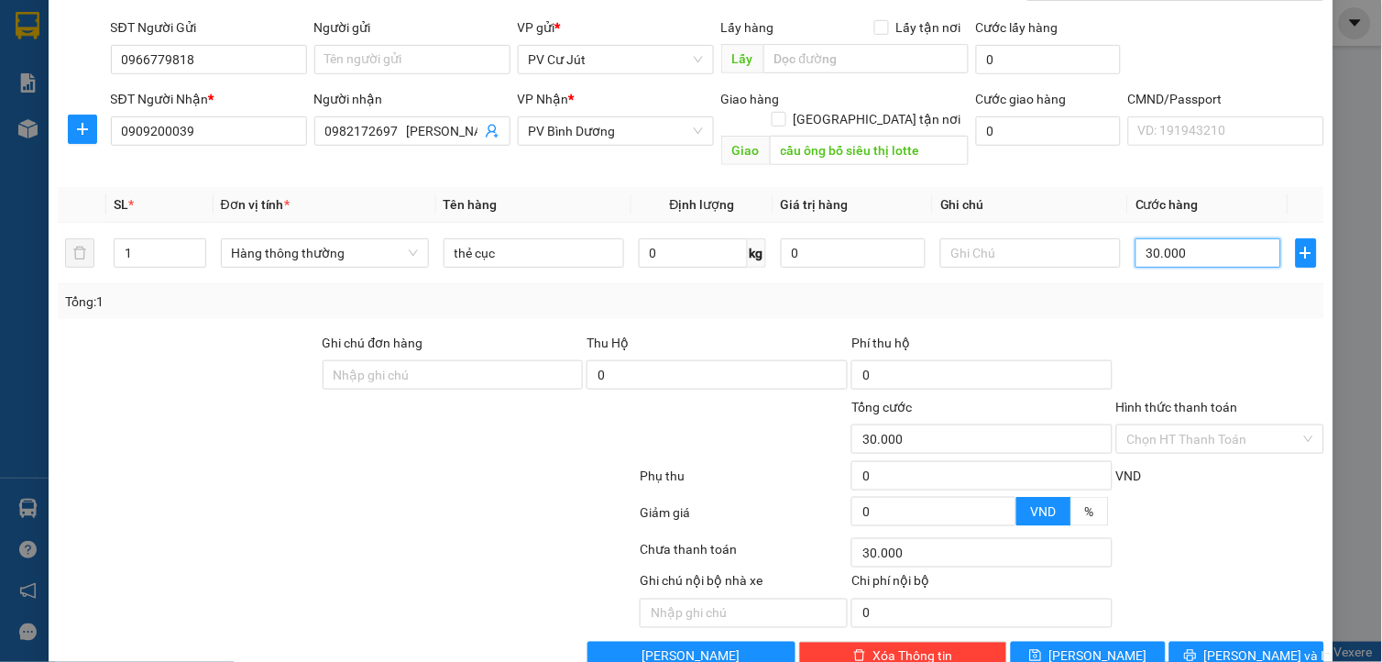
scroll to position [220, 0]
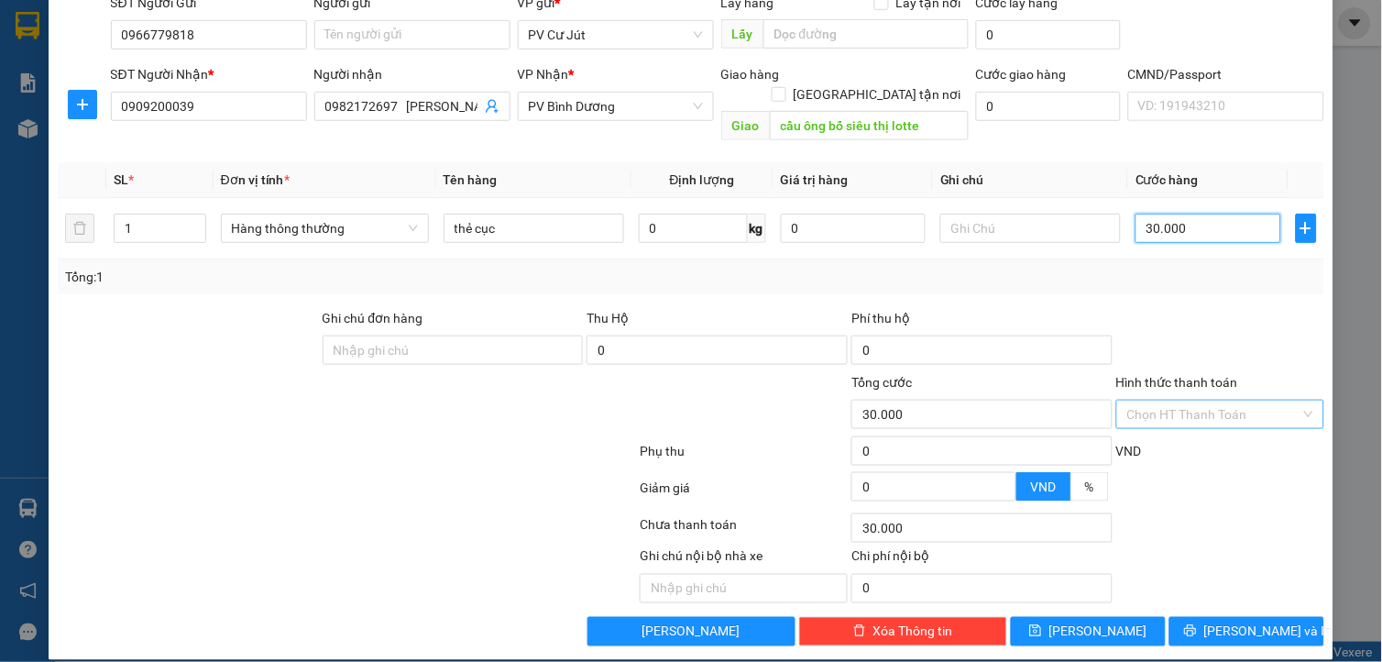
type input "30.000"
click at [1201, 401] on input "Hình thức thanh toán" at bounding box center [1213, 414] width 173 height 27
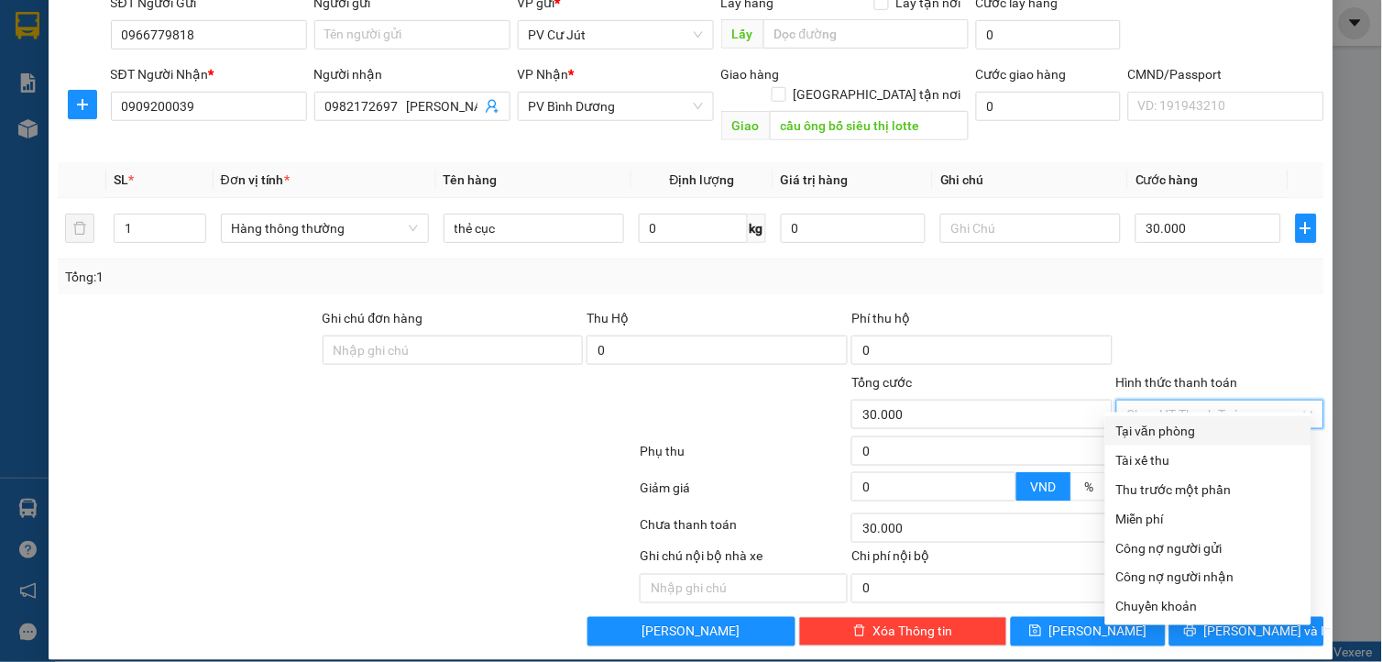
click at [1199, 432] on div "Tại văn phòng" at bounding box center [1208, 431] width 184 height 20
type input "0"
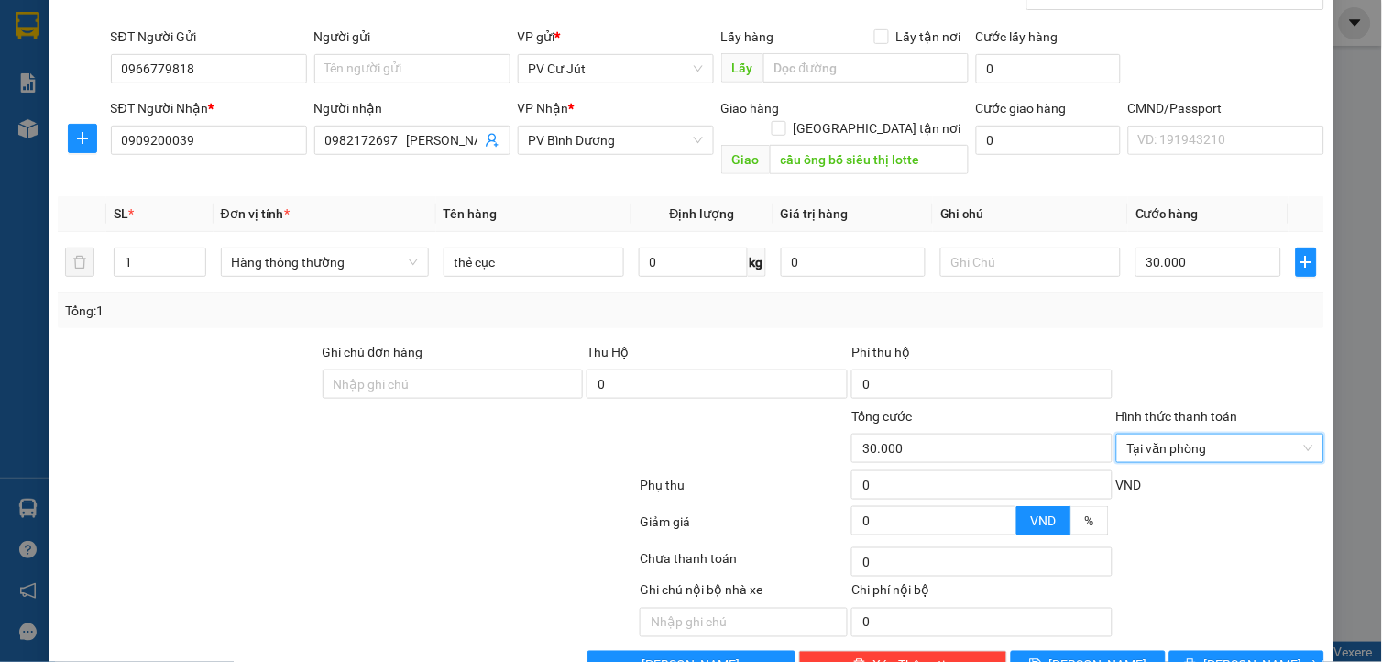
scroll to position [203, 0]
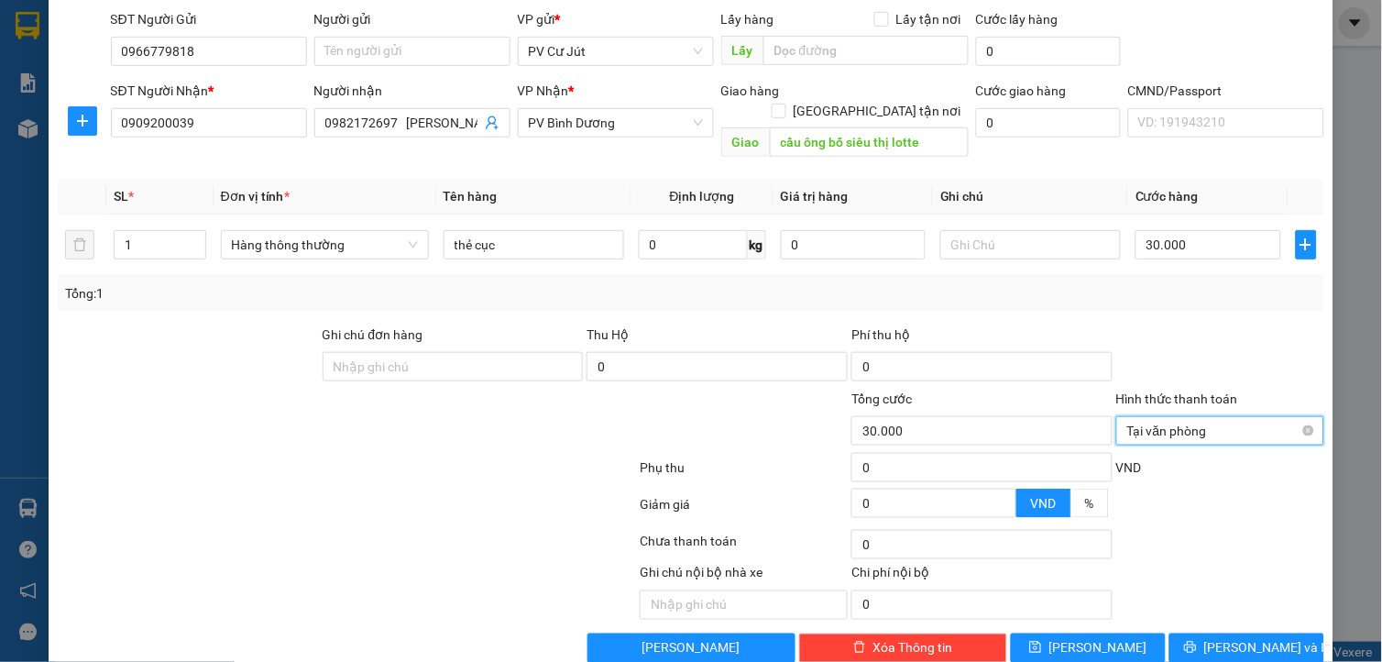
click at [1214, 417] on span "Tại văn phòng" at bounding box center [1220, 430] width 186 height 27
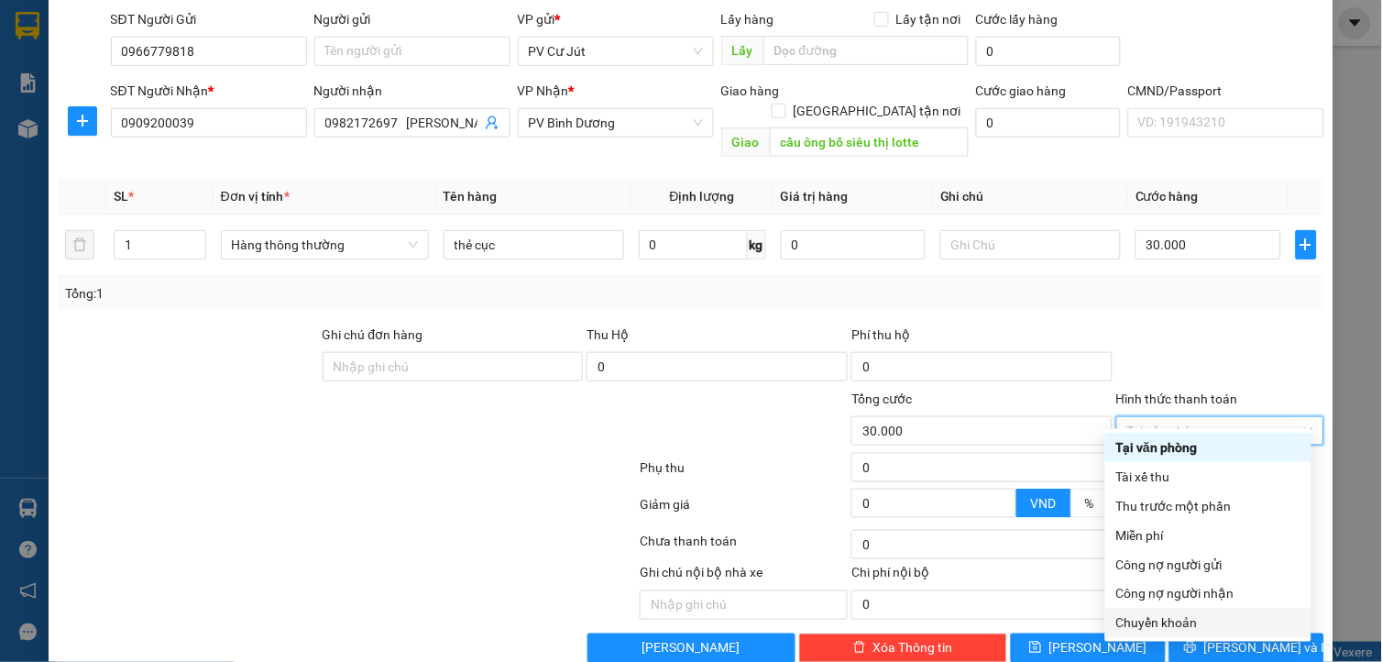
click at [1181, 618] on div "Chuyển khoản" at bounding box center [1208, 623] width 184 height 20
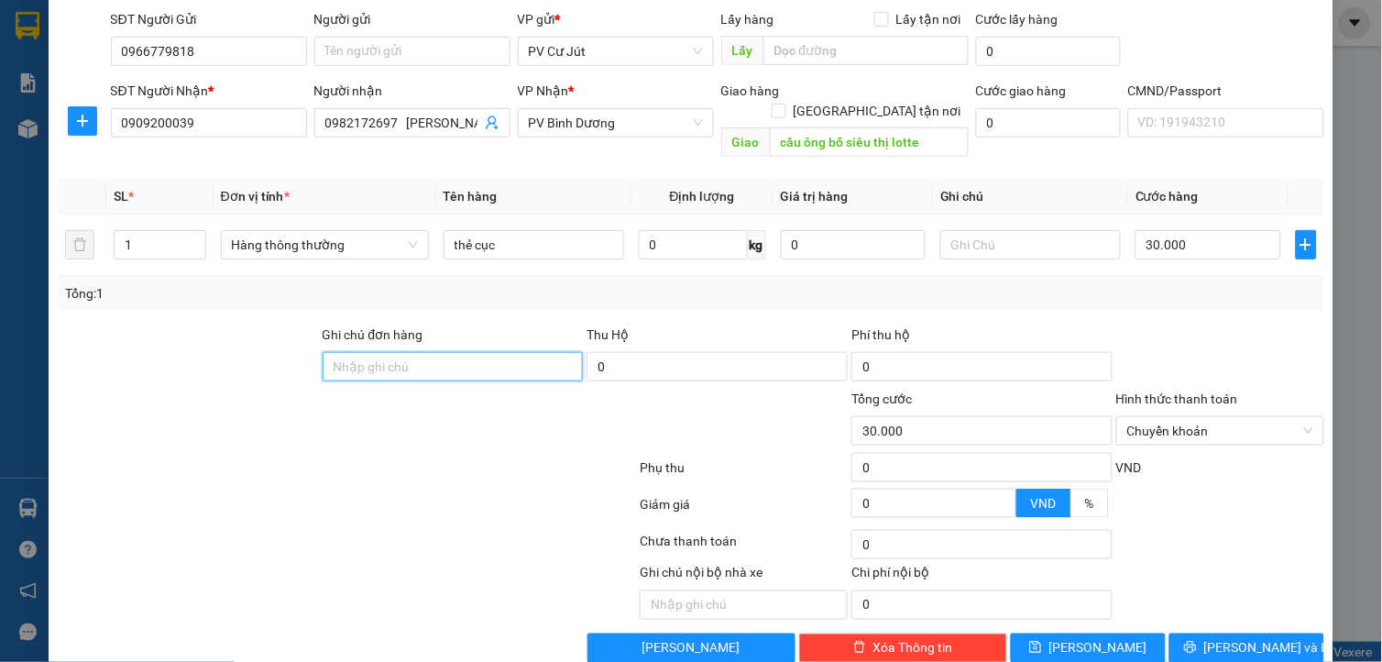
click at [364, 352] on input "Ghi chú đơn hàng" at bounding box center [453, 366] width 261 height 29
type input "ck 6868 30k 19h01 1210"
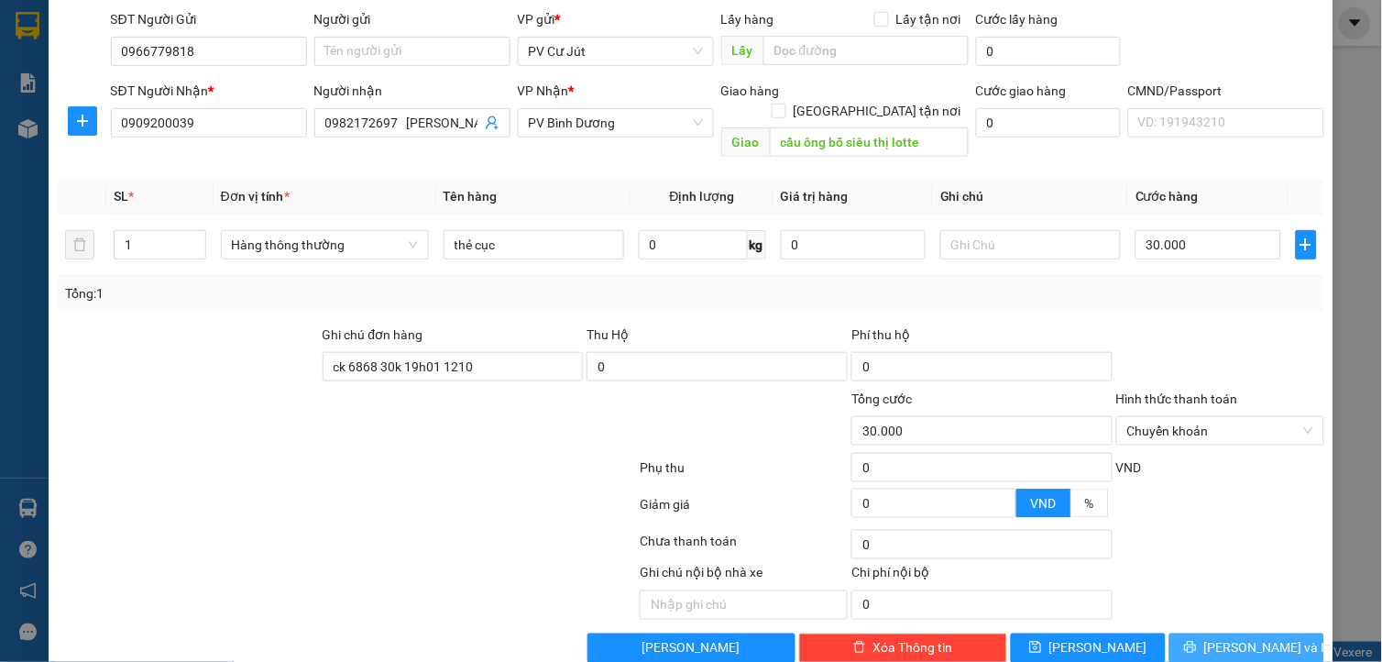
click at [1212, 633] on button "[PERSON_NAME] và In" at bounding box center [1247, 647] width 155 height 29
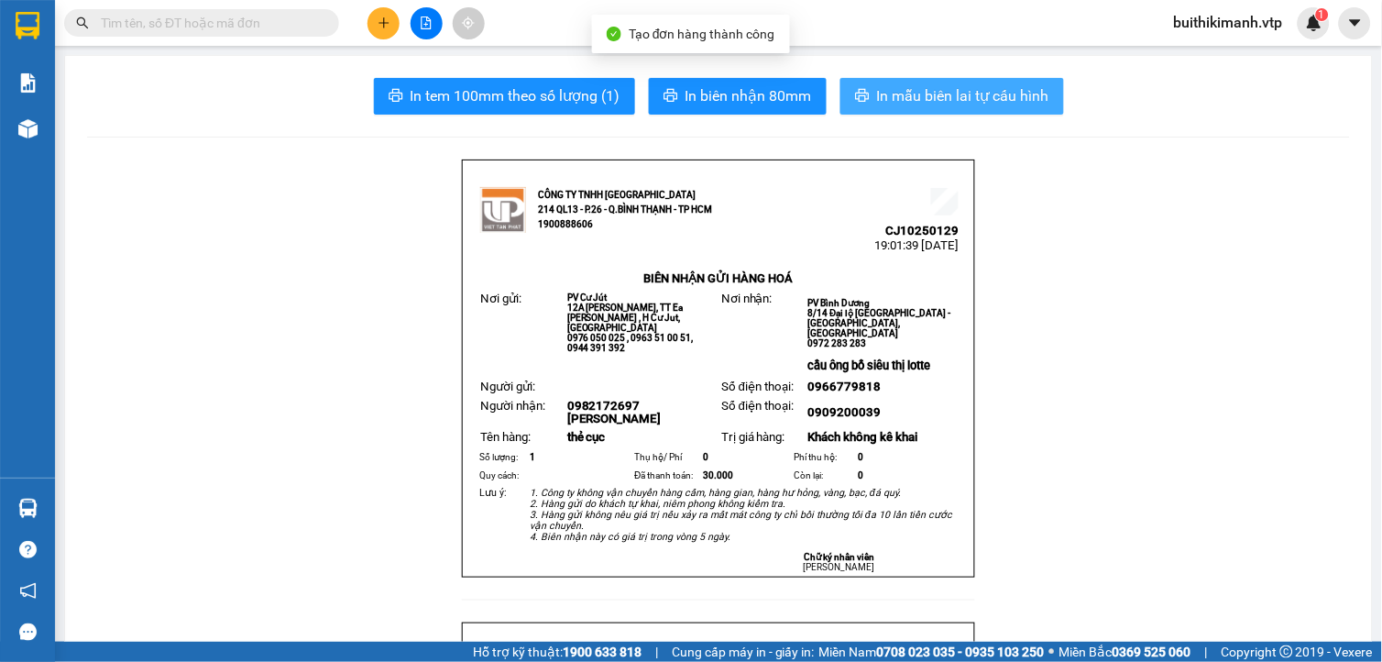
click at [997, 113] on button "In mẫu biên lai tự cấu hình" at bounding box center [953, 96] width 224 height 37
